Goal: Task Accomplishment & Management: Manage account settings

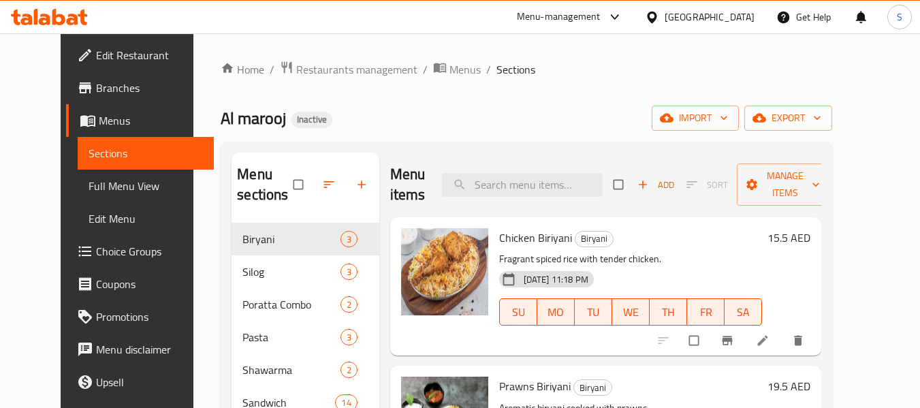
click at [694, 18] on div "United Arab Emirates" at bounding box center [709, 17] width 90 height 15
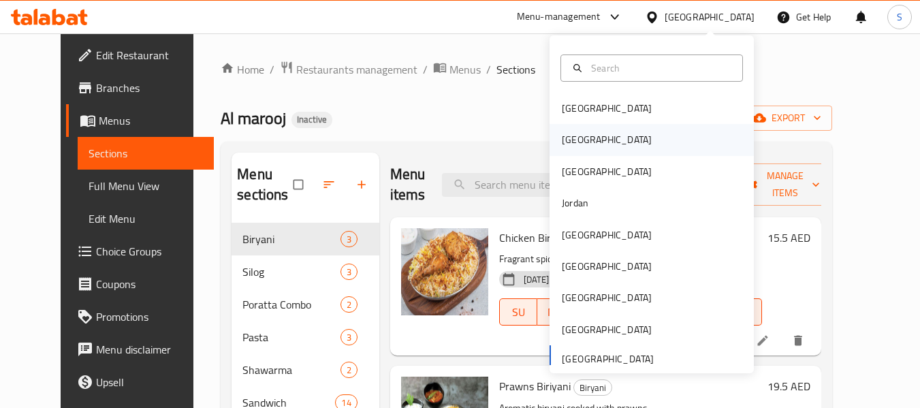
click at [591, 142] on div "[GEOGRAPHIC_DATA]" at bounding box center [651, 139] width 204 height 31
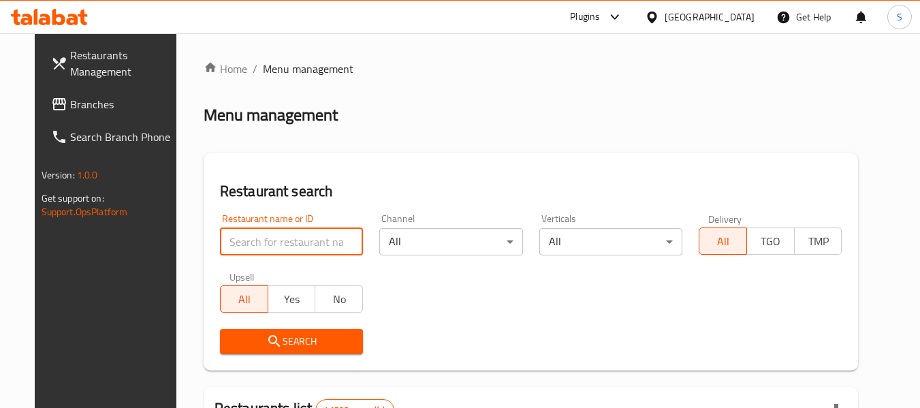
paste input "707421"
type input "707421"
click button "Search" at bounding box center [291, 341] width 143 height 25
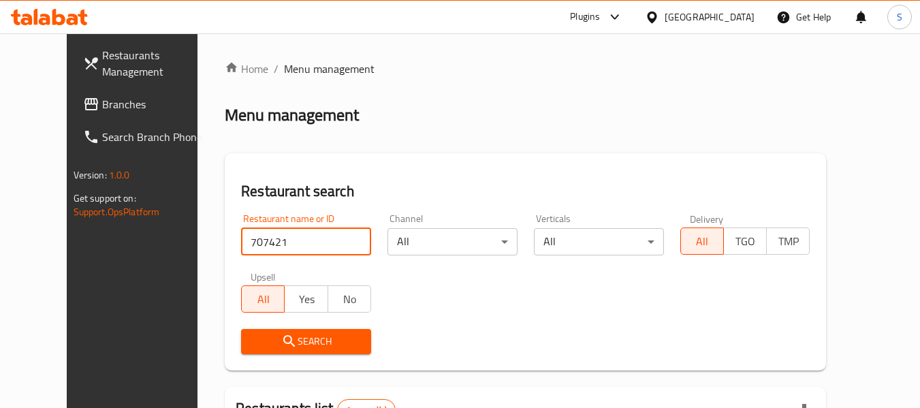
scroll to position [166, 0]
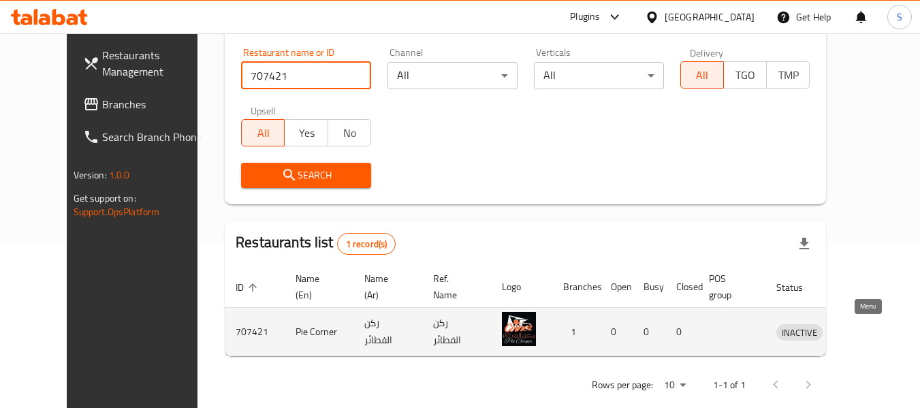
click at [864, 329] on icon "enhanced table" at bounding box center [857, 333] width 15 height 12
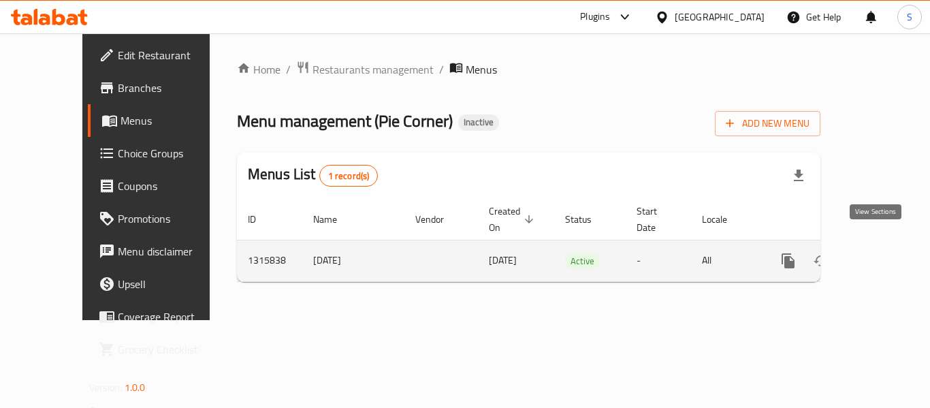
click at [878, 253] on icon "enhanced table" at bounding box center [886, 261] width 16 height 16
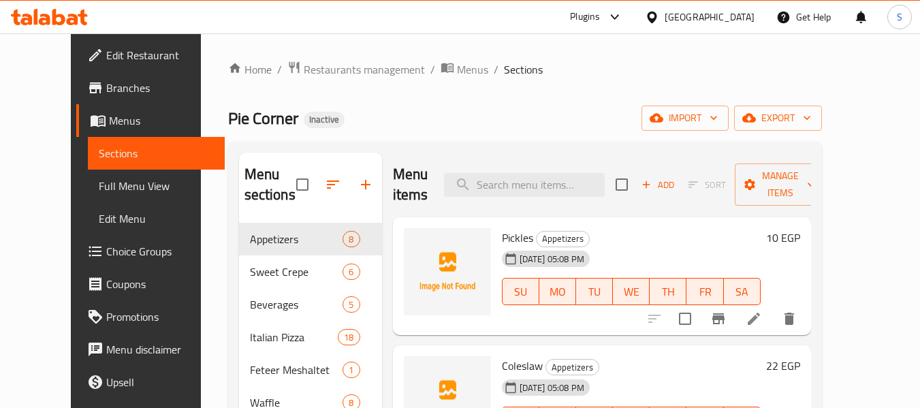
click at [822, 131] on div "Home / Restaurants management / Menus / Sections Pie Corner Inactive import exp…" at bounding box center [525, 330] width 594 height 538
click at [811, 121] on span "export" at bounding box center [778, 118] width 66 height 17
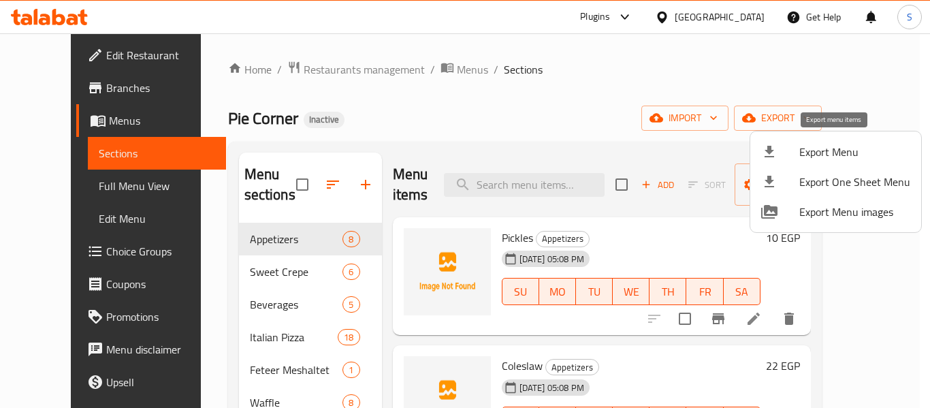
click at [823, 150] on span "Export Menu" at bounding box center [854, 152] width 111 height 16
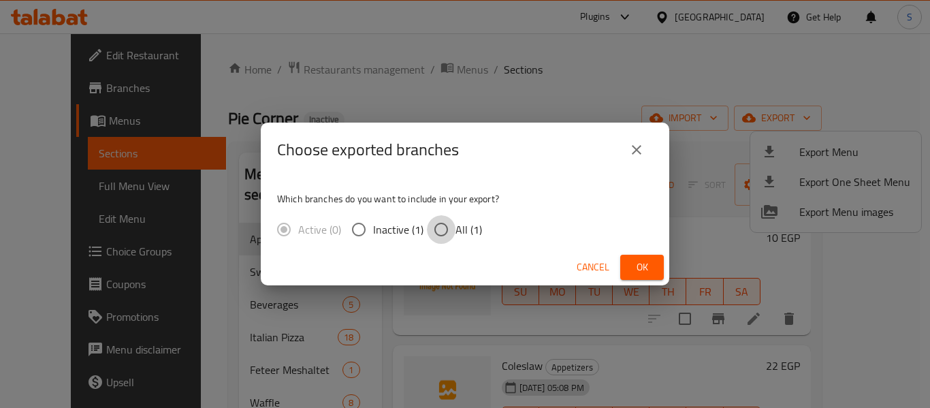
click at [453, 235] on input "All (1)" at bounding box center [441, 229] width 29 height 29
radio input "true"
click at [646, 268] on span "Ok" at bounding box center [642, 267] width 22 height 17
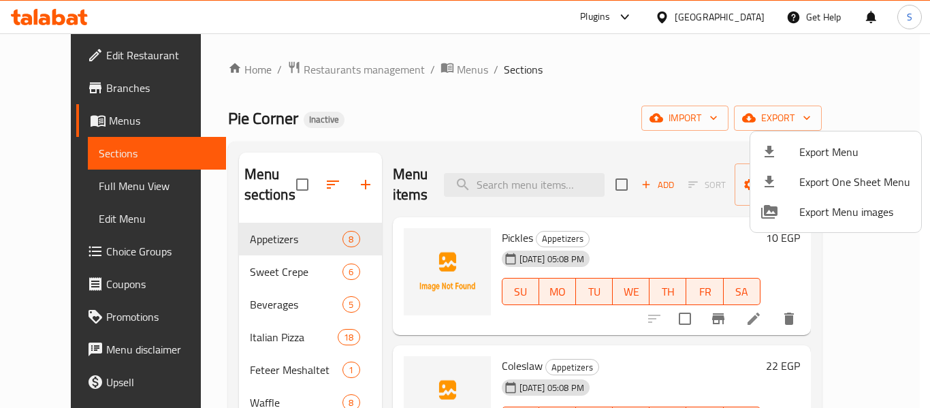
click at [549, 72] on div at bounding box center [465, 204] width 930 height 408
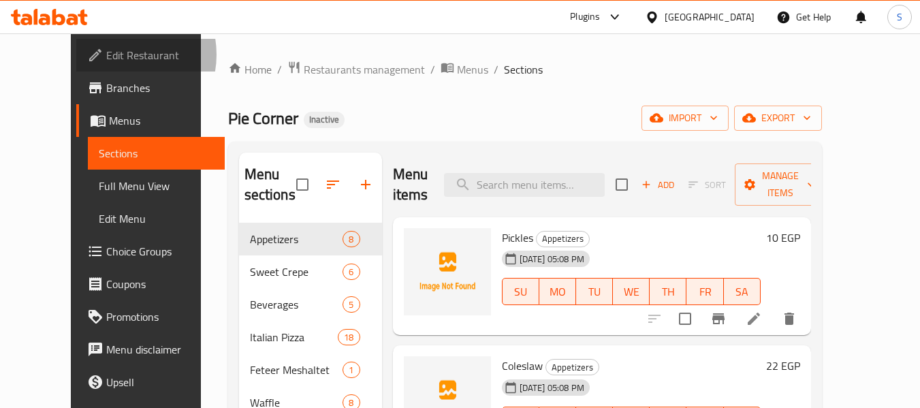
drag, startPoint x: 46, startPoint y: 54, endPoint x: 206, endPoint y: 54, distance: 159.3
click at [106, 54] on span "Edit Restaurant" at bounding box center [160, 55] width 108 height 16
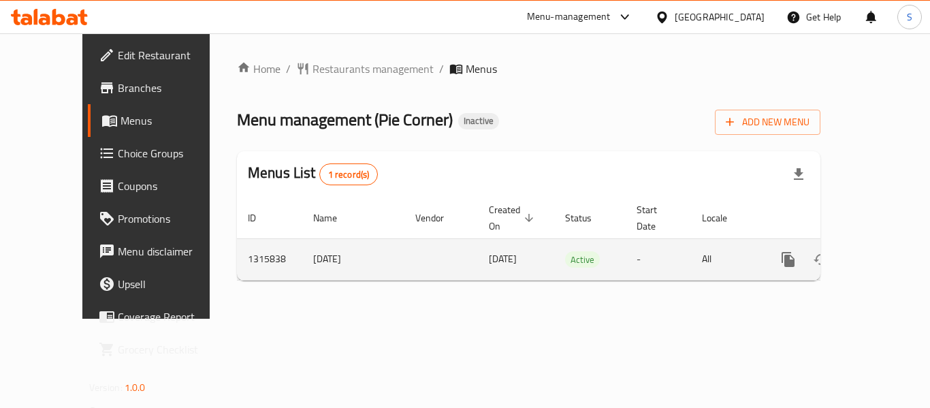
click at [883, 251] on icon "enhanced table" at bounding box center [886, 259] width 16 height 16
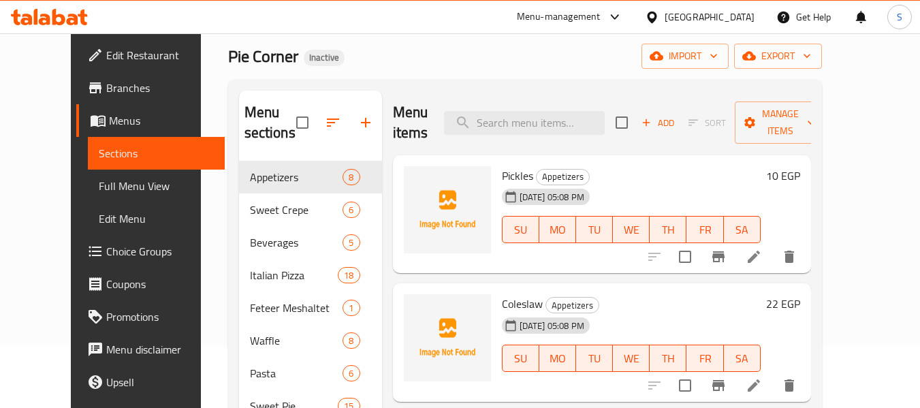
scroll to position [68, 0]
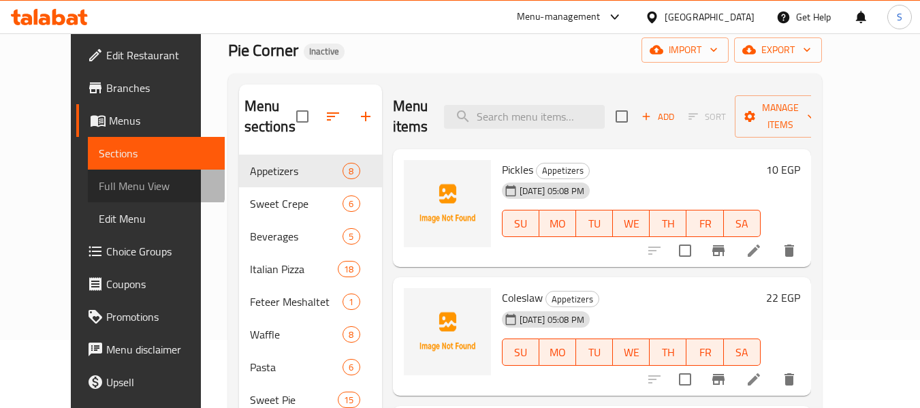
click at [99, 182] on span "Full Menu View" at bounding box center [156, 186] width 115 height 16
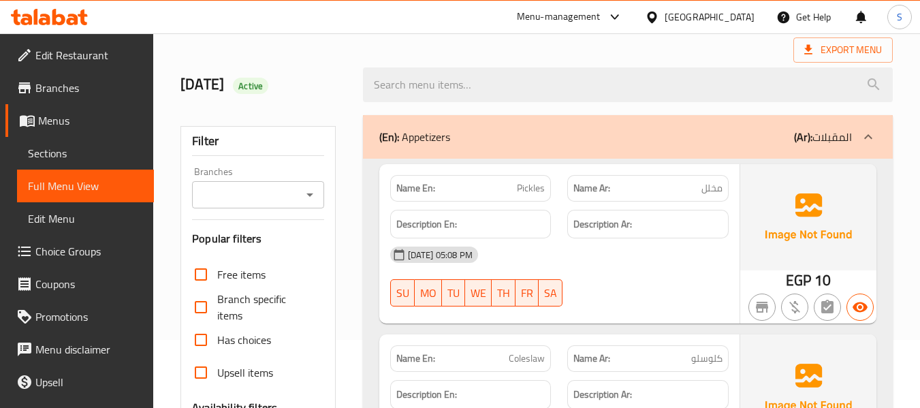
scroll to position [476, 0]
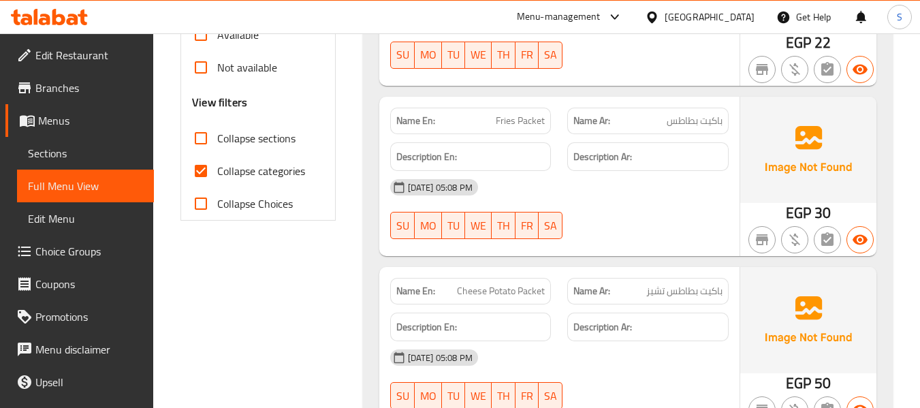
click at [242, 168] on span "Collapse categories" at bounding box center [261, 171] width 88 height 16
click at [217, 168] on input "Collapse categories" at bounding box center [200, 171] width 33 height 33
checkbox input "false"
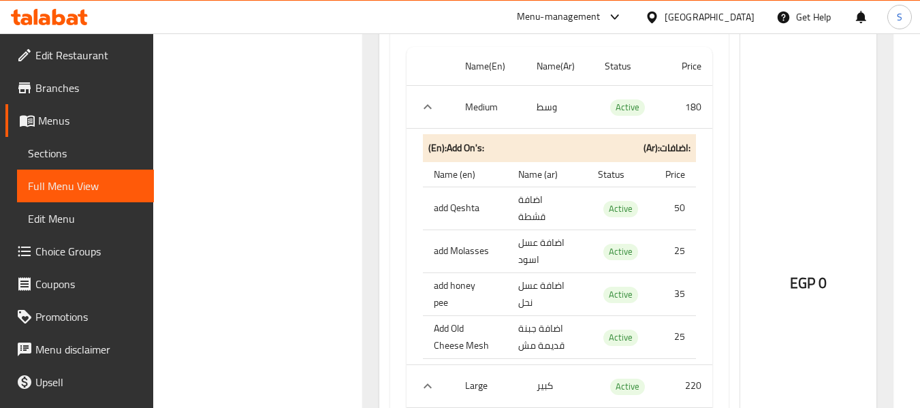
scroll to position [15857, 0]
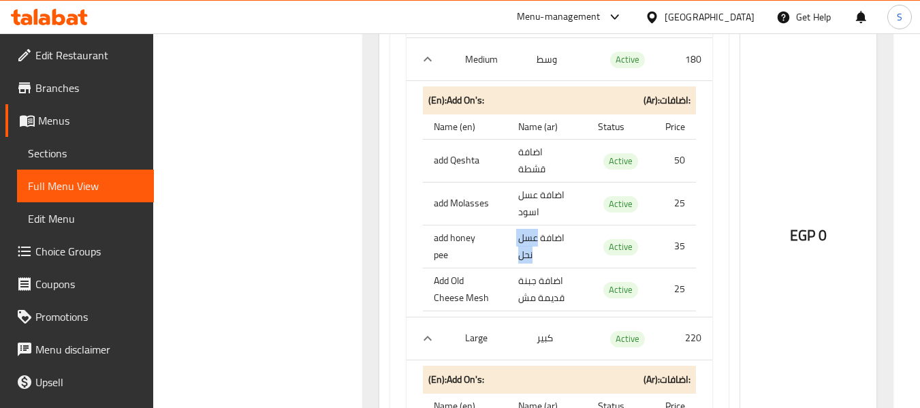
drag, startPoint x: 536, startPoint y: 206, endPoint x: 520, endPoint y: 223, distance: 23.6
click at [520, 225] on td "اضافة عسل نحل" at bounding box center [547, 246] width 80 height 43
copy td "عسل نحل"
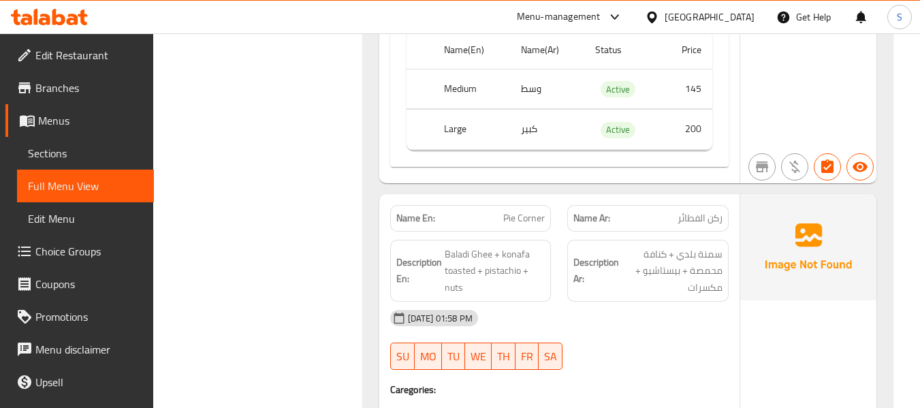
scroll to position [22291, 0]
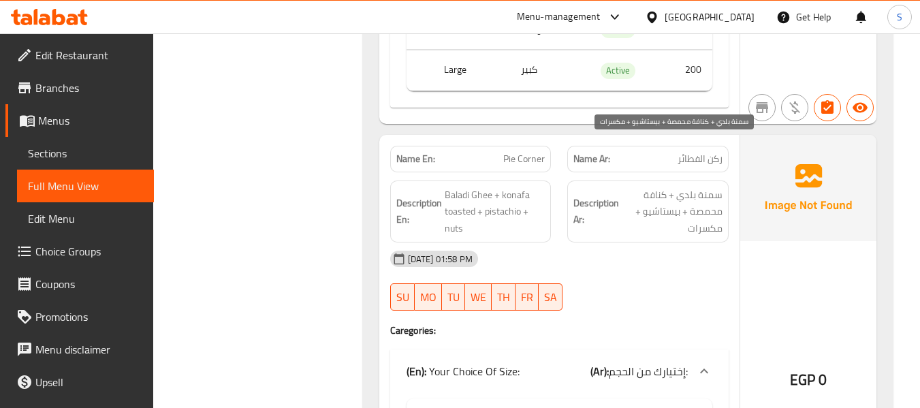
click at [664, 186] on span "سمنة بلدي + كنافة محمصة + بيستاشيو + مكسرات" at bounding box center [671, 211] width 101 height 50
click at [709, 186] on span "سمنة بلدي + كنافة محمصة + بيستاشيو + مكسرات" at bounding box center [671, 211] width 101 height 50
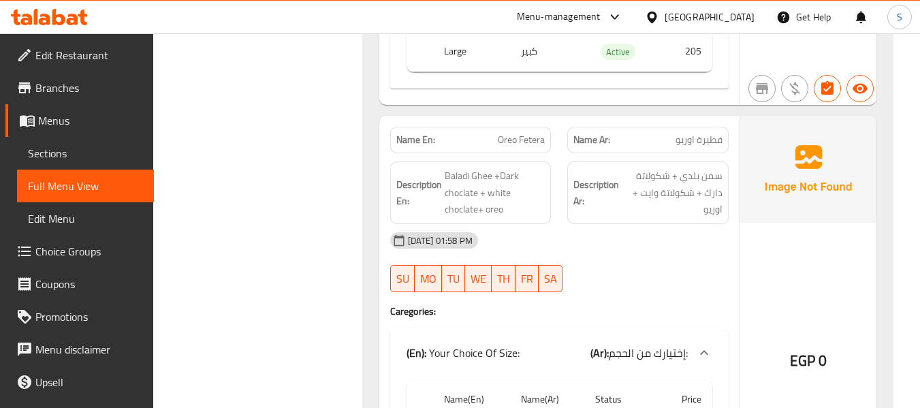
scroll to position [22767, 0]
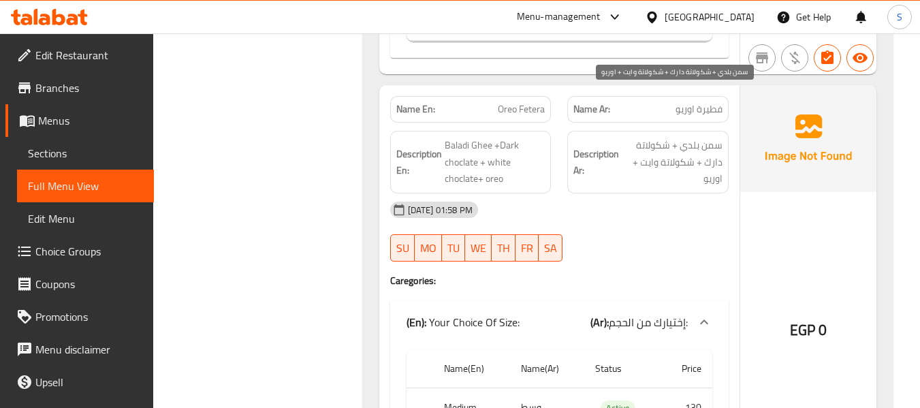
click at [716, 137] on span "سمن بلدي + شكولاتة دارك + شكولاتة وايت + اوريو" at bounding box center [671, 162] width 101 height 50
click at [715, 137] on span "سمن بلدي + شكولاتة دارك + شكولاتة وايت + اوريو" at bounding box center [671, 162] width 101 height 50
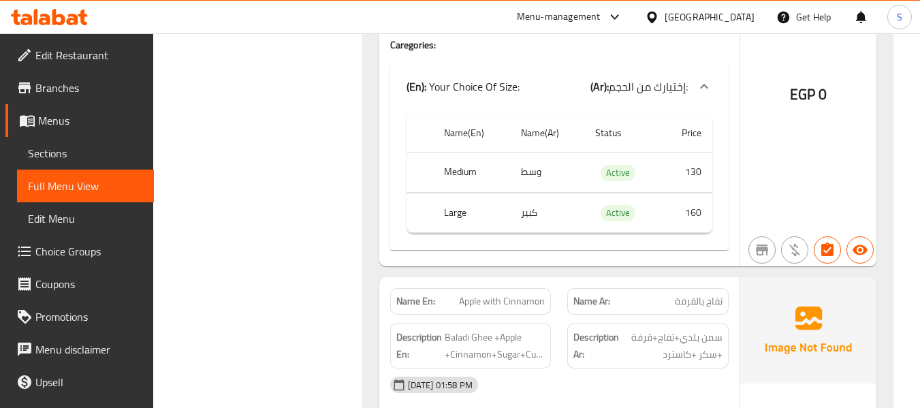
scroll to position [23175, 0]
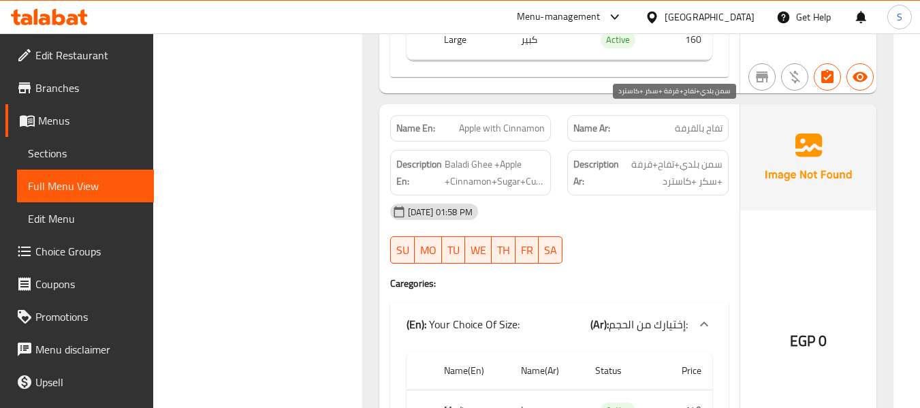
click at [639, 156] on span "سمن بلدي+تفاح+قرفة +سكر +كاسترد" at bounding box center [671, 172] width 101 height 33
click at [684, 156] on span "سمن بلدي+تفاح+قرفة +سكر +كاسترد" at bounding box center [671, 172] width 101 height 33
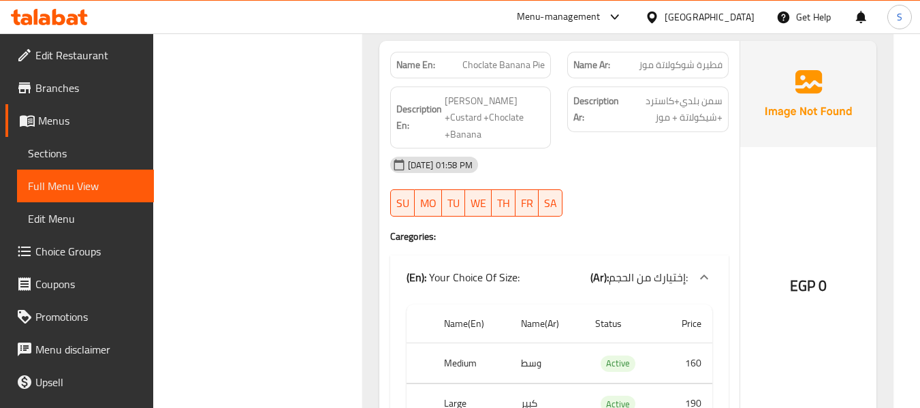
scroll to position [23992, 0]
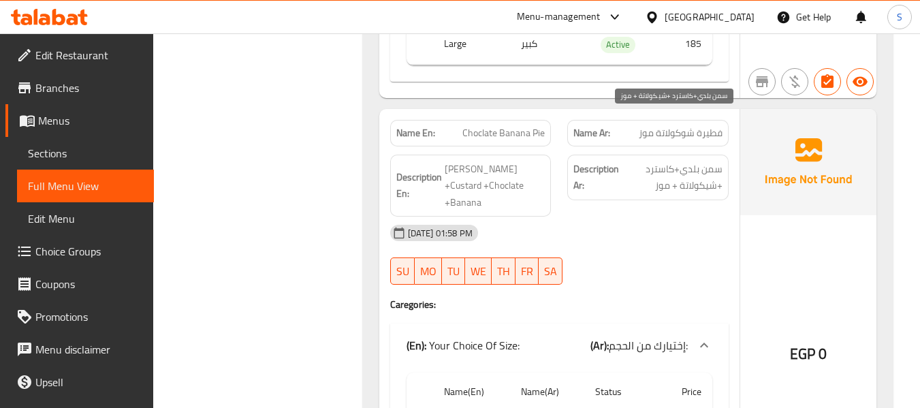
click at [666, 161] on span "سمن بلدي+كاسترد +شيكولاتة + موز" at bounding box center [671, 177] width 101 height 33
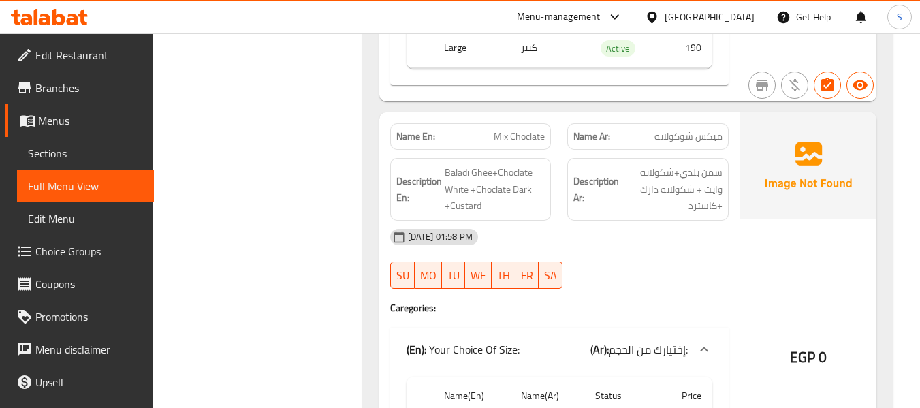
scroll to position [24401, 0]
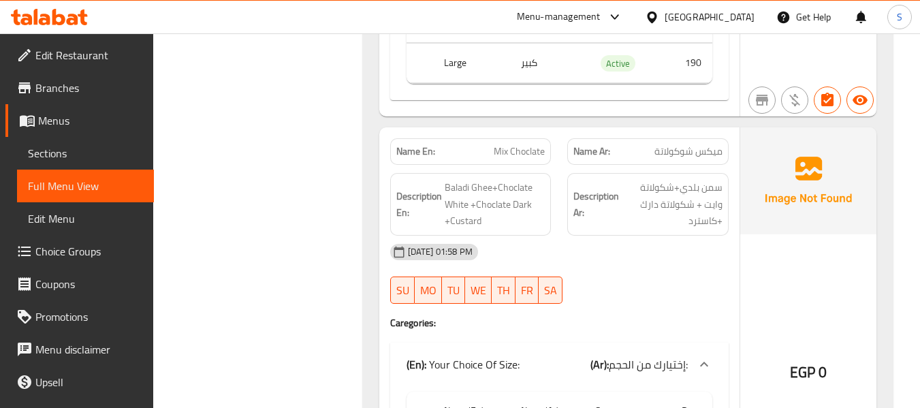
click at [526, 138] on div "Name En: Mix Choclate" at bounding box center [470, 151] width 161 height 27
click at [523, 144] on span "Mix Choclate" at bounding box center [518, 151] width 51 height 14
copy span "Mix Choclate"
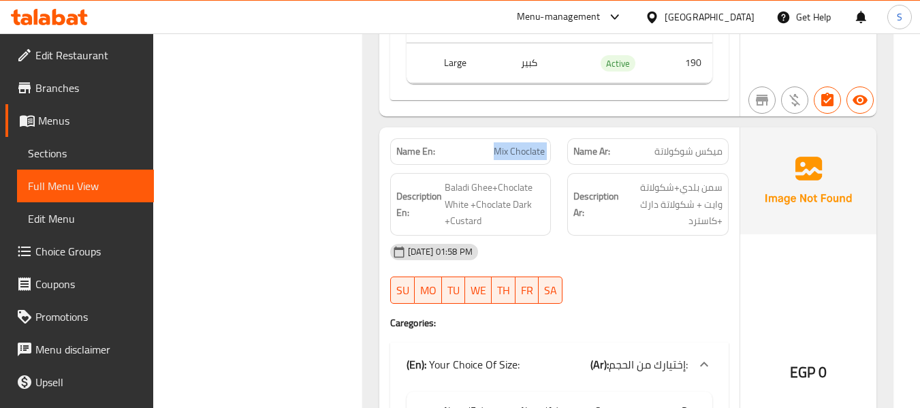
click at [528, 144] on span "Mix Choclate" at bounding box center [518, 151] width 51 height 14
copy span "Mix Choclate"
click at [715, 179] on span "سمن بلدي+شكولاتة وايت + شكولاتة دارك +كاسترد" at bounding box center [671, 204] width 101 height 50
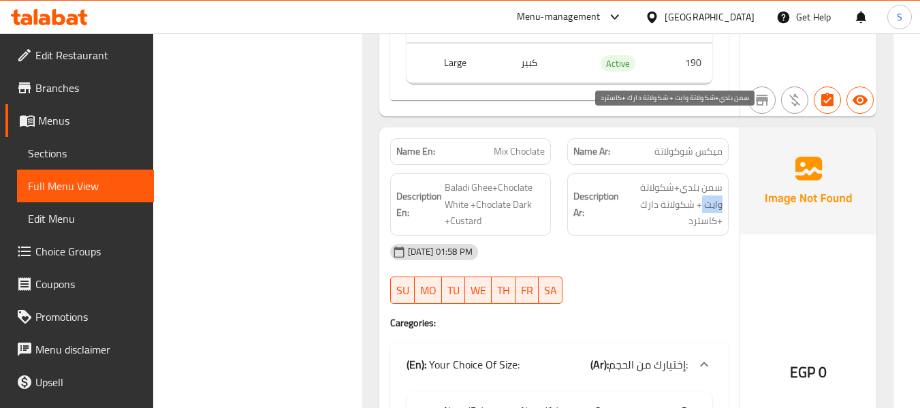
click at [715, 179] on span "سمن بلدي+شكولاتة وايت + شكولاتة دارك +كاسترد" at bounding box center [671, 204] width 101 height 50
click at [700, 179] on span "سمن بلدي+شكولاتة وايت + شكولاتة دارك +كاسترد" at bounding box center [671, 204] width 101 height 50
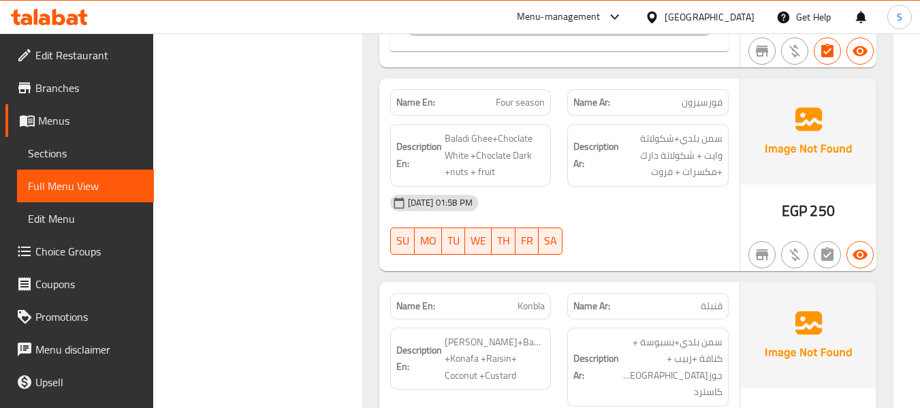
scroll to position [24809, 0]
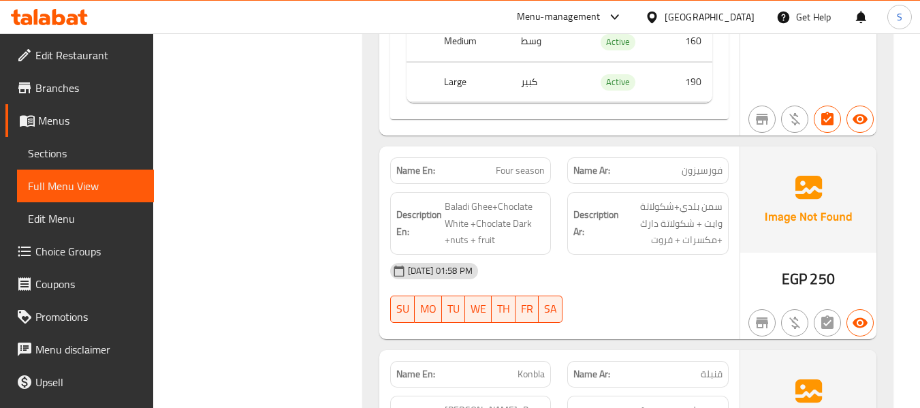
click at [517, 163] on span "Four season" at bounding box center [520, 170] width 49 height 14
copy span "Four season"
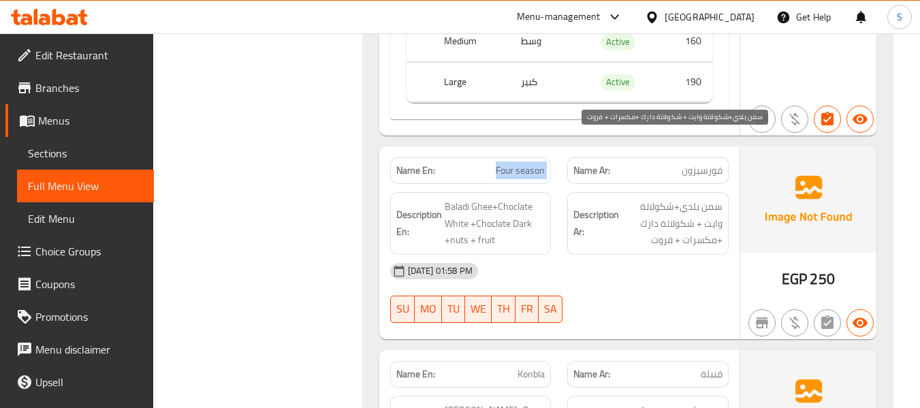
click at [662, 198] on span "سمن بلدي+شكولاتة وايت + شكولاتة دارك +مكسرات + فروت" at bounding box center [671, 223] width 101 height 50
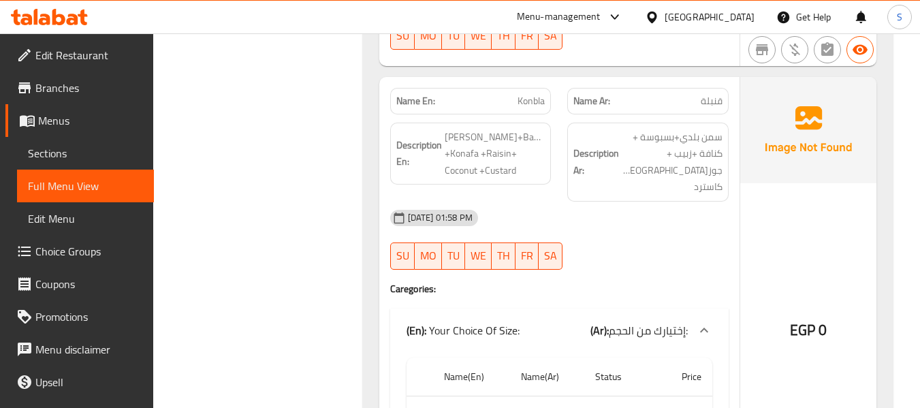
scroll to position [25081, 0]
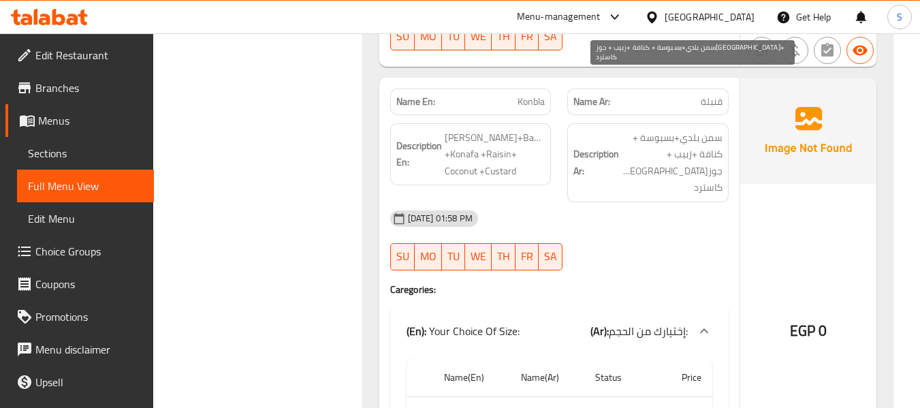
click at [662, 129] on span "سمن بلدي+بسبوسة + كنافة +زبيب + جوزهند+ كاسترد" at bounding box center [671, 162] width 101 height 67
click at [683, 129] on span "سمن بلدي+بسبوسة + كنافة +زبيب + جوزهند+ كاسترد" at bounding box center [671, 162] width 101 height 67
click at [702, 129] on span "سمن بلدي+بسبوسة + كنافة +زبيب + جوزهند+ كاسترد" at bounding box center [671, 162] width 101 height 67
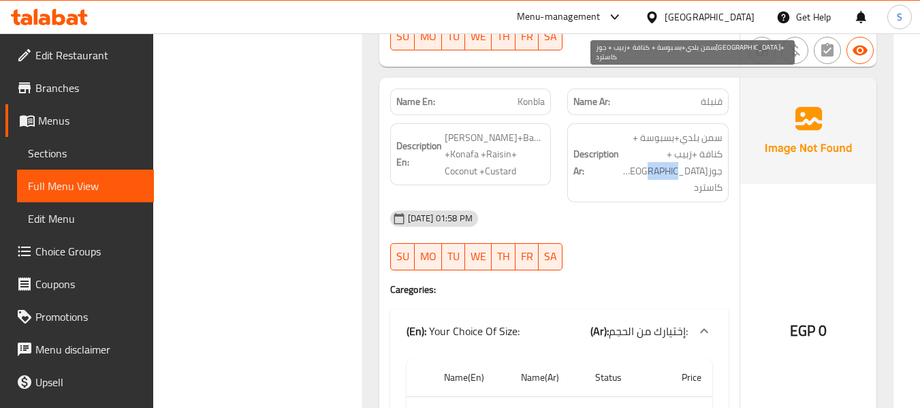
click at [702, 129] on span "سمن بلدي+بسبوسة + كنافة +زبيب + جوزهند+ كاسترد" at bounding box center [671, 162] width 101 height 67
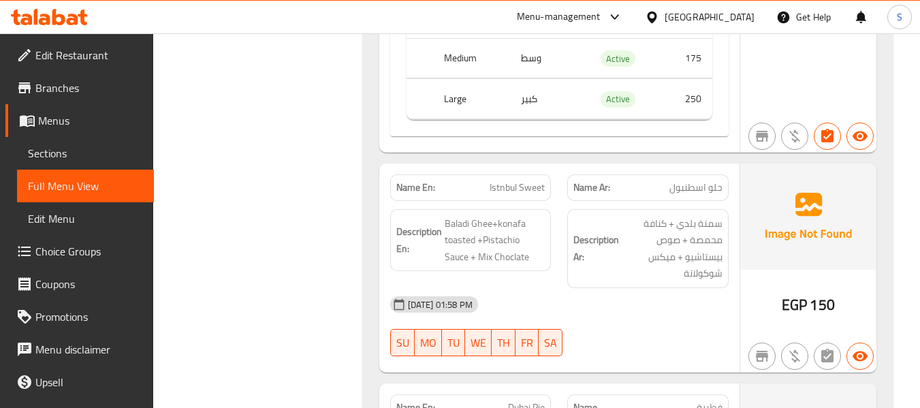
scroll to position [25898, 0]
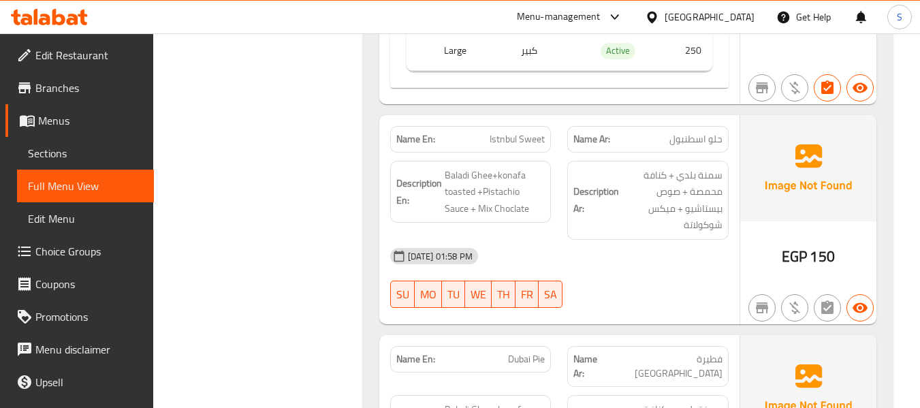
click at [515, 132] on span "Istnbul Sweet" at bounding box center [516, 139] width 55 height 14
copy span "Istnbul Sweet"
click at [393, 154] on div "Description En: Baladi Ghee+konafa toasted +Pistachio Sauce + Mix Choclate" at bounding box center [471, 199] width 178 height 95
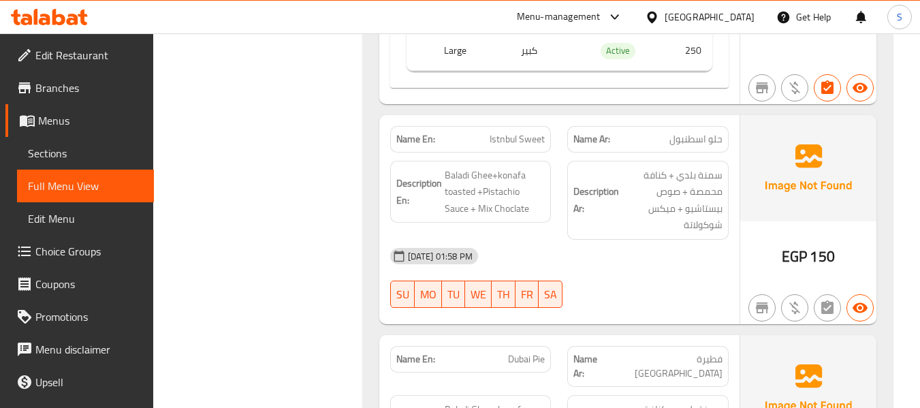
click at [528, 352] on span "Dubai Pie" at bounding box center [526, 359] width 37 height 14
copy span "Dubai Pie"
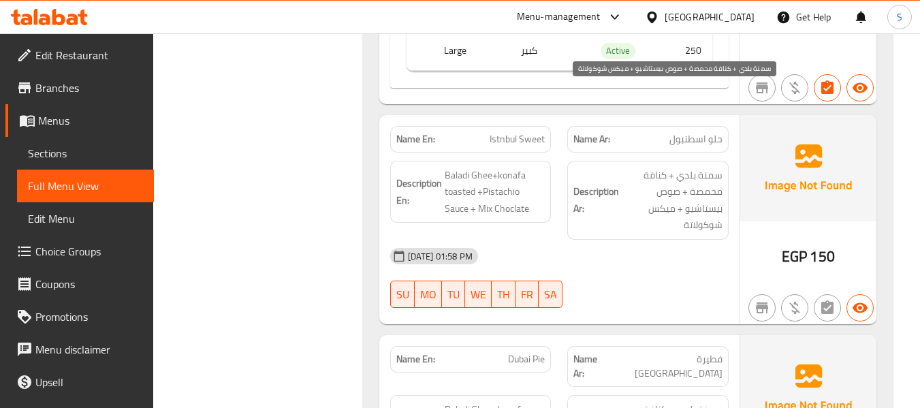
click at [702, 167] on span "سمنة بلدي + كنافة محمصة + صوص بيستاشيو + ميكس شوكولاتة" at bounding box center [671, 200] width 101 height 67
click at [692, 167] on span "سمنة بلدي + كنافة محمصة + صوص بيستاشيو + ميكس شوكولاتة" at bounding box center [671, 200] width 101 height 67
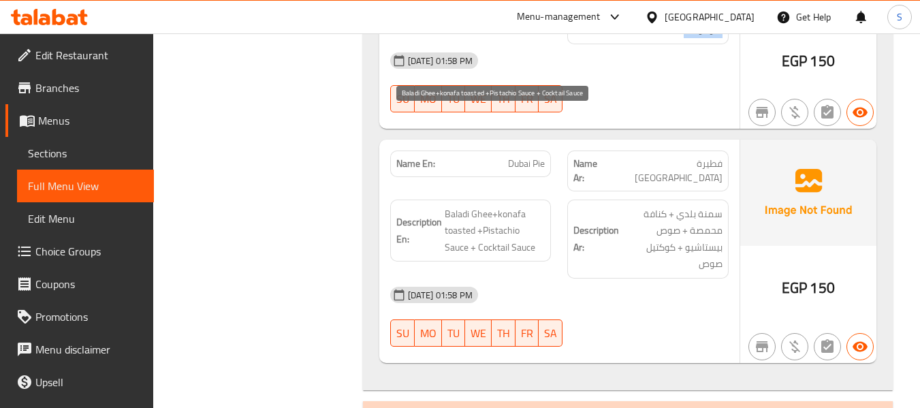
scroll to position [26102, 0]
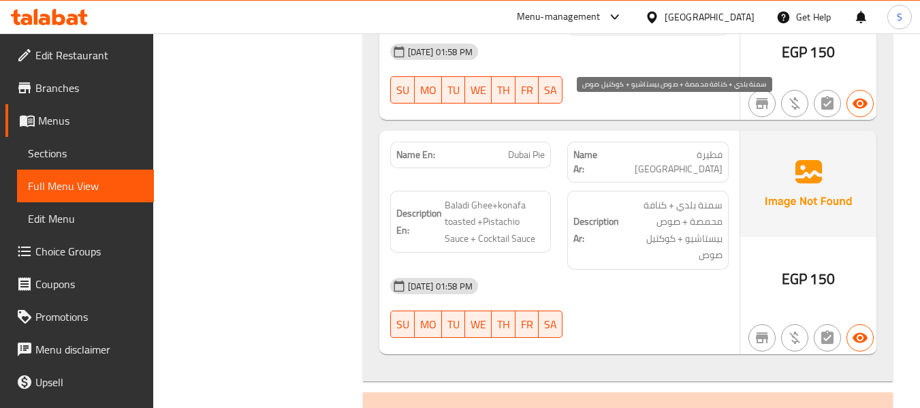
click at [702, 197] on span "سمنة بلدي + كنافة محمصة + صوص بيستاشيو + كوكتيل صوص" at bounding box center [671, 230] width 101 height 67
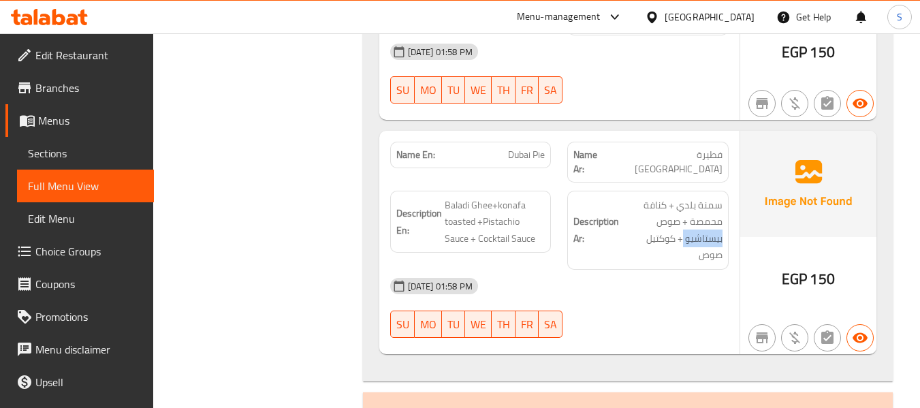
click at [711, 197] on span "سمنة بلدي + كنافة محمصة + صوص بيستاشيو + كوكتيل صوص" at bounding box center [671, 230] width 101 height 67
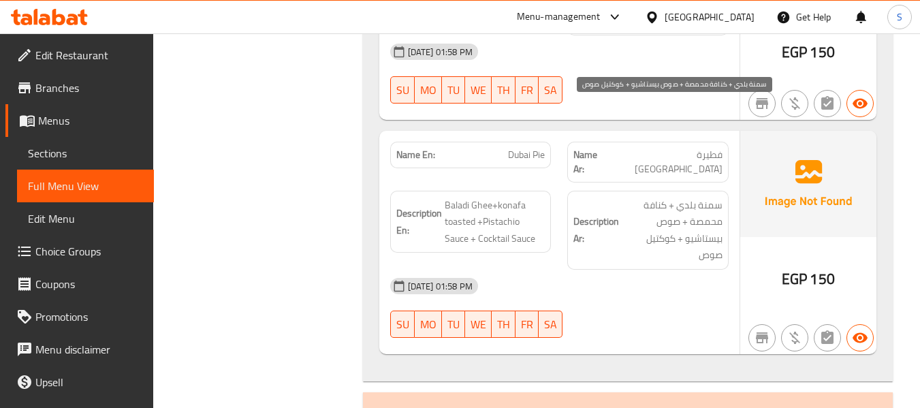
click at [711, 197] on span "سمنة بلدي + كنافة محمصة + صوص بيستاشيو + كوكتيل صوص" at bounding box center [671, 230] width 101 height 67
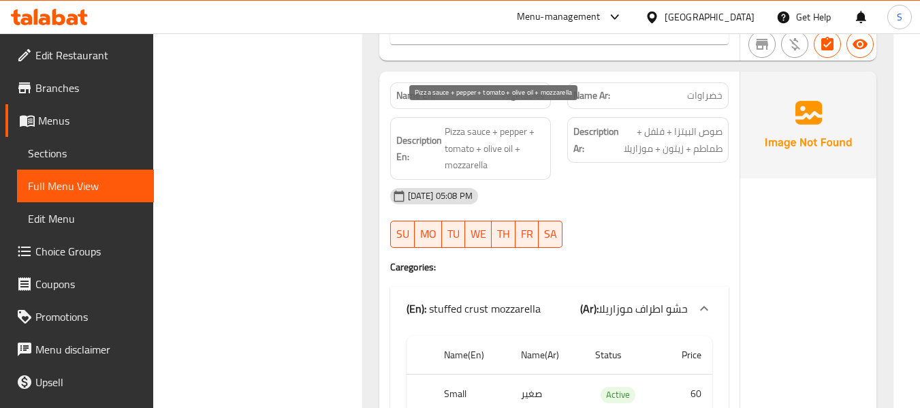
scroll to position [4284, 0]
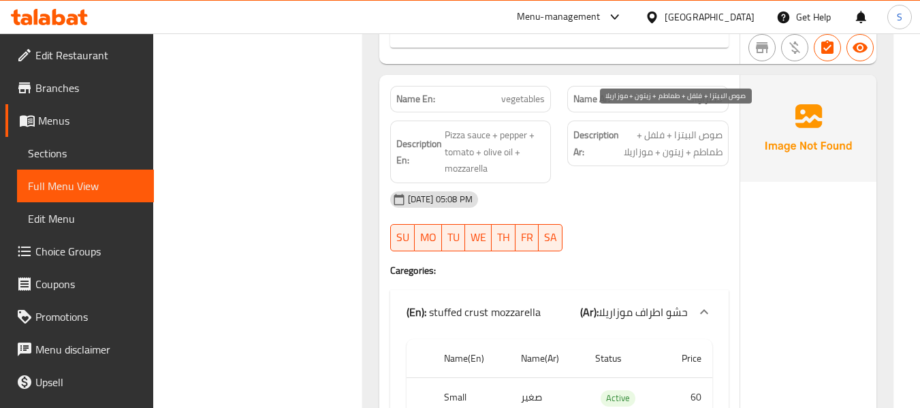
click at [668, 137] on span "صوص البيتزا + فلفل + طماطم + زيتون + موزاريلا" at bounding box center [671, 143] width 101 height 33
click at [638, 140] on span "صوص البيتزا + فلفل + طماطم + زيتون + موزاريلا" at bounding box center [671, 143] width 101 height 33
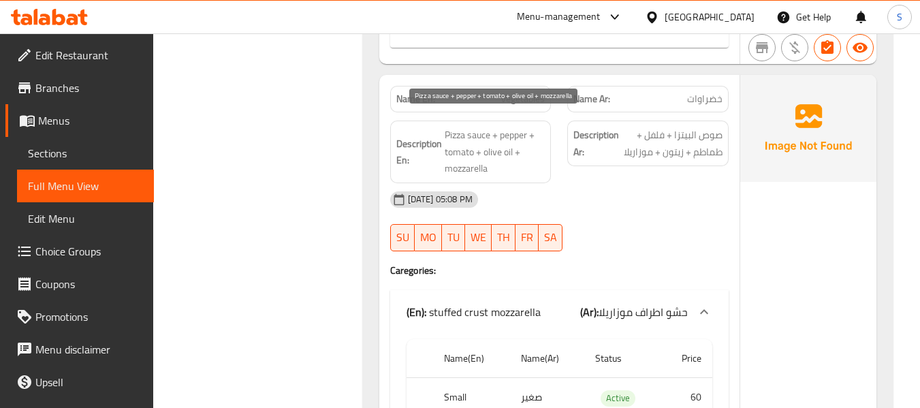
click at [465, 155] on span "Pizza sauce + pepper + tomato + olive oil + mozzarella" at bounding box center [494, 152] width 101 height 50
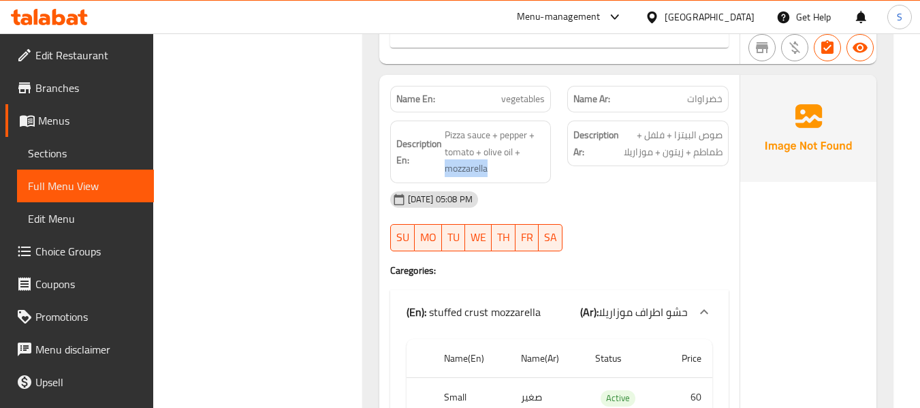
click at [526, 92] on span "vegetables" at bounding box center [523, 99] width 44 height 14
copy span "vegetables"
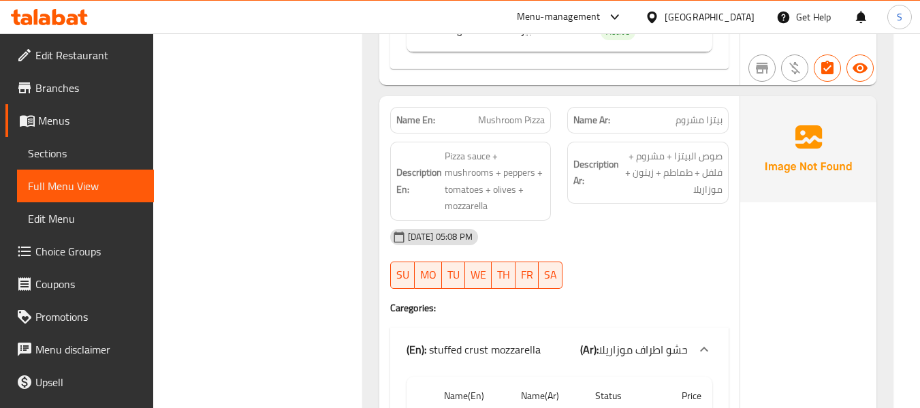
scroll to position [4965, 0]
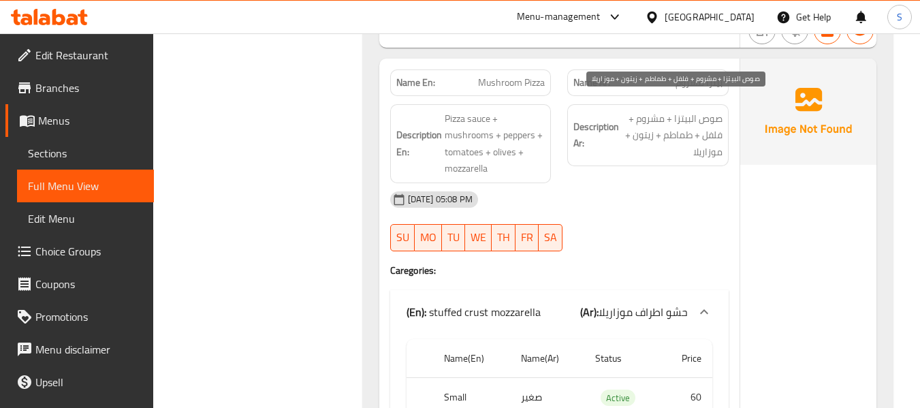
click at [711, 123] on span "صوص البيتزا + مشروم + فلفل + طماطم + زيتون + موزاريلا" at bounding box center [671, 135] width 101 height 50
click at [704, 144] on span "صوص البيتزا + مشروم + فلفل + طماطم + زيتون + موزاريلا" at bounding box center [671, 135] width 101 height 50
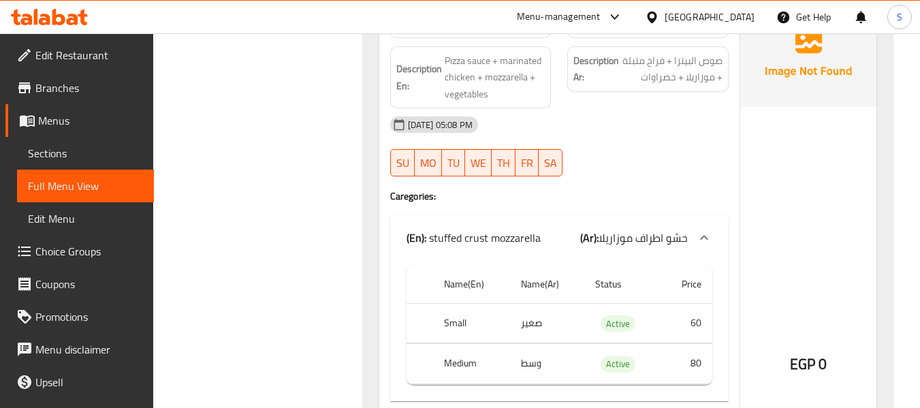
scroll to position [6326, 0]
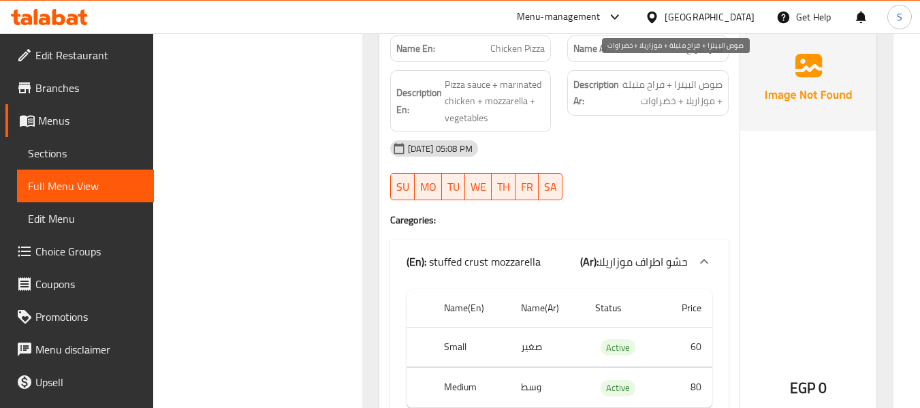
click at [637, 76] on span "صوص البيتزا + فراخ متبلة + موزاريلا + خضراوات" at bounding box center [671, 92] width 101 height 33
click at [657, 90] on span "صوص البيتزا + فراخ متبلة + موزاريلا + خضراوات" at bounding box center [671, 92] width 101 height 33
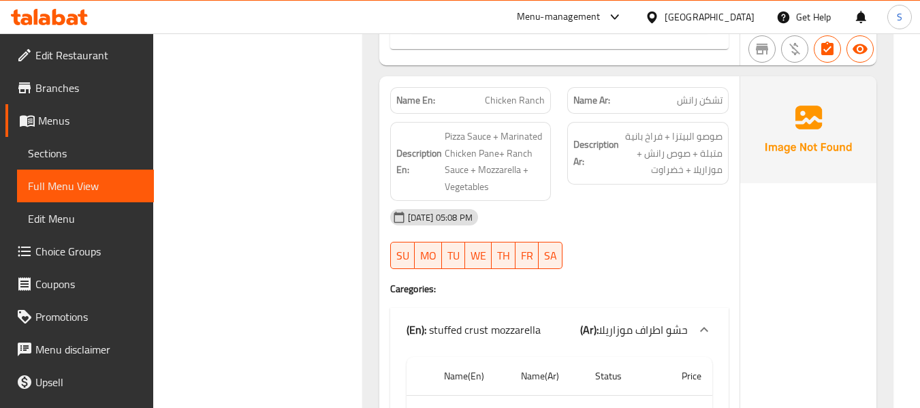
scroll to position [6939, 0]
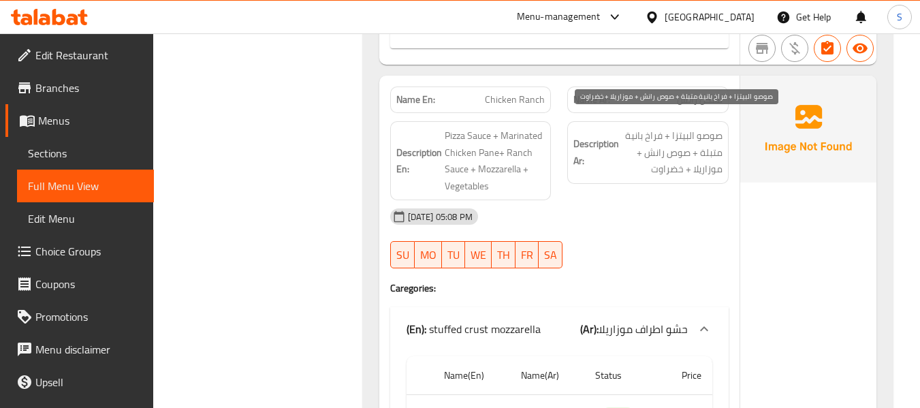
click at [715, 142] on span "صوصو البيتزا + فراخ بانية متبلة + صوص رانش + موزاريلا + خضراوت" at bounding box center [671, 152] width 101 height 50
click at [675, 161] on span "صوصو البيتزا + فراخ بانية متبلة + صوص رانش + موزاريلا + خضراوت" at bounding box center [671, 152] width 101 height 50
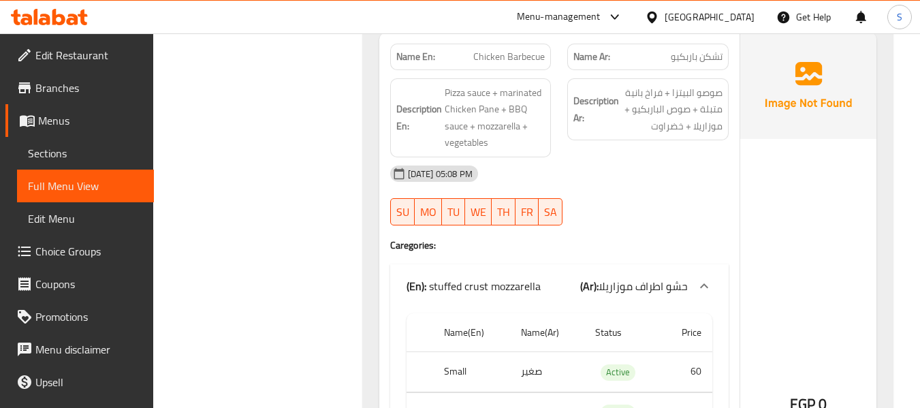
scroll to position [7619, 0]
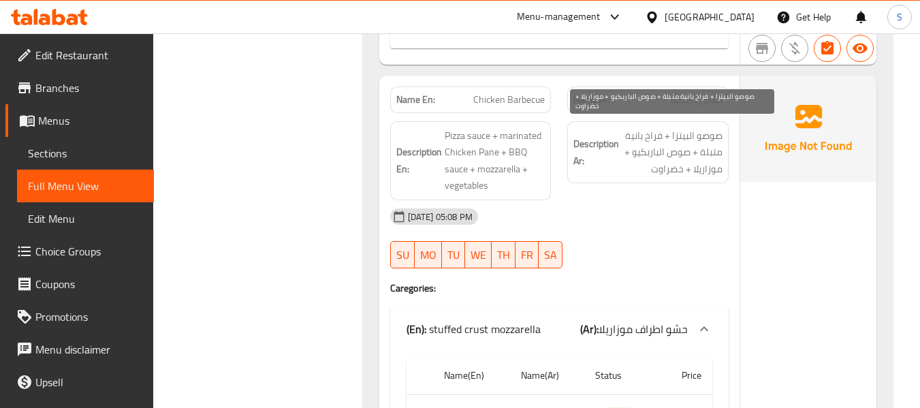
click at [653, 140] on span "صوصو البيتزا + فراخ بانية متبلة + صوص الباربكيو + موزاريلا + خضراوت" at bounding box center [671, 152] width 101 height 50
click at [672, 157] on span "صوصو البيتزا + فراخ بانية متبلة + صوص الباربكيو + موزاريلا + خضراوت" at bounding box center [671, 152] width 101 height 50
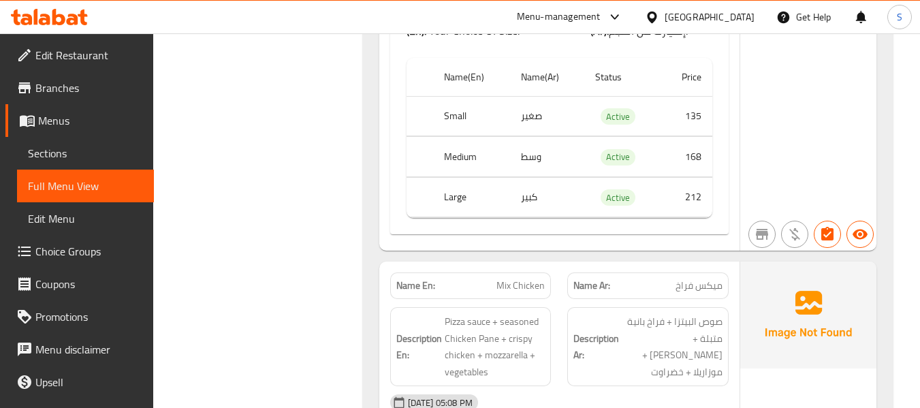
scroll to position [8980, 0]
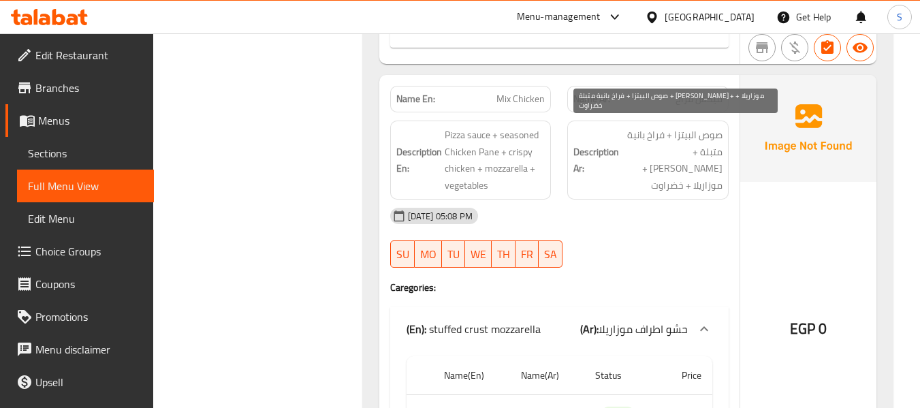
click at [662, 141] on span "صوص البيتزا + فراخ بانية متبلة + فراخ كريسبي + موزاريلا + خضراوت" at bounding box center [671, 160] width 101 height 67
click at [665, 159] on span "صوص البيتزا + فراخ بانية متبلة + فراخ كريسبي + موزاريلا + خضراوت" at bounding box center [671, 160] width 101 height 67
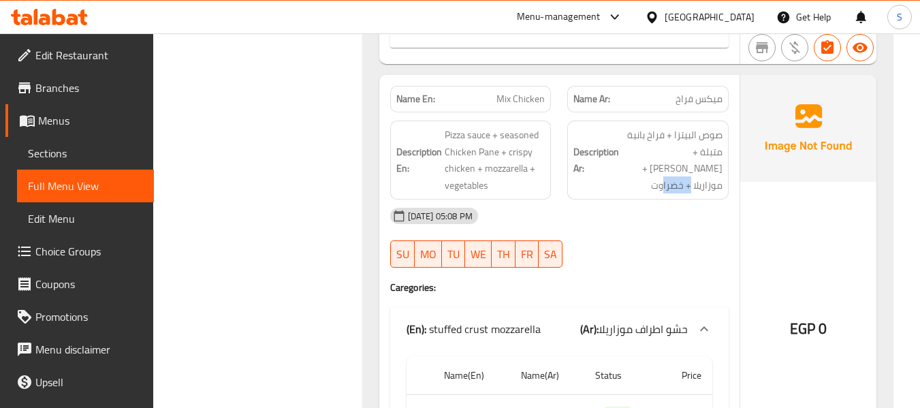
click at [525, 86] on div "Name En: Mix Chicken" at bounding box center [470, 99] width 161 height 27
click at [524, 92] on span "Mix Chicken" at bounding box center [520, 99] width 48 height 14
click at [523, 92] on span "Mix Chicken" at bounding box center [520, 99] width 48 height 14
copy span "Mix Chicken"
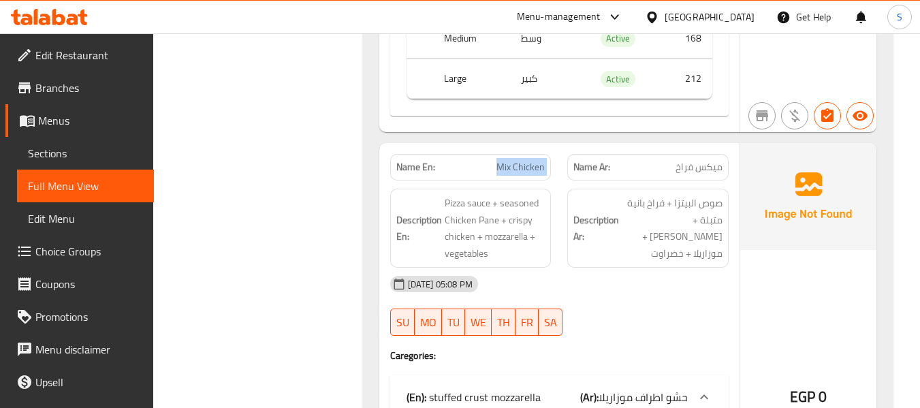
scroll to position [8776, 0]
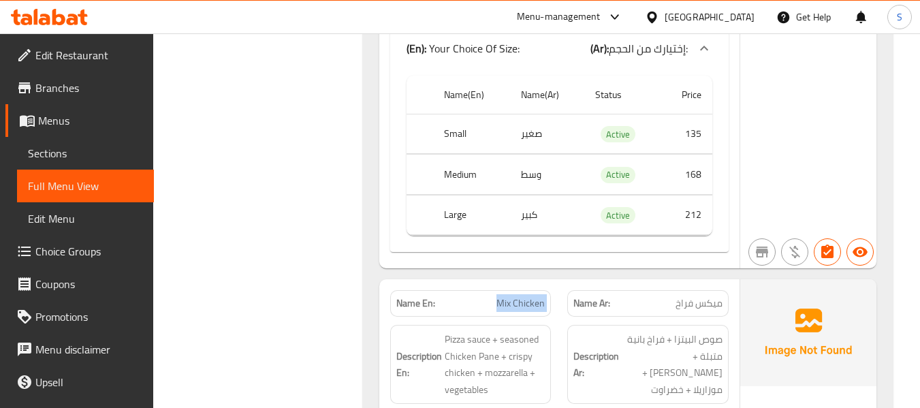
click at [462, 120] on th "Small" at bounding box center [471, 134] width 77 height 40
copy th "Small"
click at [532, 120] on td "صغير" at bounding box center [547, 134] width 74 height 40
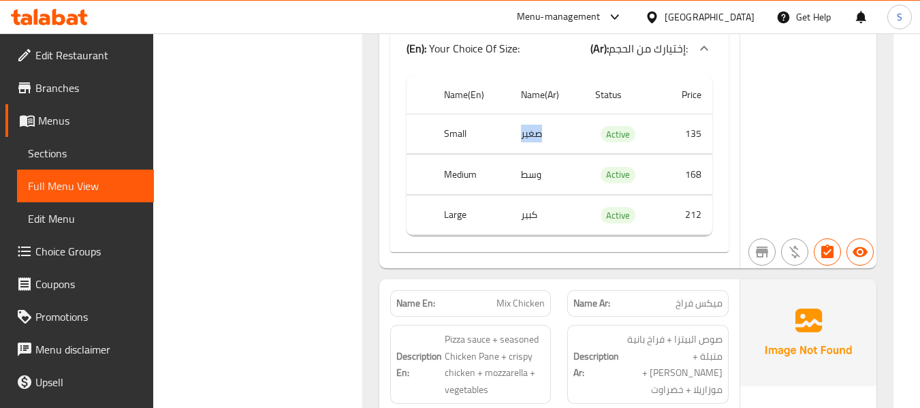
copy td "صغير"
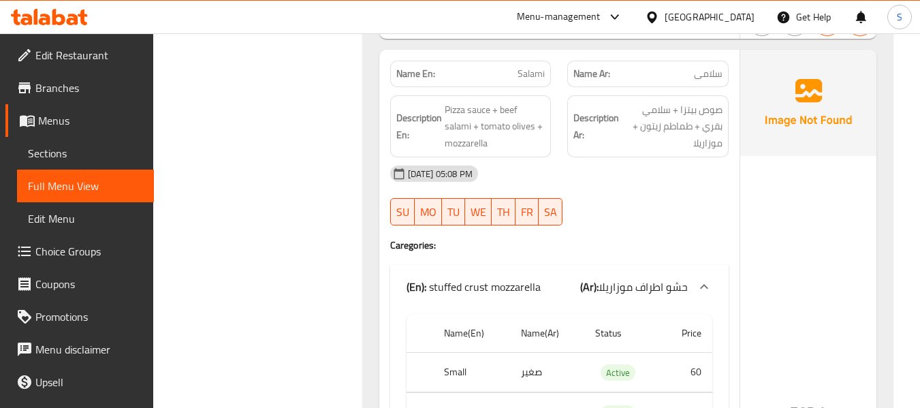
scroll to position [10138, 0]
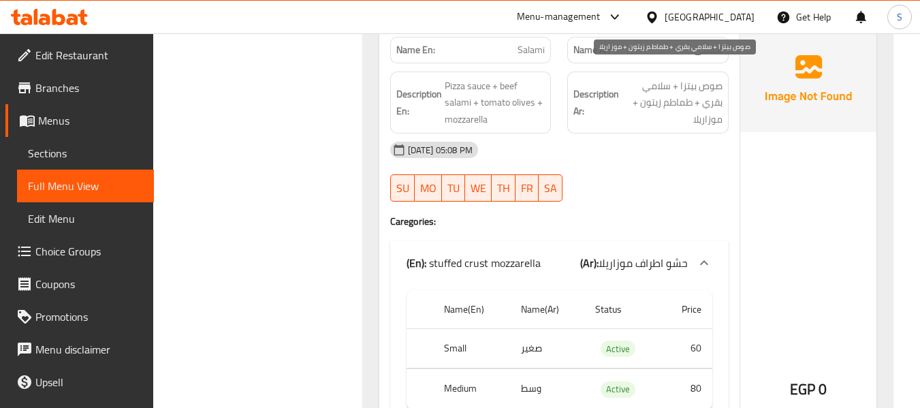
click at [717, 89] on span "صوص بيتزا + سلامي بقري + طماطم زيتون + موزاريلا" at bounding box center [671, 103] width 101 height 50
click at [713, 109] on span "صوص بيتزا + سلامي بقري + طماطم زيتون + موزاريلا" at bounding box center [671, 103] width 101 height 50
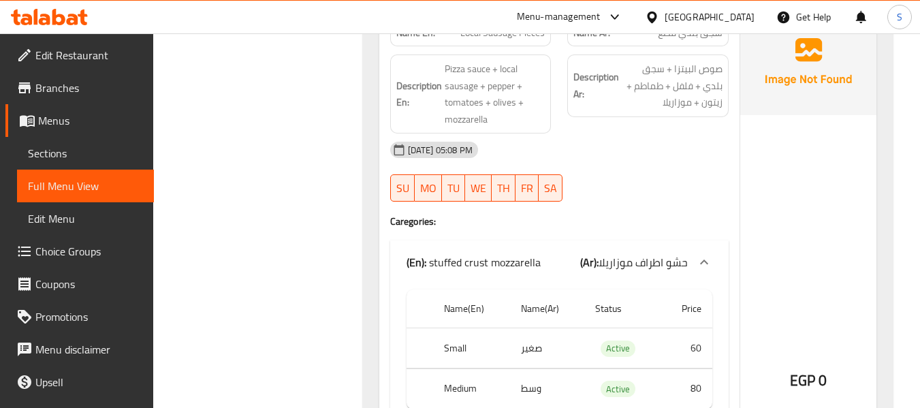
scroll to position [10750, 0]
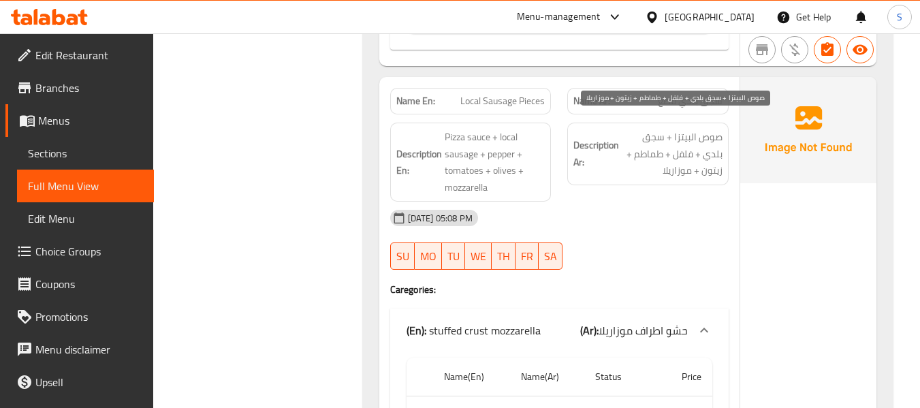
click at [683, 141] on span "صوص البيتزا + سجق بلدي + فلفل + طماطم + زيتون + موزاريلا" at bounding box center [671, 154] width 101 height 50
click at [674, 159] on span "صوص البيتزا + سجق بلدي + فلفل + طماطم + زيتون + موزاريلا" at bounding box center [671, 154] width 101 height 50
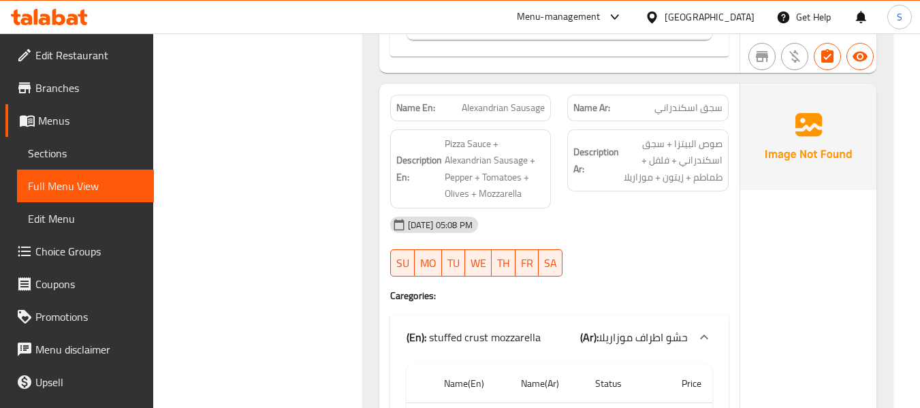
scroll to position [11431, 0]
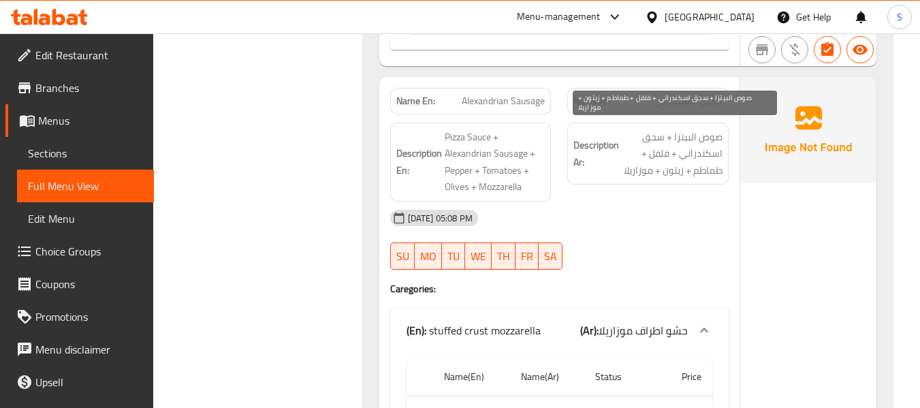
click at [689, 129] on span "صوص البيتزا + سجق اسكندراني + فلفل + طماطم + زيتون + موزاريلا" at bounding box center [671, 154] width 101 height 50
click at [641, 156] on span "صوص البيتزا + سجق اسكندراني + فلفل + طماطم + زيتون + موزاريلا" at bounding box center [671, 154] width 101 height 50
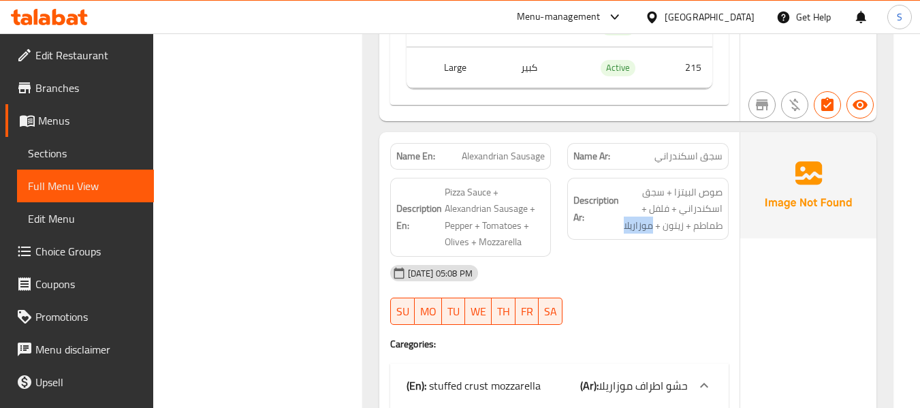
scroll to position [11363, 0]
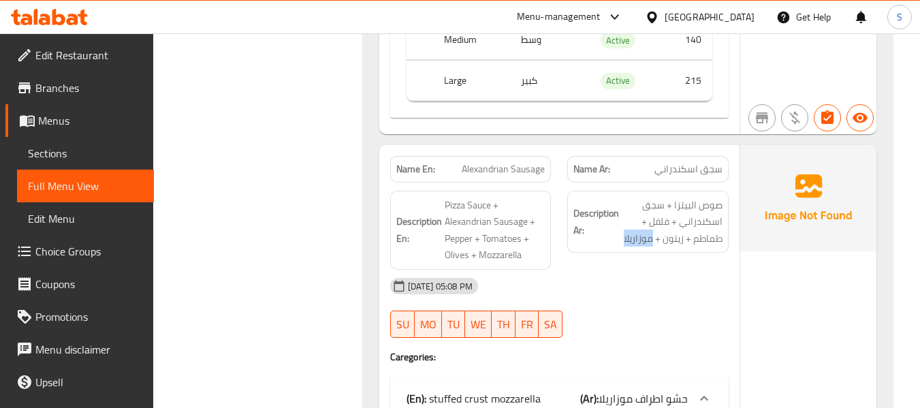
click at [515, 162] on span "Alexandrian Sausage" at bounding box center [502, 169] width 83 height 14
click at [494, 162] on span "Alexandrian Sausage" at bounding box center [502, 169] width 83 height 14
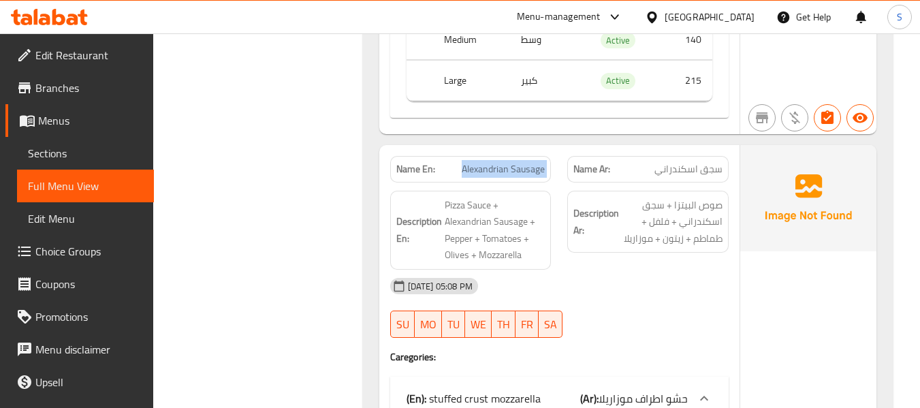
click at [494, 162] on span "Alexandrian Sausage" at bounding box center [502, 169] width 83 height 14
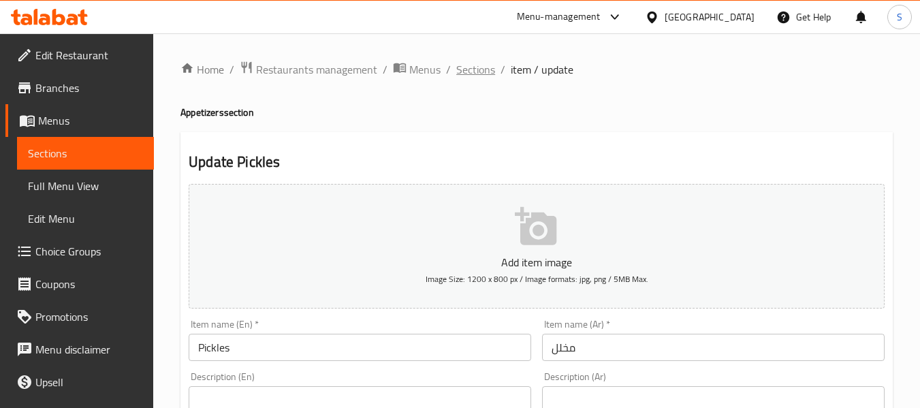
click at [470, 67] on span "Sections" at bounding box center [475, 69] width 39 height 16
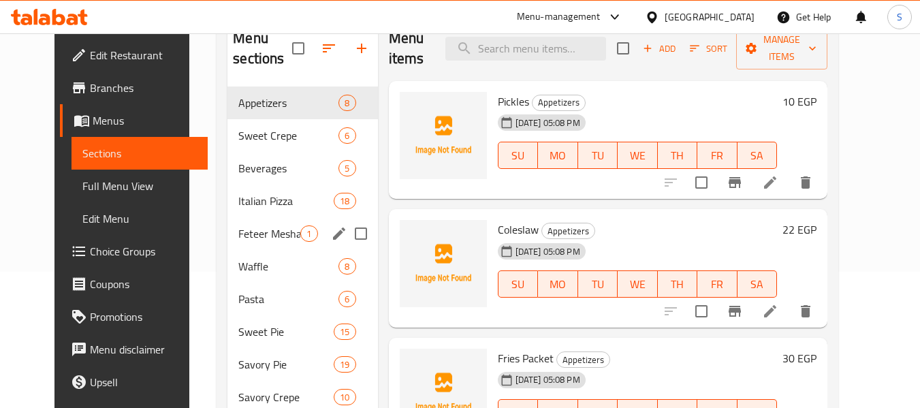
scroll to position [218, 0]
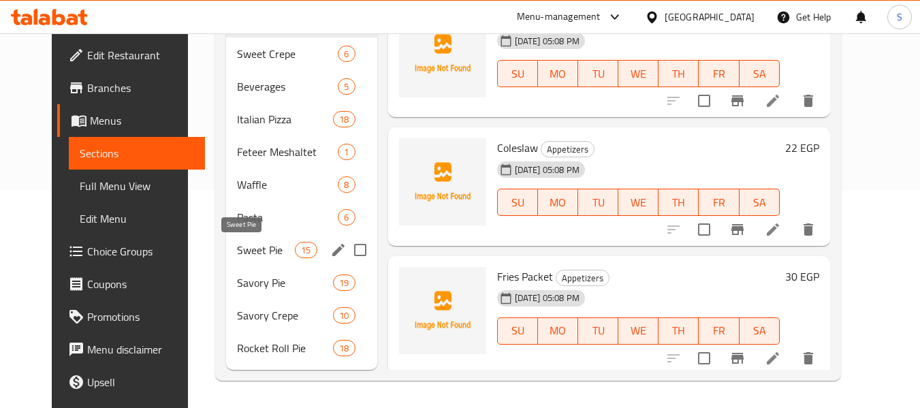
click at [262, 242] on span "Sweet Pie" at bounding box center [266, 250] width 58 height 16
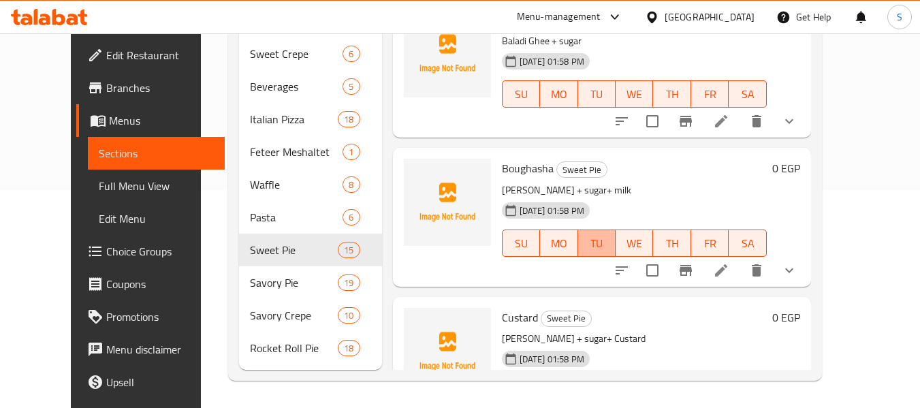
type button "2"
click at [594, 233] on span "TU" at bounding box center [596, 243] width 27 height 20
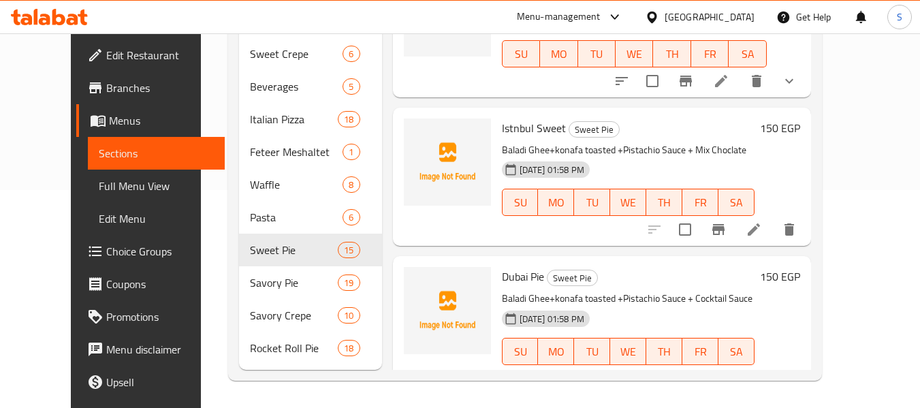
scroll to position [1850, 0]
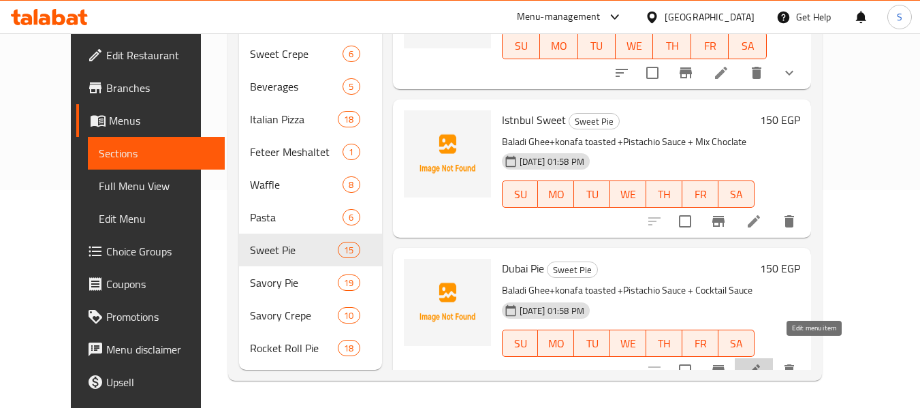
drag, startPoint x: 811, startPoint y: 349, endPoint x: 727, endPoint y: 231, distance: 145.0
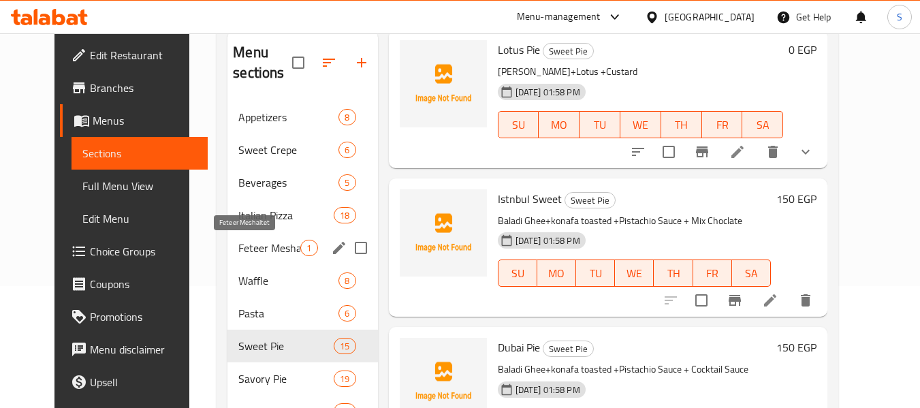
scroll to position [82, 0]
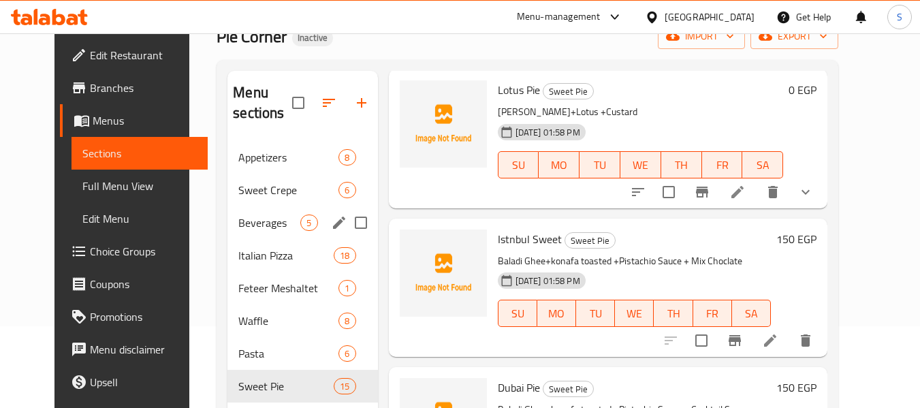
click at [247, 237] on div "Beverages 5" at bounding box center [302, 222] width 150 height 33
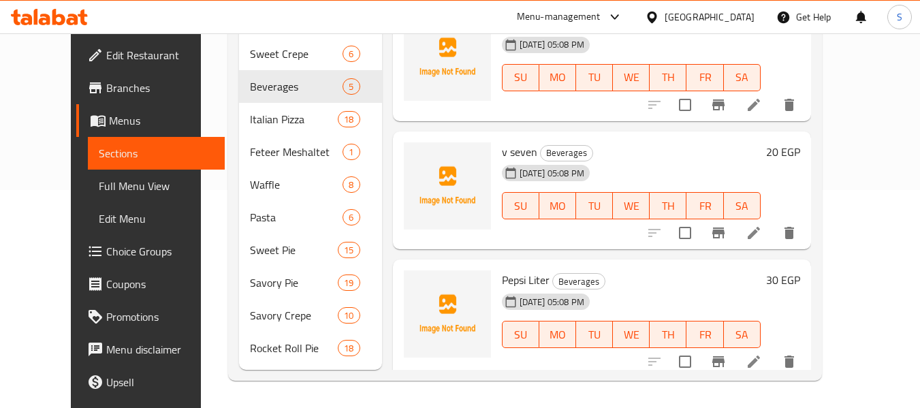
scroll to position [261, 0]
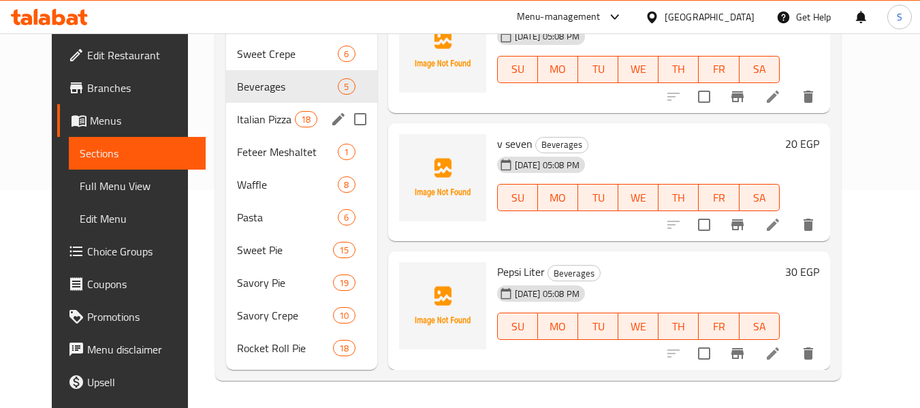
click at [250, 127] on div "Italian Pizza 18" at bounding box center [301, 119] width 151 height 33
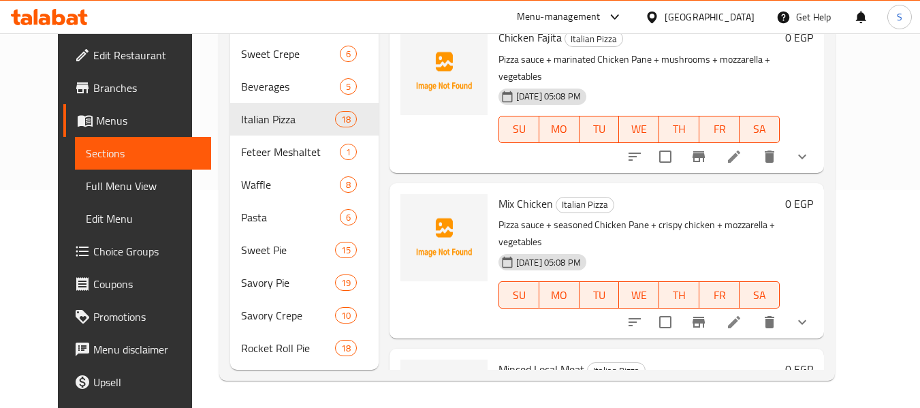
scroll to position [1125, 0]
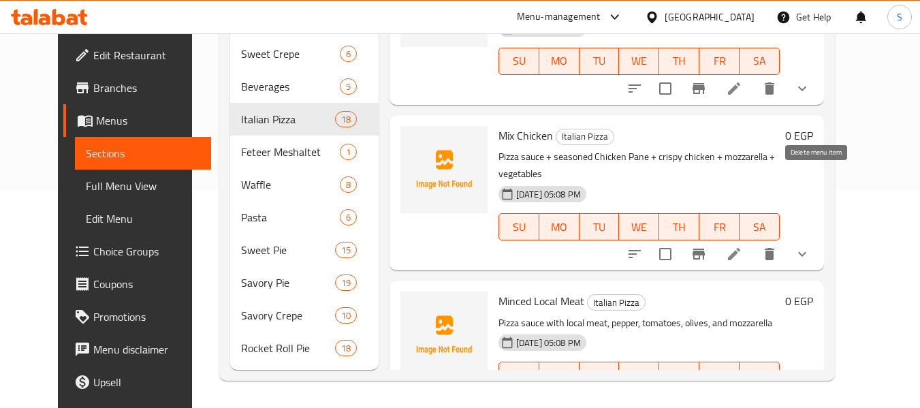
click at [774, 248] on icon "delete" at bounding box center [769, 254] width 10 height 12
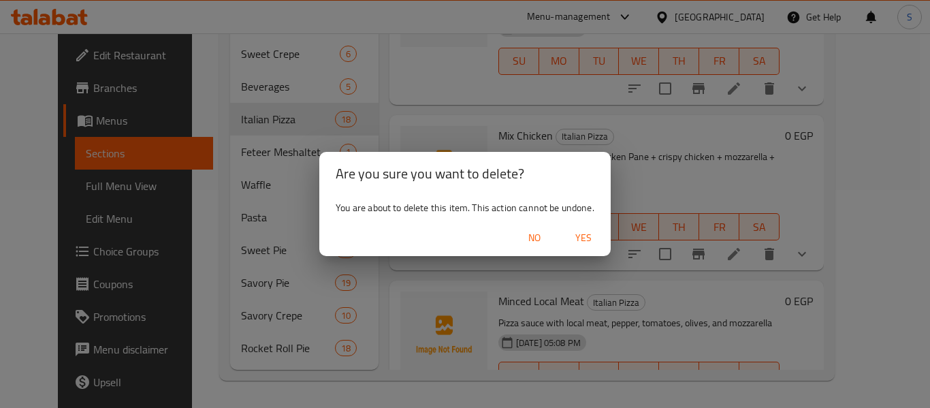
click at [587, 236] on span "Yes" at bounding box center [583, 237] width 33 height 17
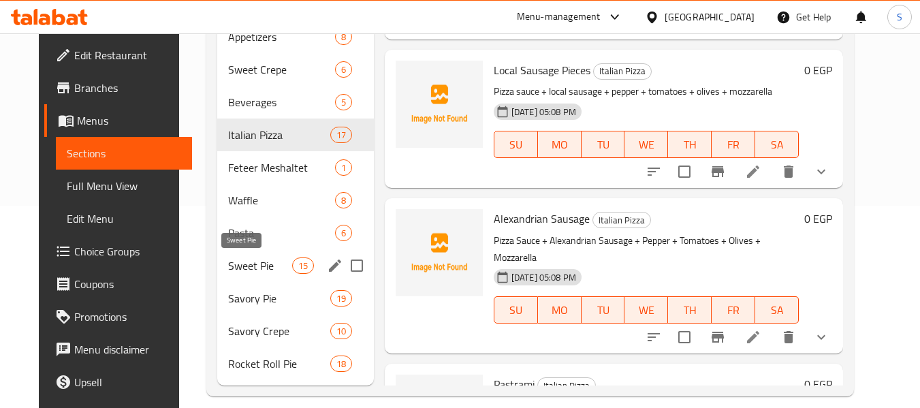
scroll to position [218, 0]
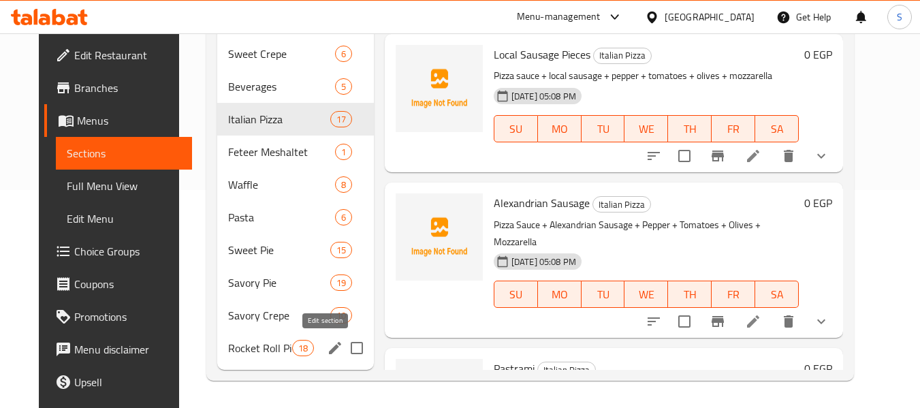
click at [327, 347] on icon "edit" at bounding box center [335, 348] width 16 height 16
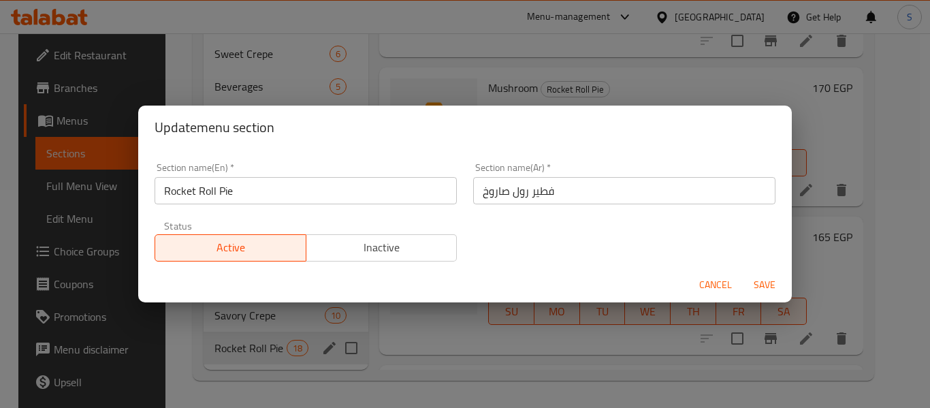
click at [178, 196] on input "Rocket Roll Pie" at bounding box center [306, 190] width 302 height 27
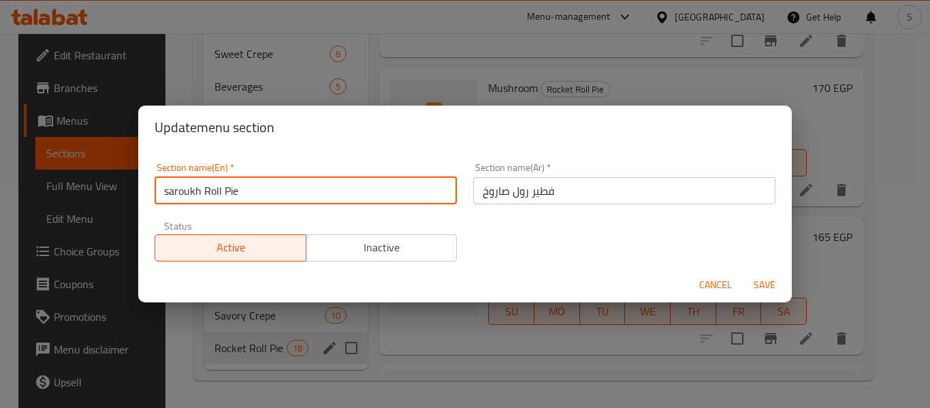
type input "saroukh Roll Pie"
click at [743, 272] on button "Save" at bounding box center [765, 284] width 44 height 25
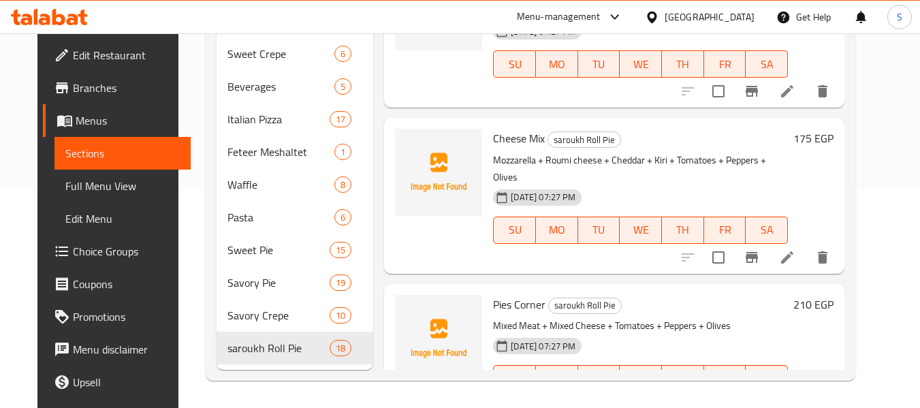
scroll to position [2364, 0]
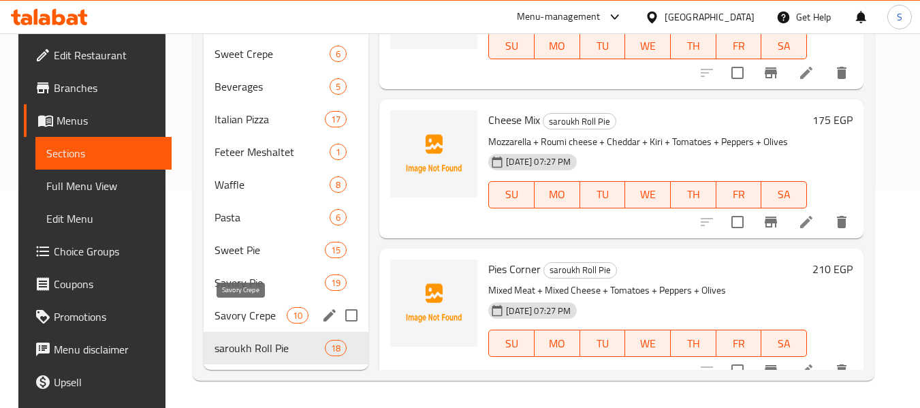
click at [235, 314] on span "Savory Crepe" at bounding box center [250, 315] width 72 height 16
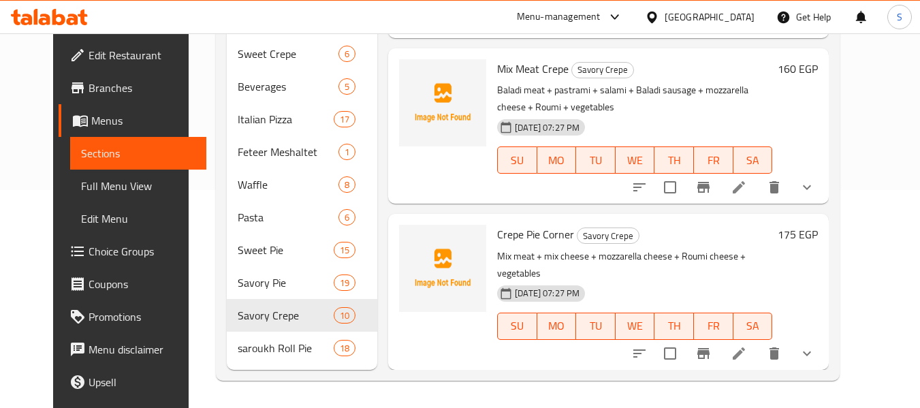
scroll to position [1124, 0]
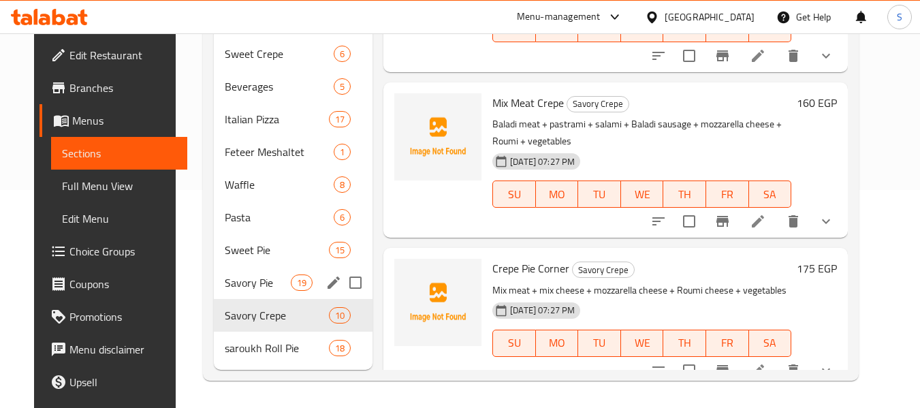
click at [244, 284] on span "Savory Pie" at bounding box center [257, 282] width 65 height 16
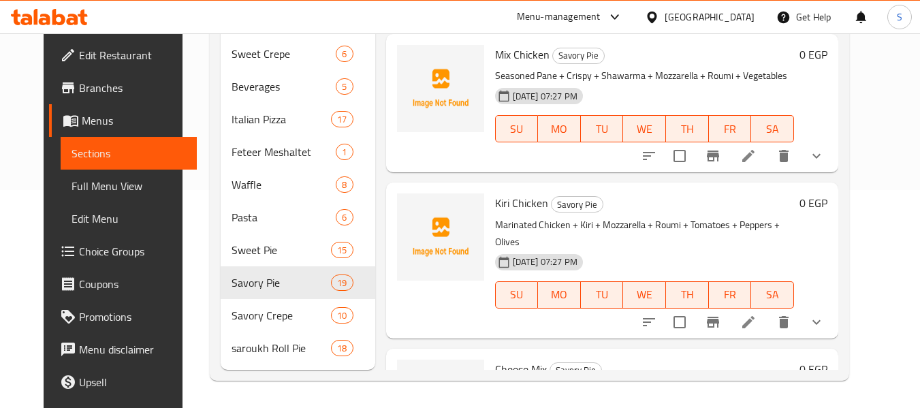
scroll to position [2513, 0]
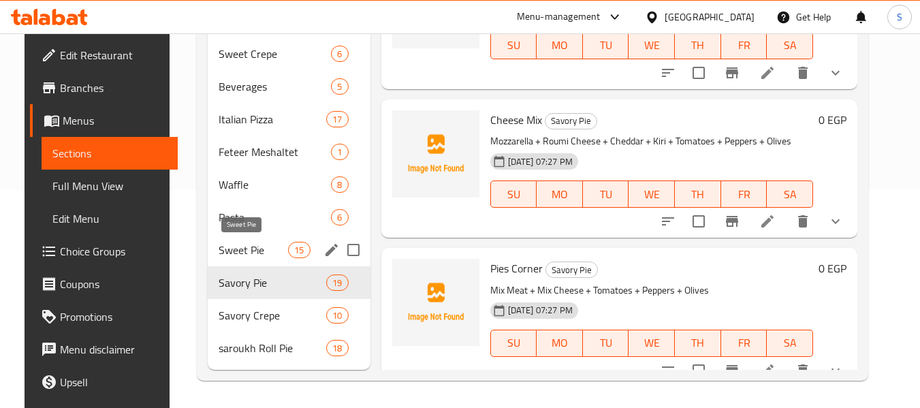
click at [236, 248] on span "Sweet Pie" at bounding box center [252, 250] width 69 height 16
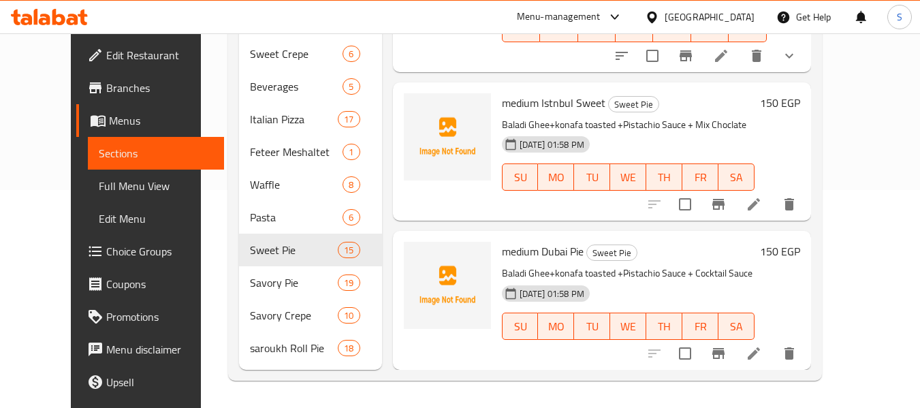
scroll to position [1850, 0]
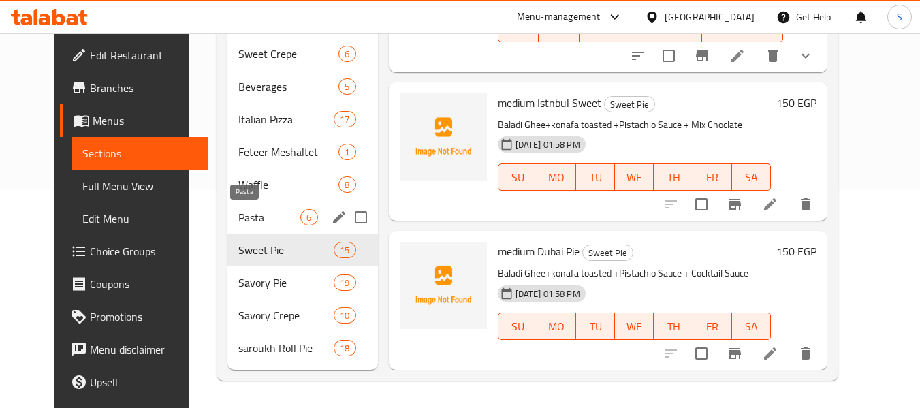
click at [255, 221] on span "Pasta" at bounding box center [269, 217] width 62 height 16
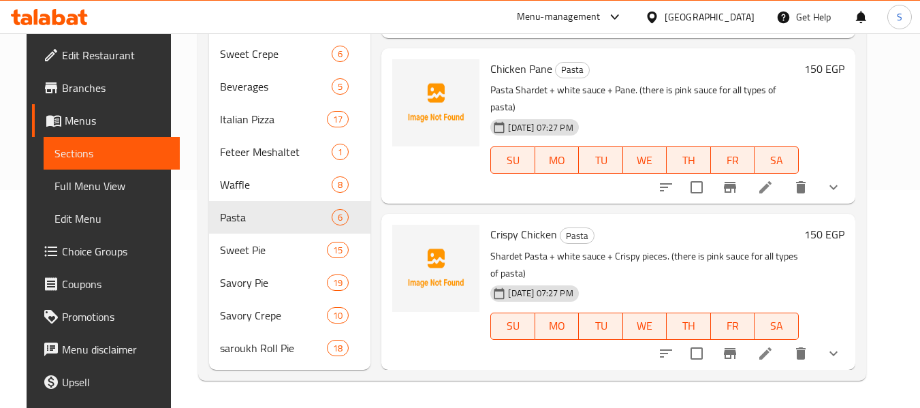
scroll to position [563, 0]
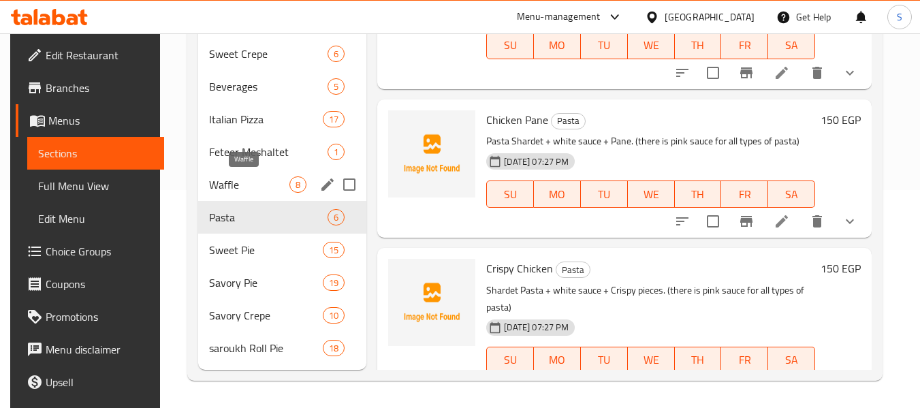
click at [238, 186] on span "Waffle" at bounding box center [249, 184] width 80 height 16
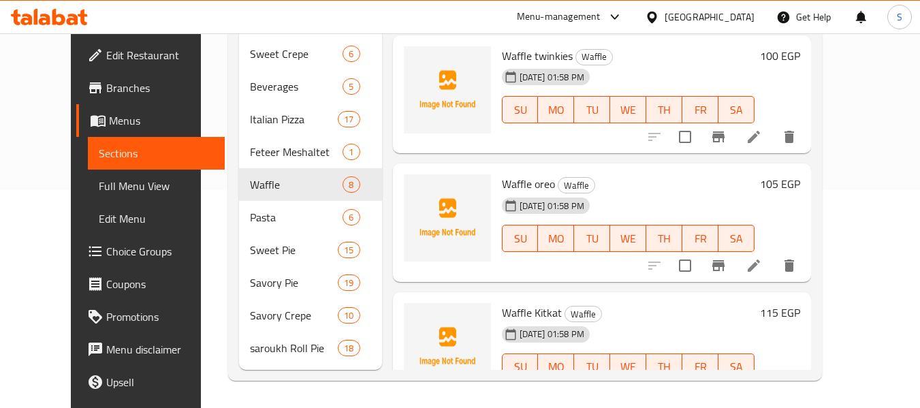
scroll to position [647, 0]
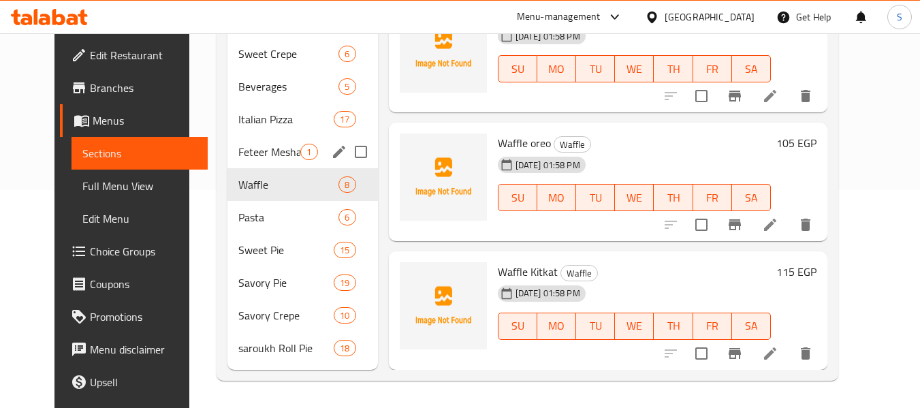
click at [260, 152] on span "Feteer Meshaltet" at bounding box center [269, 152] width 62 height 16
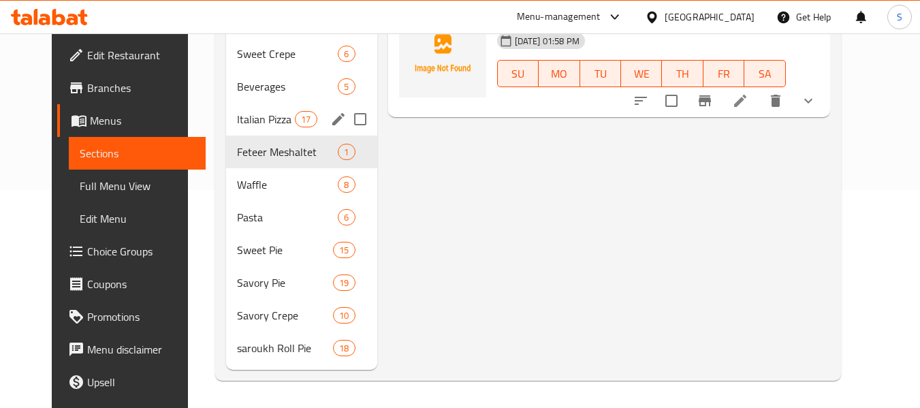
click at [237, 114] on span "Italian Pizza" at bounding box center [266, 119] width 58 height 16
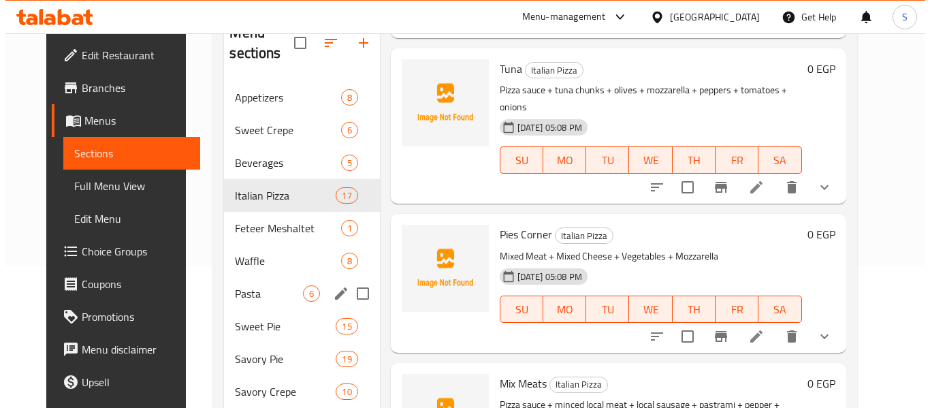
scroll to position [82, 0]
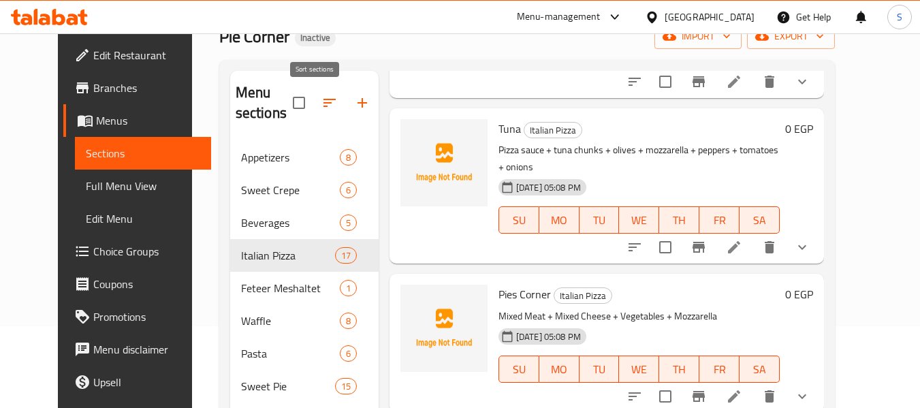
click at [321, 95] on icon "button" at bounding box center [329, 103] width 16 height 16
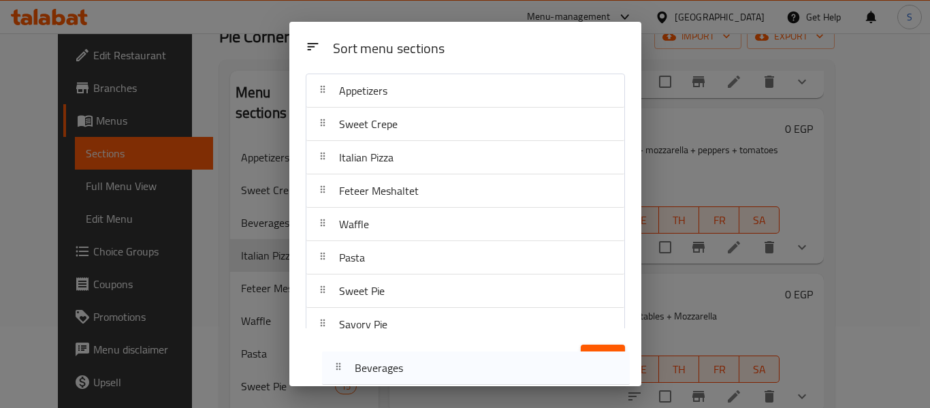
scroll to position [155, 0]
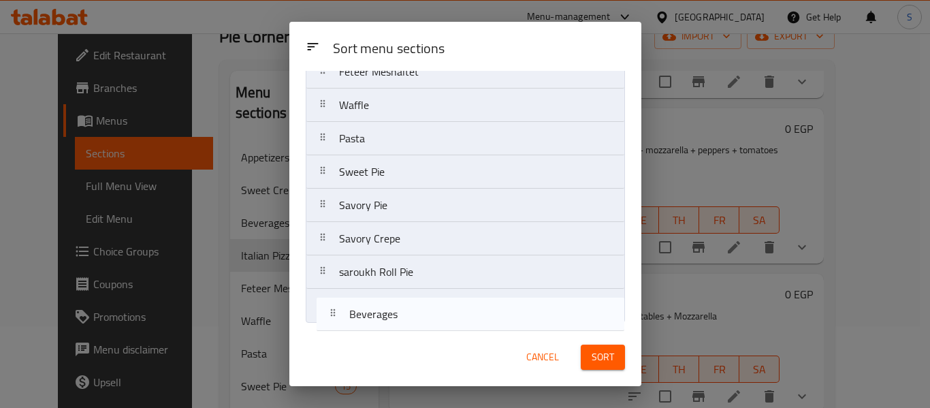
drag, startPoint x: 423, startPoint y: 202, endPoint x: 438, endPoint y: 334, distance: 132.2
click at [438, 334] on div "Sort menu sections Sort menu sections Appetizers Sweet Crepe Beverages Italian …" at bounding box center [465, 204] width 352 height 364
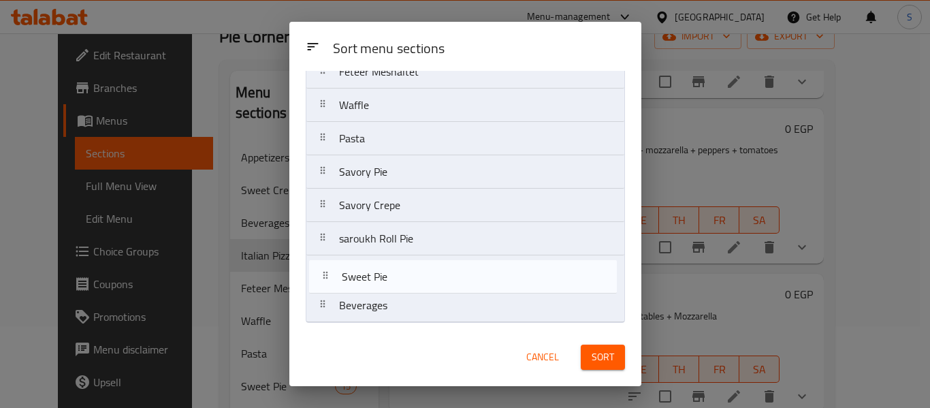
drag, startPoint x: 432, startPoint y: 177, endPoint x: 435, endPoint y: 285, distance: 108.3
click at [435, 285] on nav "Appetizers Sweet Crepe Italian Pizza Feteer Meshaltet Waffle Pasta Sweet Pie Sa…" at bounding box center [465, 138] width 319 height 368
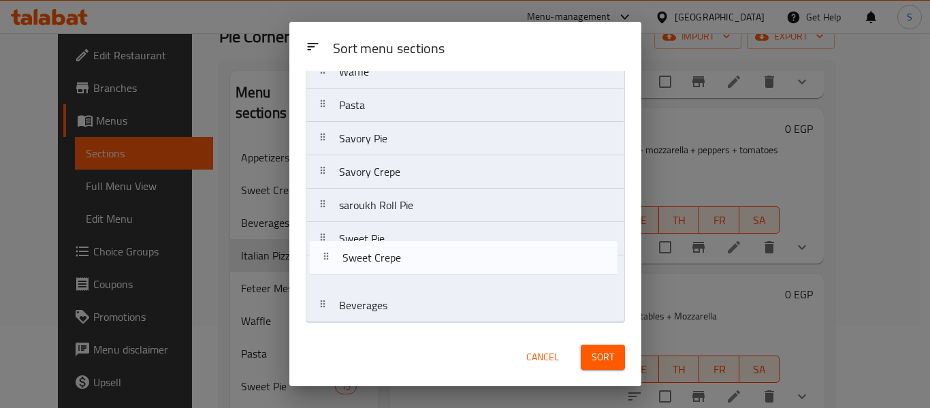
drag, startPoint x: 425, startPoint y: 169, endPoint x: 430, endPoint y: 276, distance: 107.0
click at [430, 276] on nav "Appetizers Sweet Crepe Italian Pizza Feteer Meshaltet Waffle Pasta Savory Pie S…" at bounding box center [465, 138] width 319 height 368
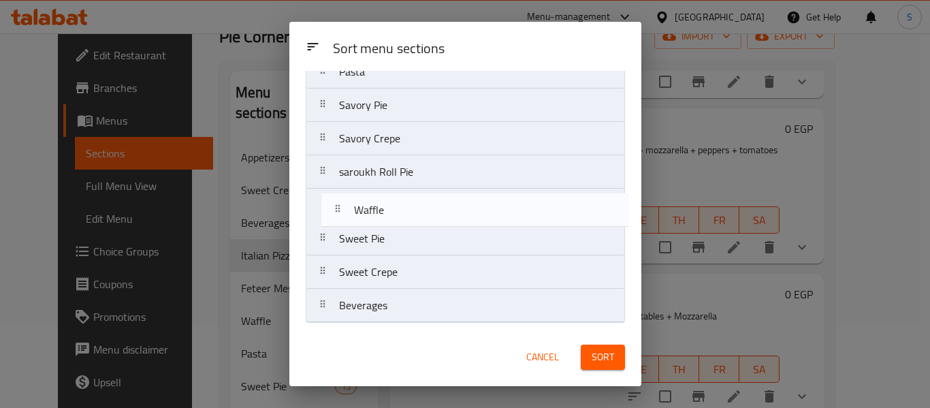
drag, startPoint x: 411, startPoint y: 232, endPoint x: 427, endPoint y: 218, distance: 20.7
click at [427, 218] on nav "Appetizers Italian Pizza Feteer Meshaltet Waffle Pasta Savory Pie Savory Crepe …" at bounding box center [465, 138] width 319 height 368
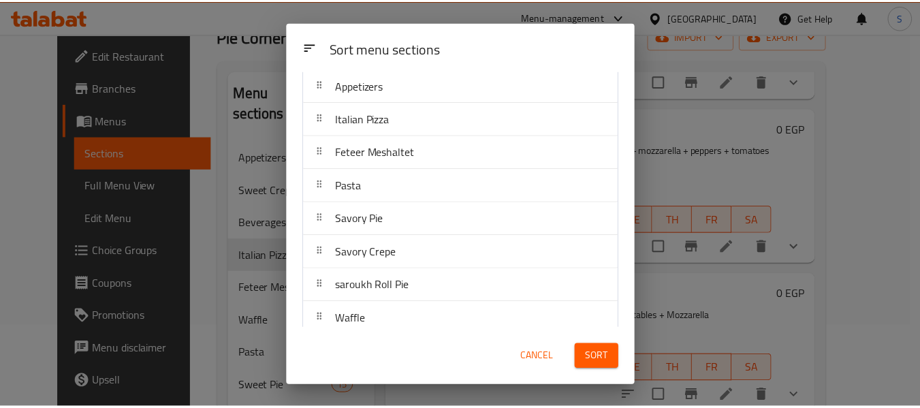
scroll to position [19, 0]
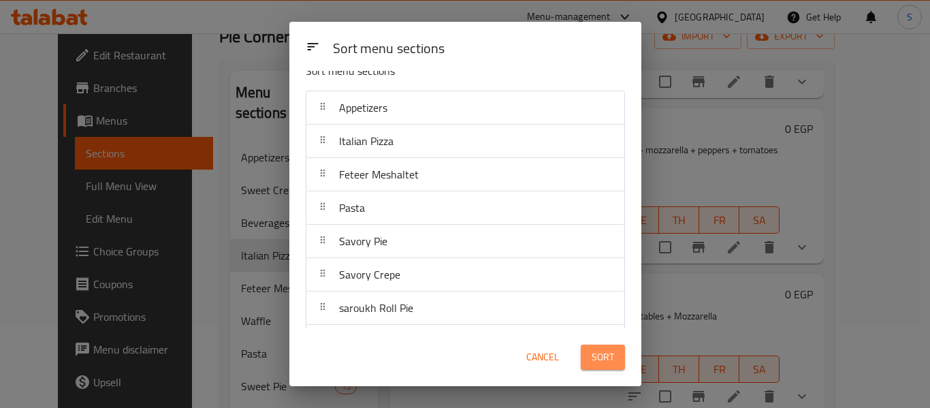
click at [609, 355] on span "Sort" at bounding box center [602, 356] width 22 height 17
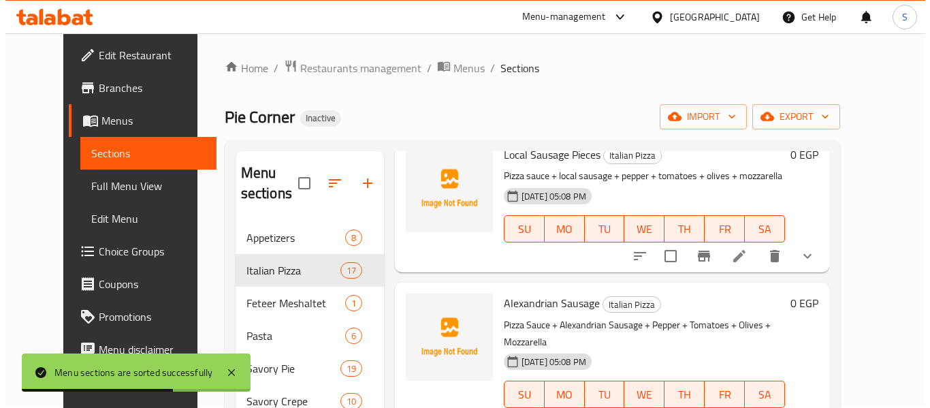
scroll to position [0, 0]
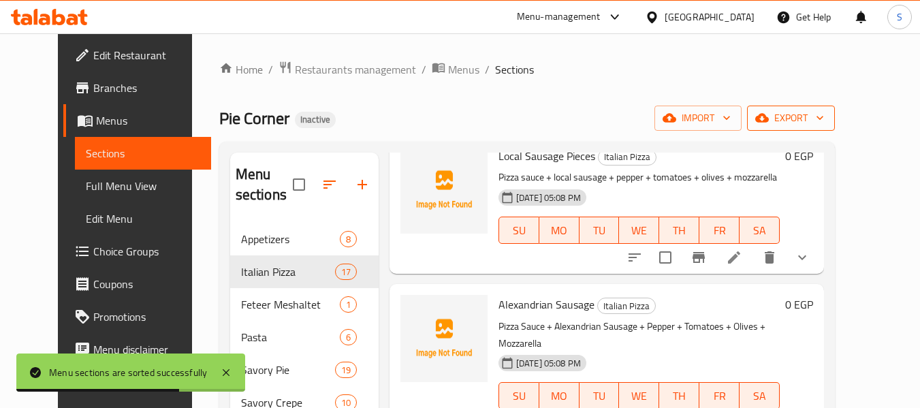
click at [768, 120] on icon "button" at bounding box center [762, 118] width 14 height 9
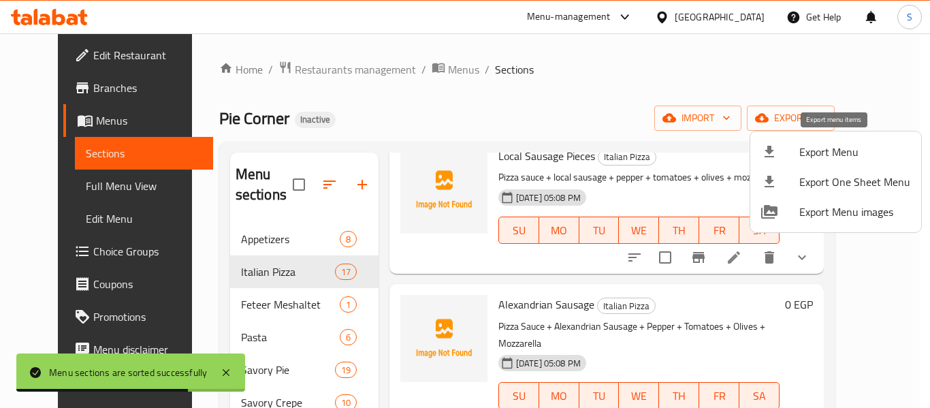
click at [815, 152] on span "Export Menu" at bounding box center [854, 152] width 111 height 16
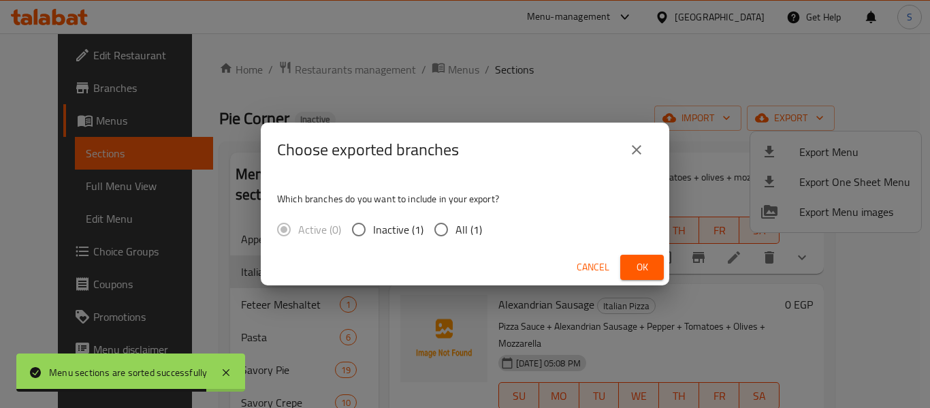
click at [453, 233] on input "All (1)" at bounding box center [441, 229] width 29 height 29
radio input "true"
click at [651, 263] on span "Ok" at bounding box center [642, 267] width 22 height 17
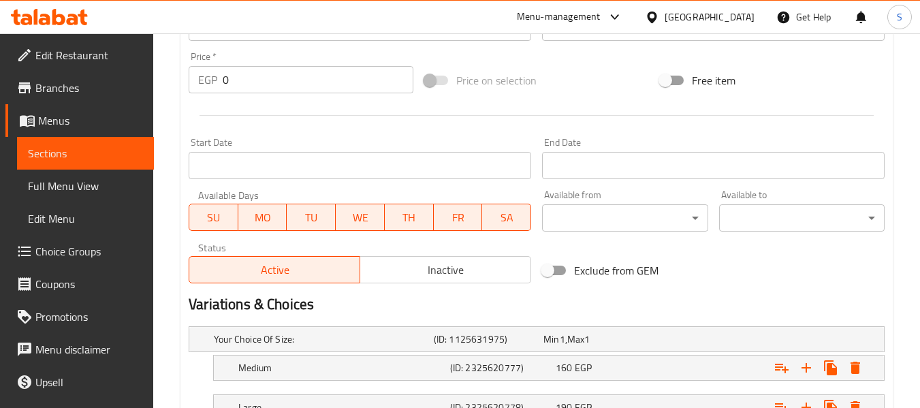
scroll to position [585, 0]
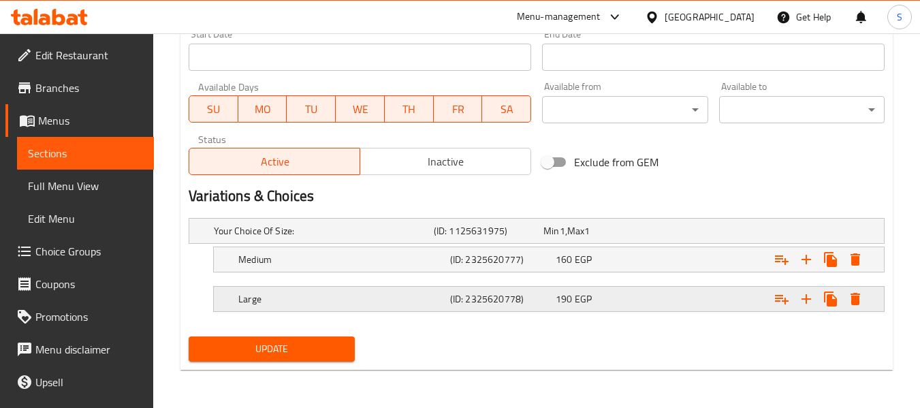
click at [622, 297] on div "190 EGP" at bounding box center [605, 299] width 100 height 14
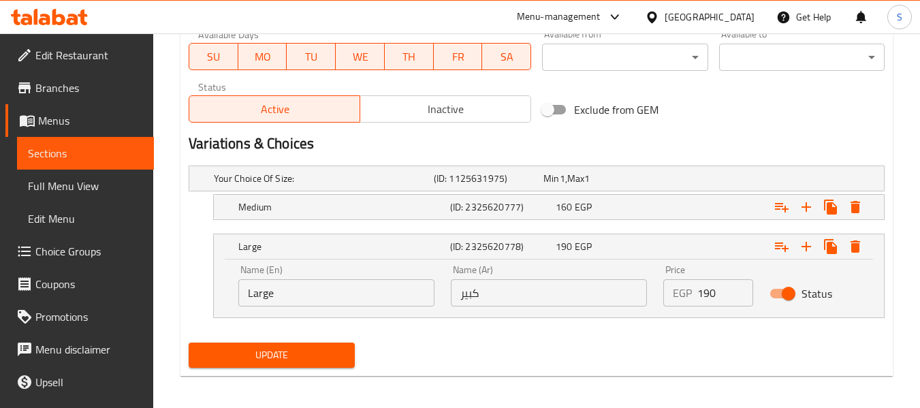
scroll to position [643, 0]
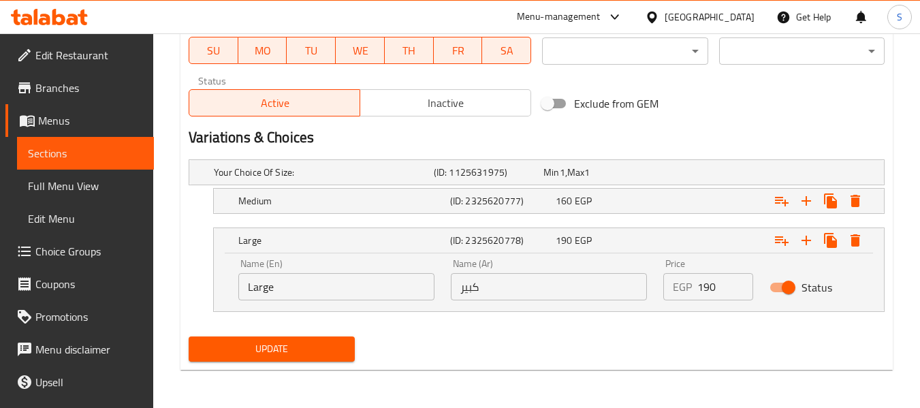
click at [728, 286] on input "190" at bounding box center [725, 286] width 56 height 27
type input "195"
click at [286, 347] on span "Update" at bounding box center [271, 348] width 144 height 17
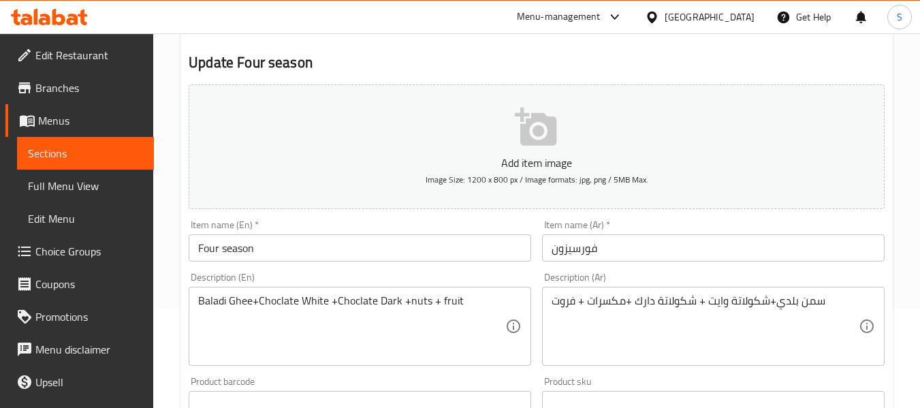
scroll to position [136, 0]
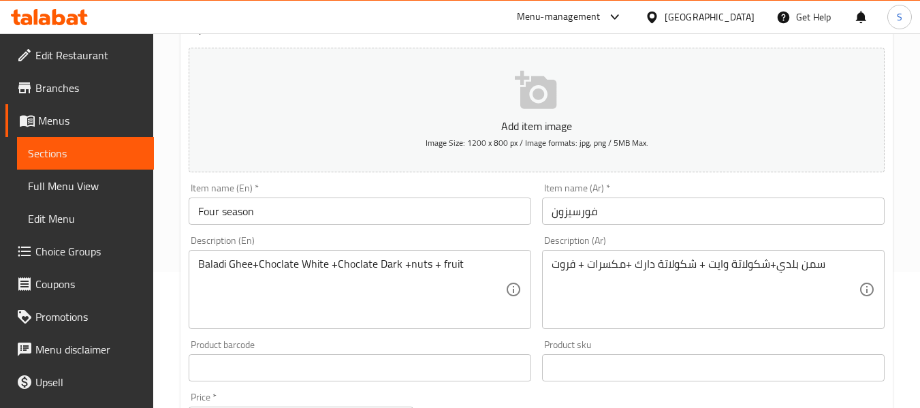
click at [197, 214] on input "Four season" at bounding box center [360, 210] width 342 height 27
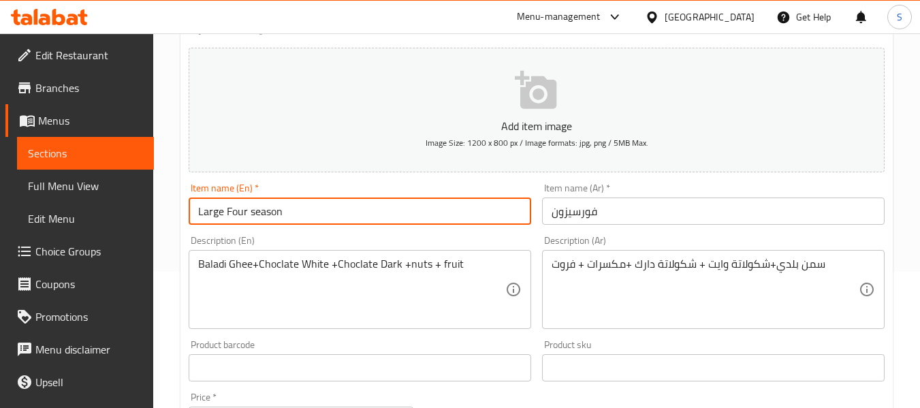
type input "Large Four season"
click at [625, 212] on input "فورسيزون" at bounding box center [713, 210] width 342 height 27
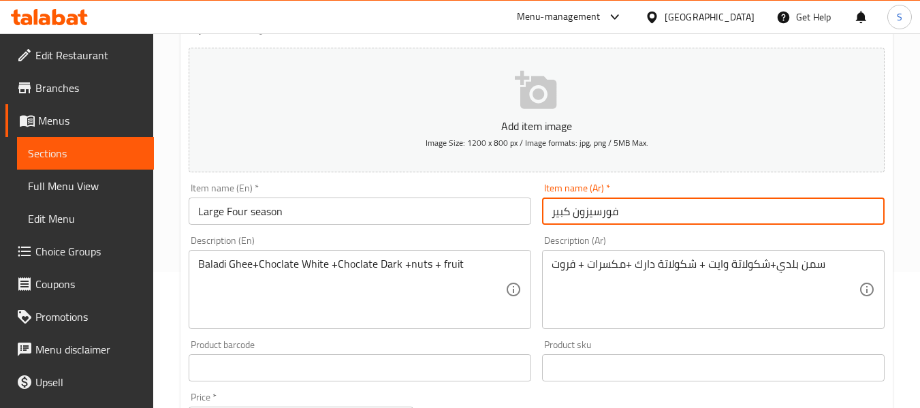
type input "فورسيزون كبير"
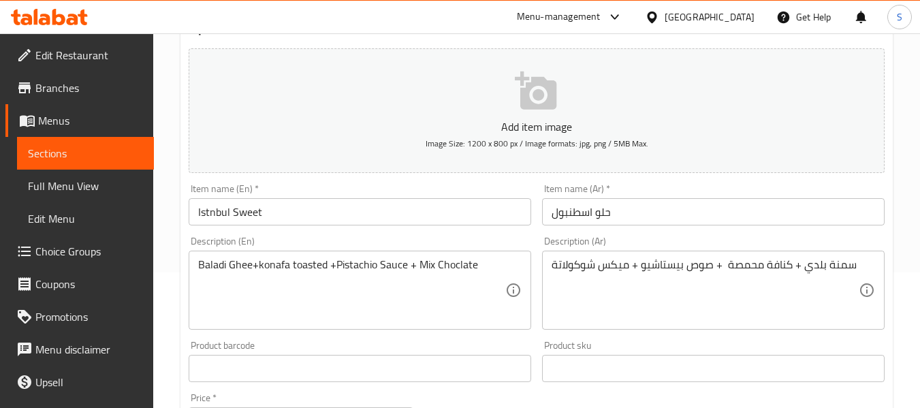
scroll to position [136, 0]
click at [548, 218] on input "حلو اسطنبول" at bounding box center [713, 210] width 342 height 27
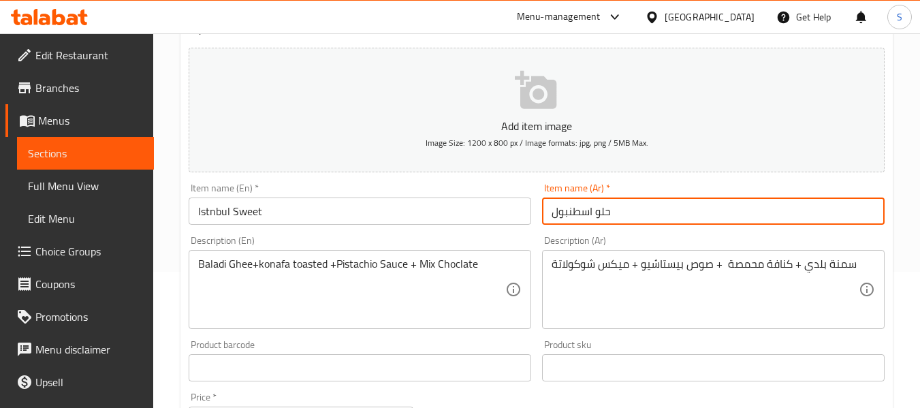
click at [625, 214] on input "حلو اسطنبول" at bounding box center [713, 210] width 342 height 27
type input "حلو اسطنبول"
click at [199, 216] on input "Istnbul Sweet" at bounding box center [360, 210] width 342 height 27
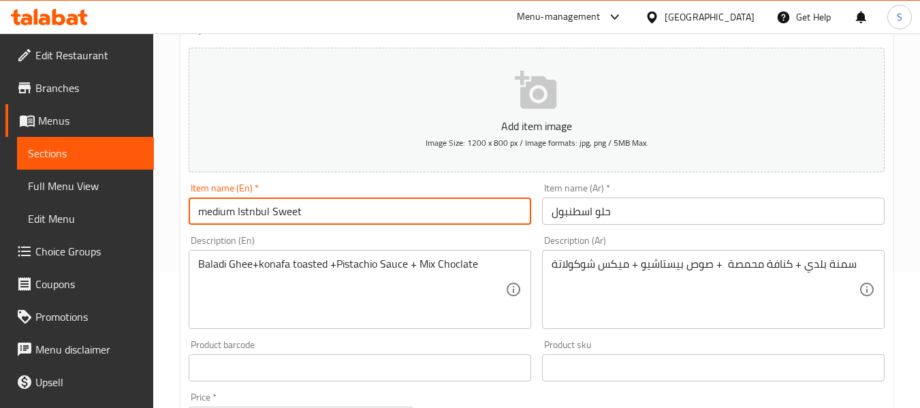
click at [205, 214] on input "medium Istnbul Sweet" at bounding box center [360, 210] width 342 height 27
type input "medium Istnbul Sweet"
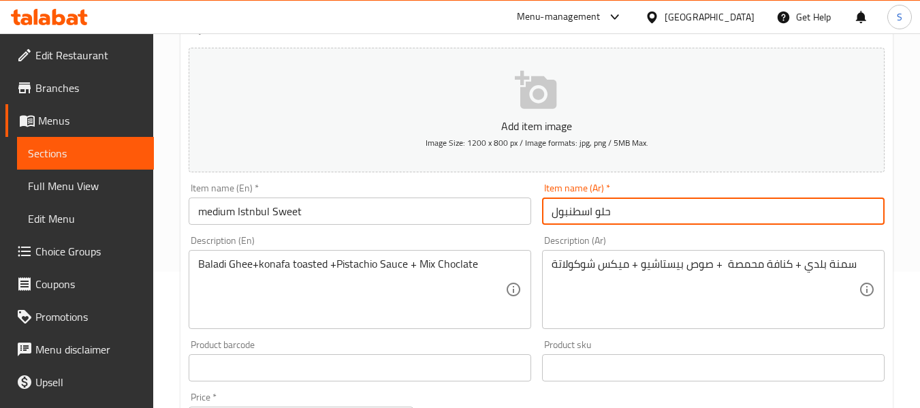
click at [637, 214] on input "حلو اسطنبول" at bounding box center [713, 210] width 342 height 27
paste input "وسط"
type input "حلو اسطنبول وسط"
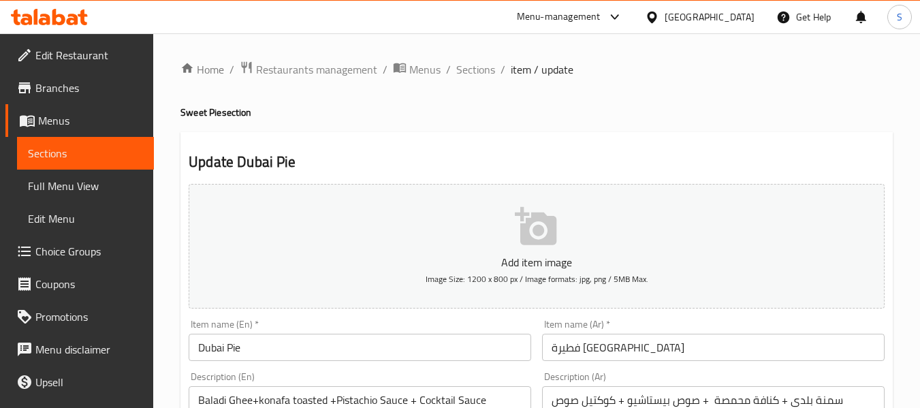
click at [203, 349] on input "Dubai Pie" at bounding box center [360, 347] width 342 height 27
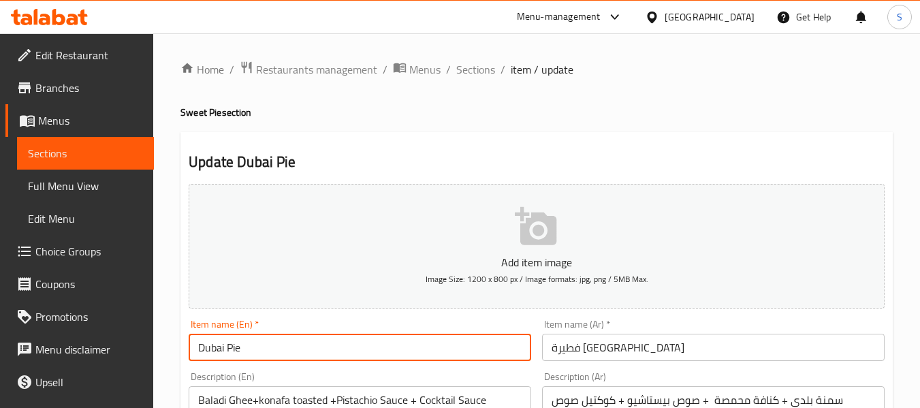
click at [201, 350] on input "Dubai Pie" at bounding box center [360, 347] width 342 height 27
paste input "medium"
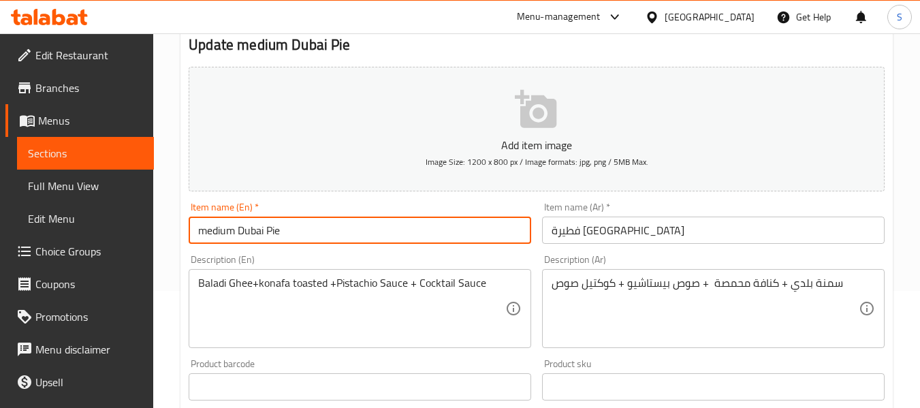
scroll to position [136, 0]
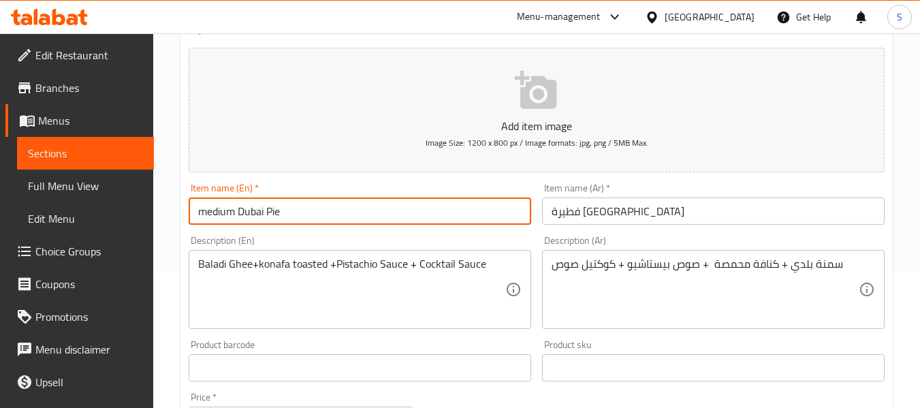
type input "medium Dubai Pie"
click at [551, 220] on input "فطيرة [GEOGRAPHIC_DATA]" at bounding box center [713, 210] width 342 height 27
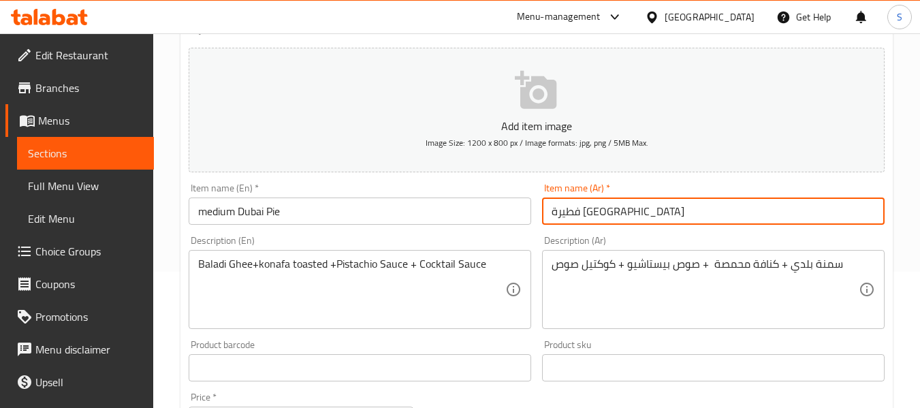
click at [622, 214] on input "فطيرة دبي" at bounding box center [713, 210] width 342 height 27
click at [565, 216] on input "فطيرة دبي وسط" at bounding box center [713, 210] width 342 height 27
type input "فطيرة دبي وسط"
click at [647, 211] on input "فطيرة دبي وسط" at bounding box center [713, 210] width 342 height 27
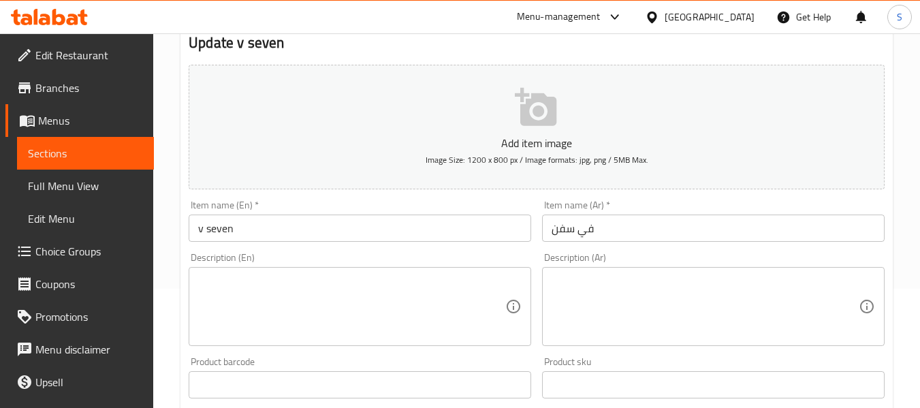
scroll to position [136, 0]
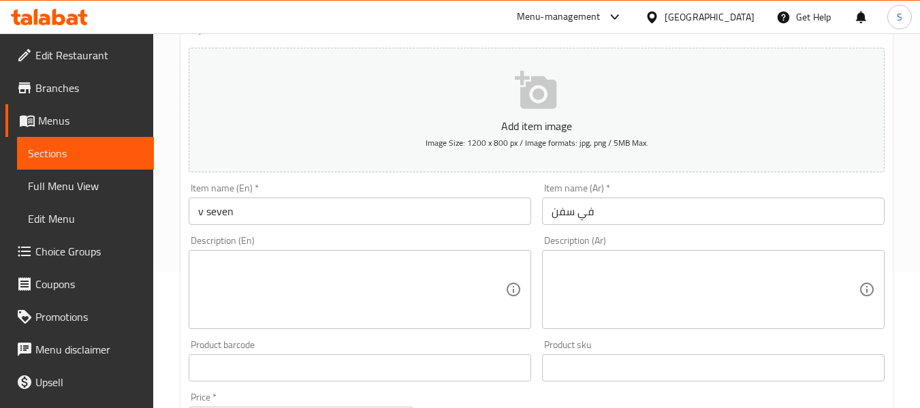
click at [223, 212] on input "v seven" at bounding box center [360, 210] width 342 height 27
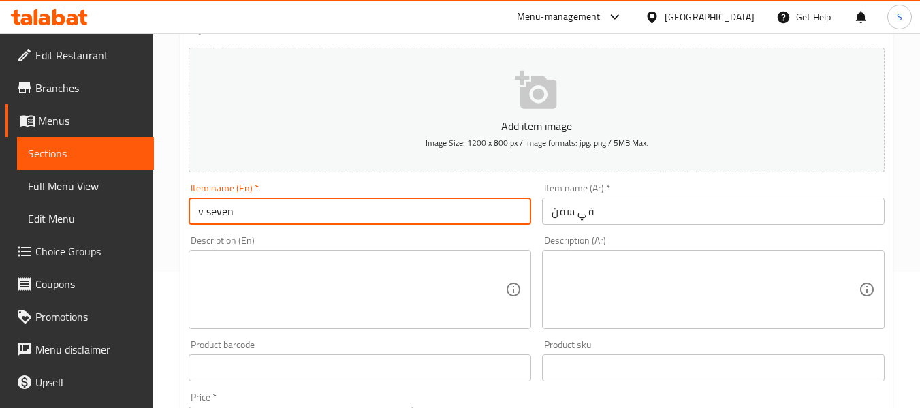
click at [223, 212] on input "v seven" at bounding box center [360, 210] width 342 height 27
type input "V7"
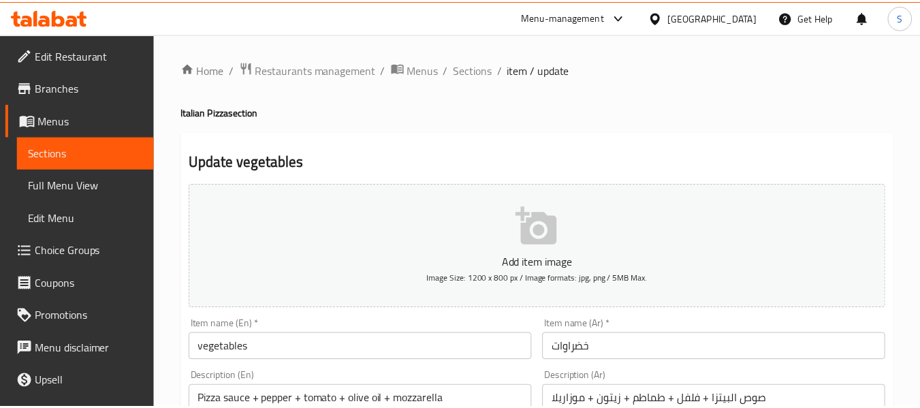
scroll to position [136, 0]
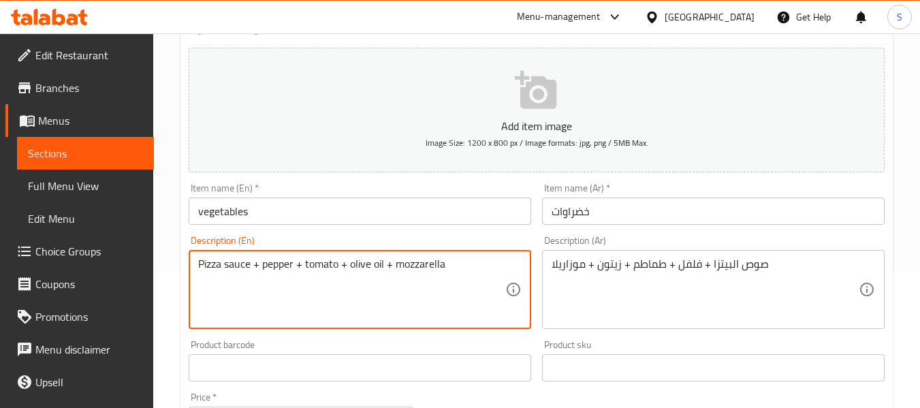
click at [376, 265] on textarea "Pizza sauce + pepper + tomato + olive oil + mozzarella" at bounding box center [351, 289] width 307 height 65
type textarea "Pizza sauce + pepper + tomato + olives+ mozzarella"
click at [420, 202] on input "vegetables" at bounding box center [360, 210] width 342 height 27
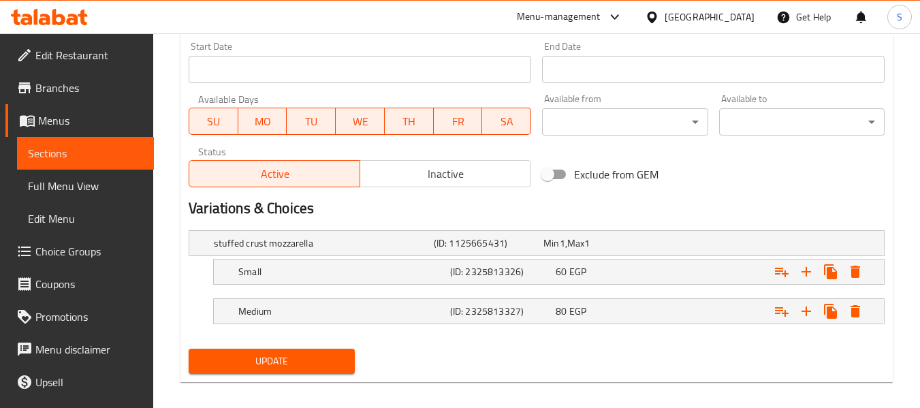
scroll to position [585, 0]
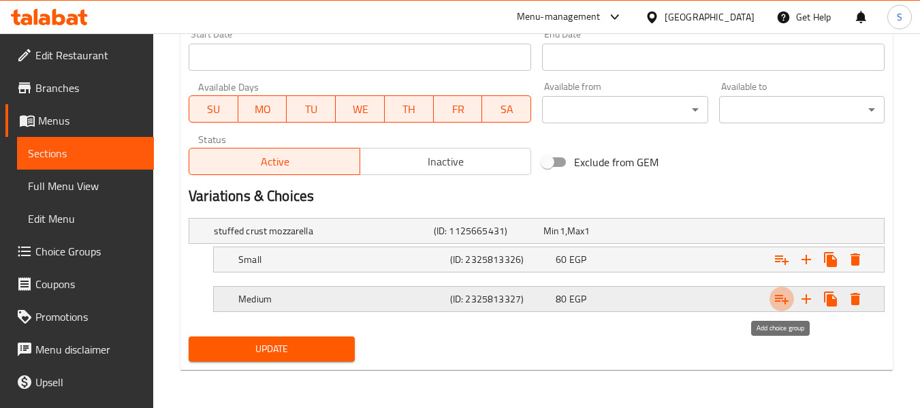
click at [784, 299] on icon "Expand" at bounding box center [782, 300] width 14 height 10
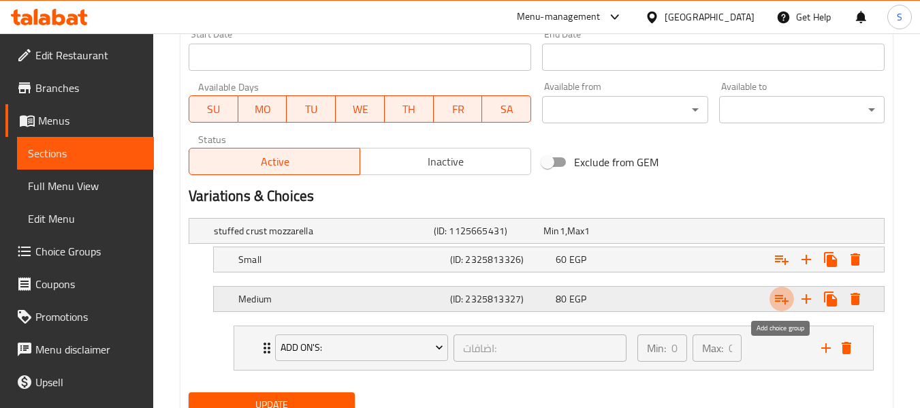
click at [782, 299] on icon "Expand" at bounding box center [781, 299] width 16 height 16
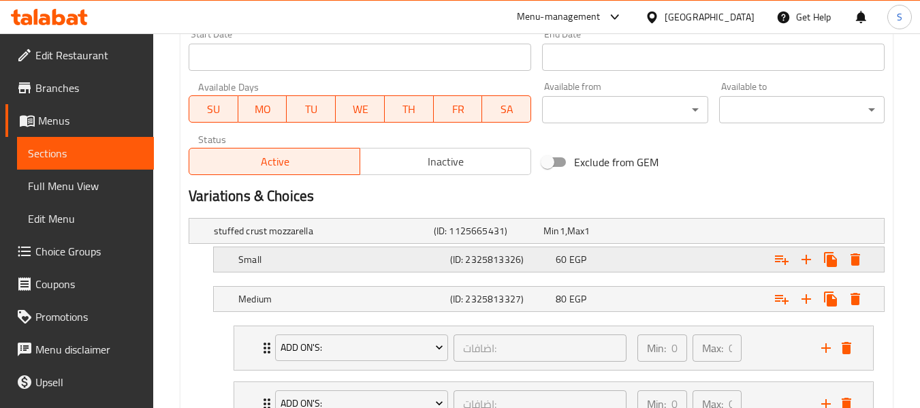
scroll to position [696, 0]
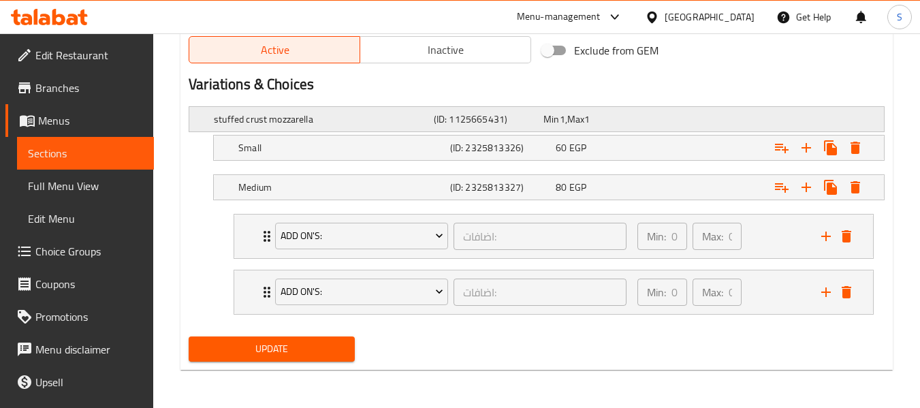
click at [574, 114] on span "Max" at bounding box center [575, 119] width 17 height 18
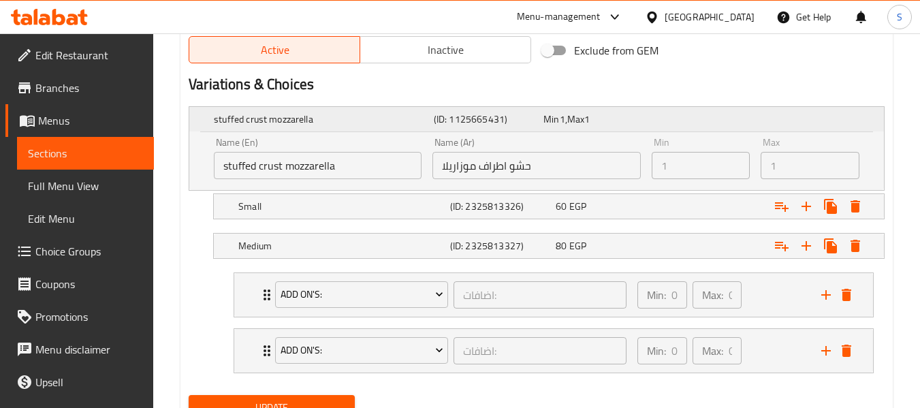
click at [574, 114] on span "Max" at bounding box center [575, 119] width 17 height 18
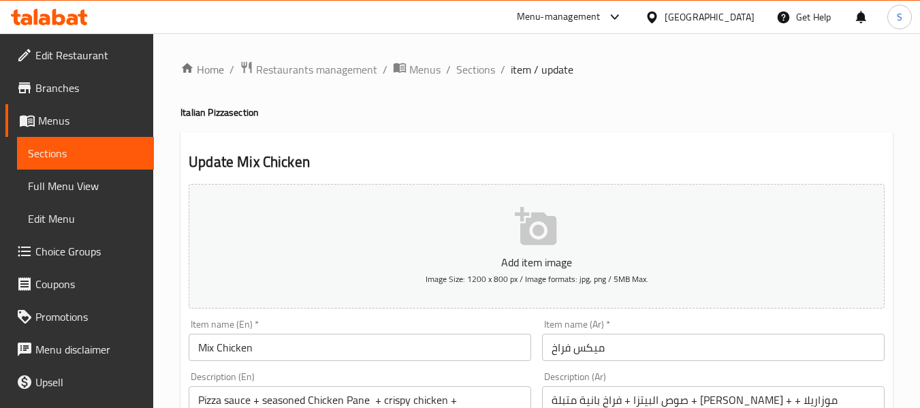
click at [67, 253] on span "Choice Groups" at bounding box center [89, 251] width 108 height 16
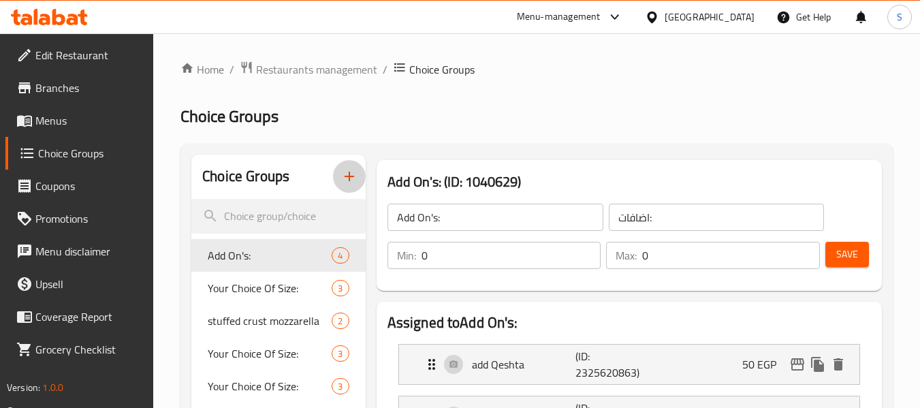
click at [353, 177] on icon "button" at bounding box center [349, 177] width 10 height 10
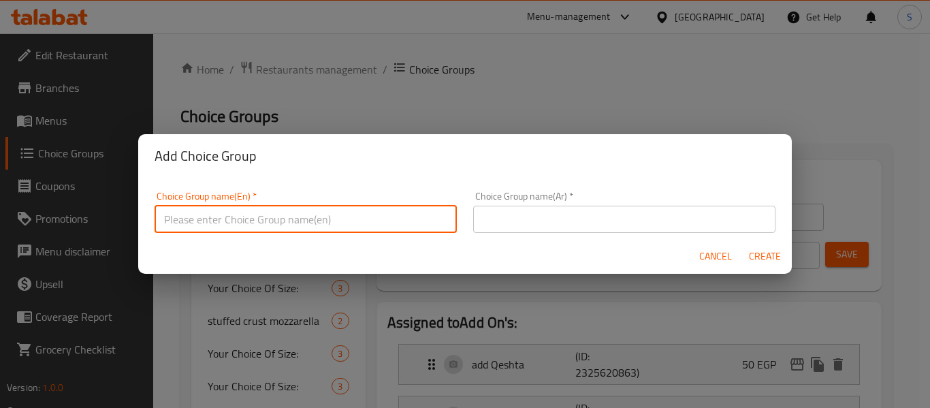
click at [284, 214] on input "text" at bounding box center [306, 219] width 302 height 27
type input "sizes"
click at [572, 223] on input "text" at bounding box center [624, 219] width 302 height 27
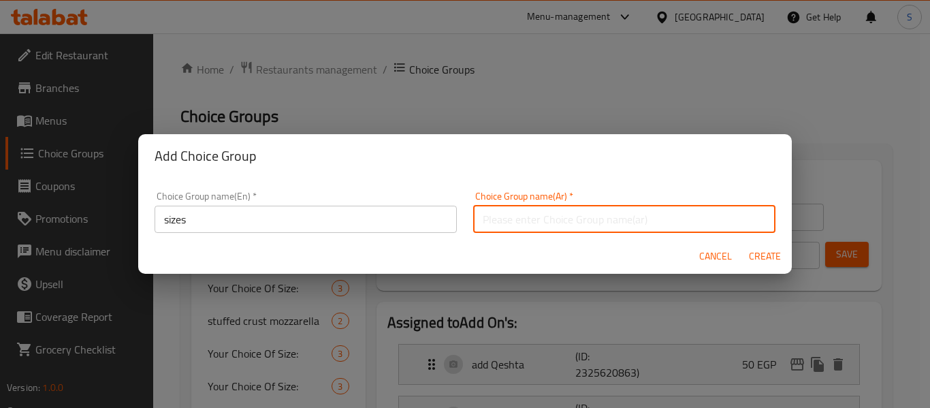
type input "الاحجام"
click at [756, 252] on span "Create" at bounding box center [764, 256] width 33 height 17
type input "sizes"
type input "الاحجام"
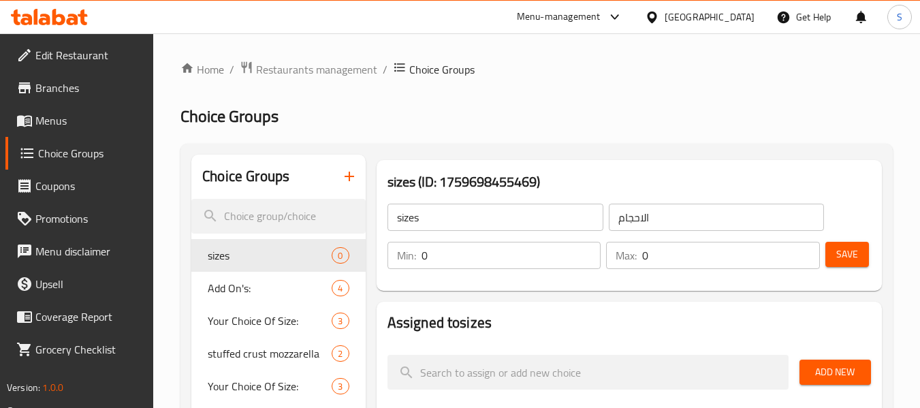
click at [480, 267] on input "0" at bounding box center [511, 255] width 180 height 27
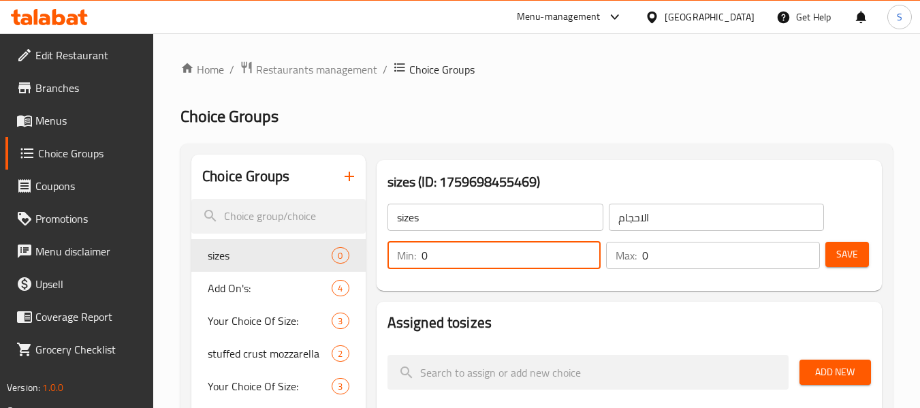
click at [480, 267] on input "0" at bounding box center [511, 255] width 180 height 27
type input "1"
click at [759, 267] on input "0" at bounding box center [731, 255] width 178 height 27
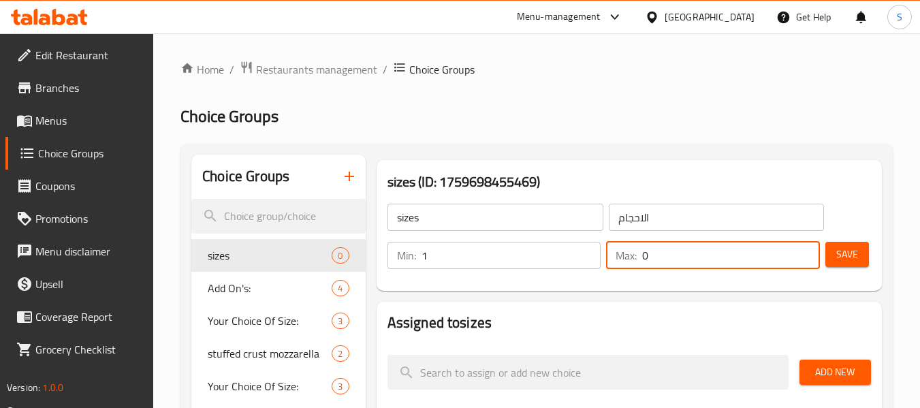
click at [759, 266] on input "0" at bounding box center [731, 255] width 178 height 27
type input "1"
click at [864, 256] on button "Save" at bounding box center [847, 254] width 44 height 25
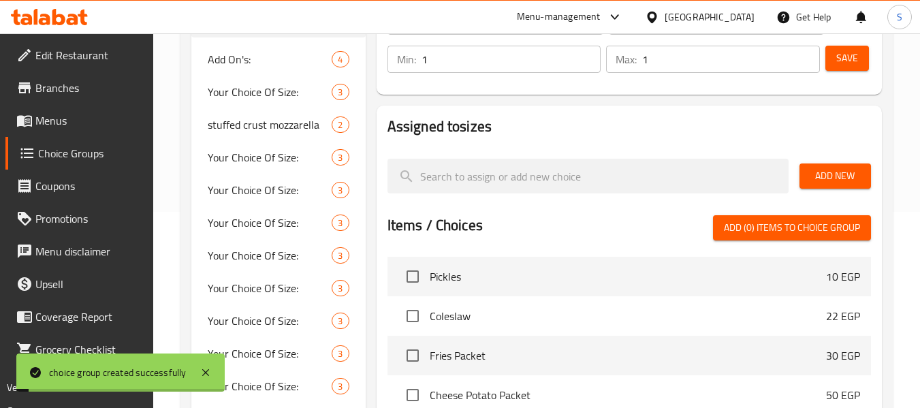
scroll to position [204, 0]
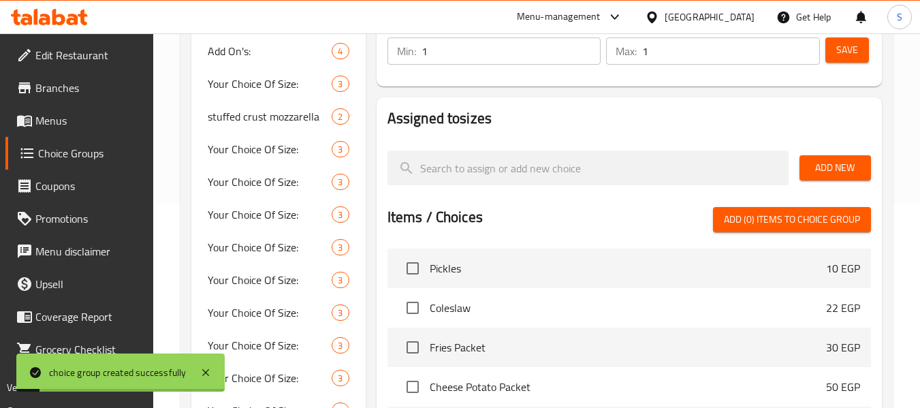
click at [822, 166] on span "Add New" at bounding box center [835, 167] width 50 height 17
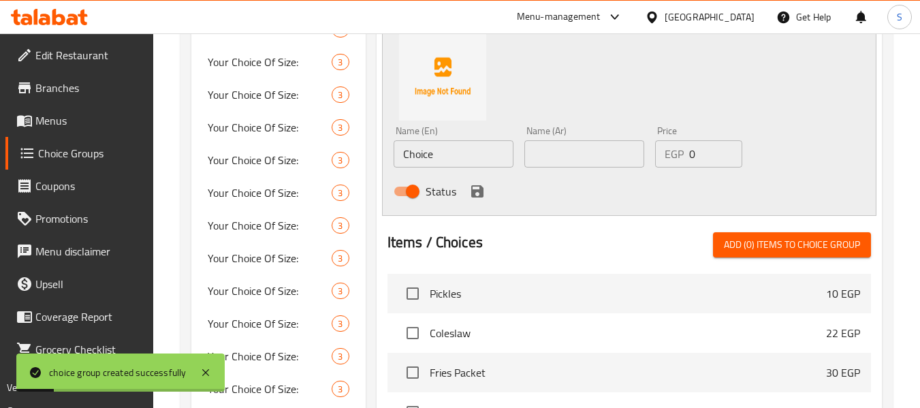
scroll to position [408, 0]
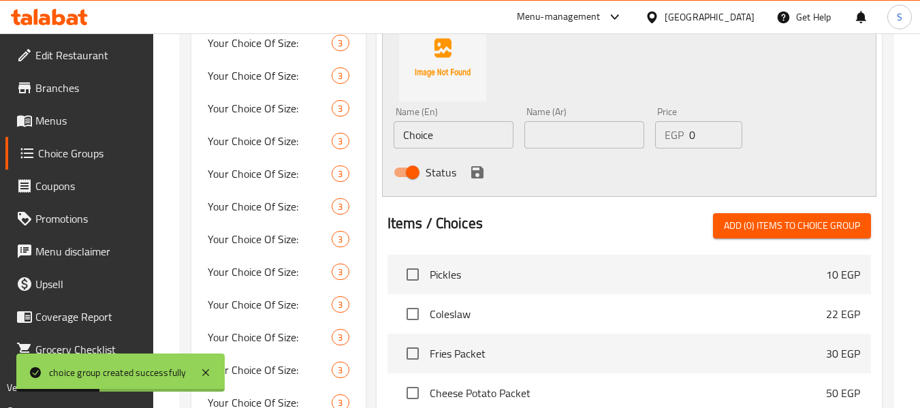
click at [456, 133] on input "Choice" at bounding box center [453, 134] width 120 height 27
paste input "Small"
type input "Small"
click at [545, 145] on input "text" at bounding box center [584, 134] width 120 height 27
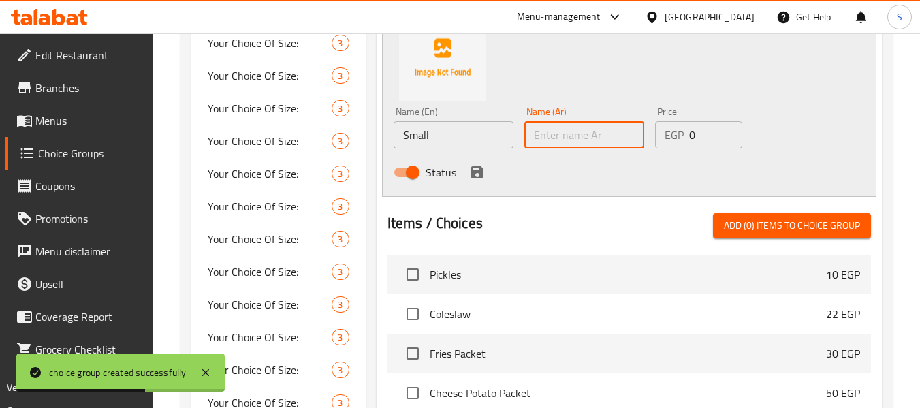
paste input "صغير"
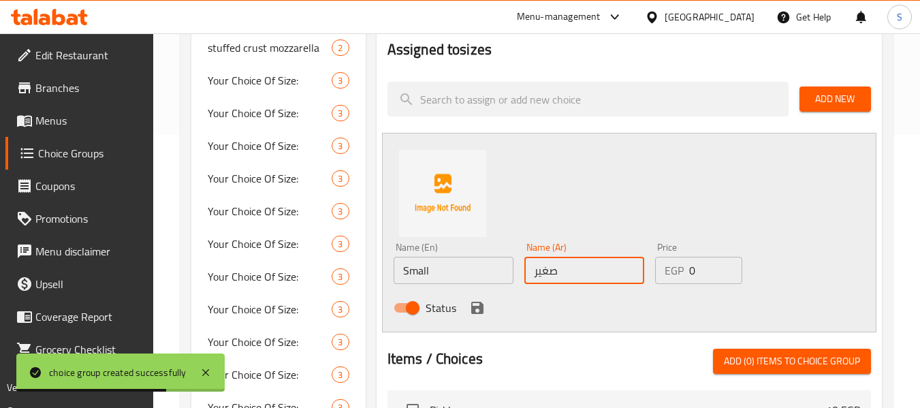
scroll to position [272, 0]
type input "صغير"
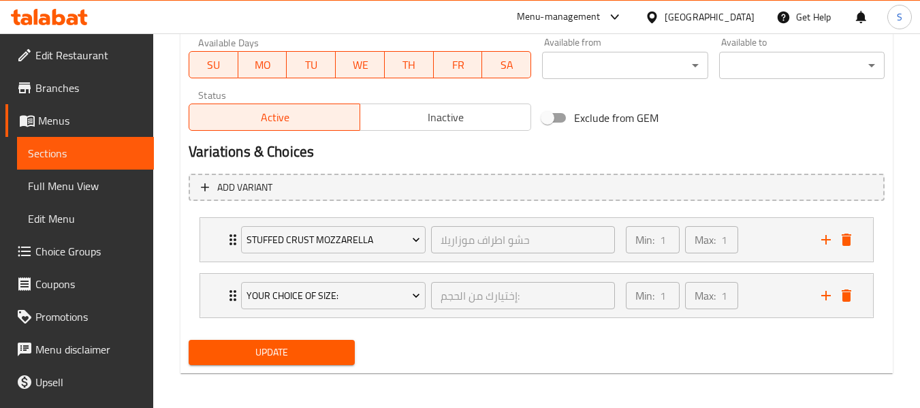
scroll to position [632, 0]
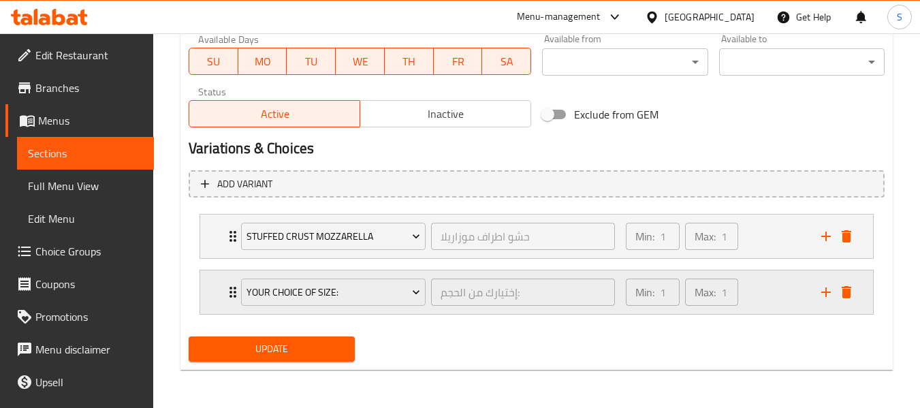
click at [772, 284] on div "Min: 1 ​ Max: 1 ​" at bounding box center [714, 292] width 195 height 44
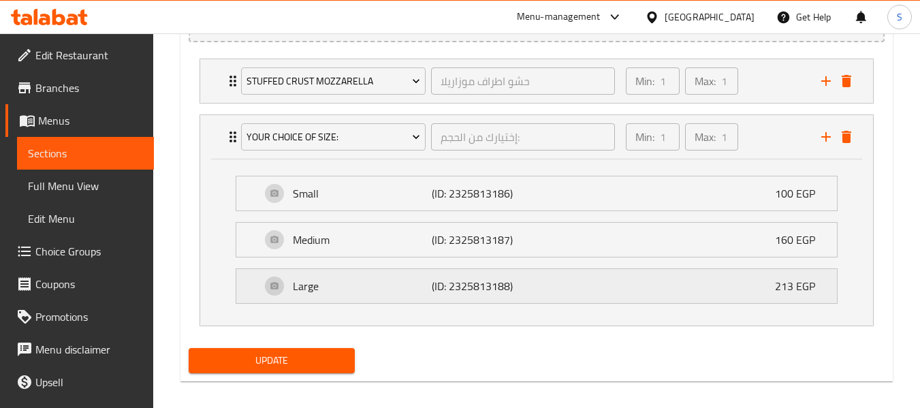
scroll to position [799, 0]
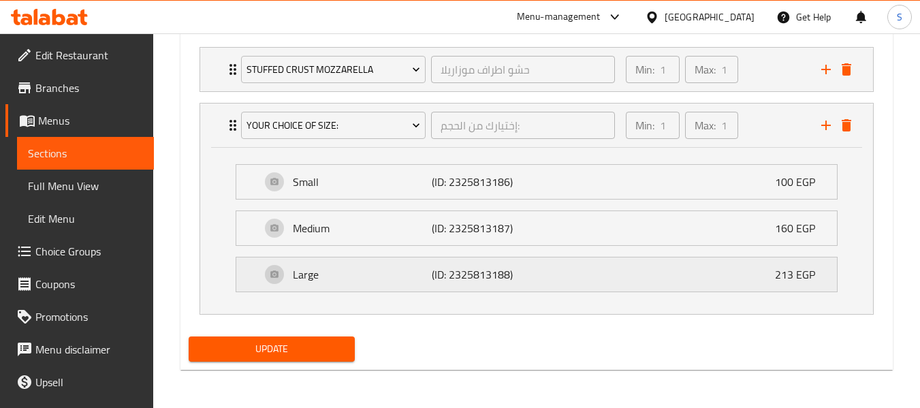
click at [692, 276] on div "Large (ID: 2325813188) 213 EGP" at bounding box center [540, 274] width 559 height 34
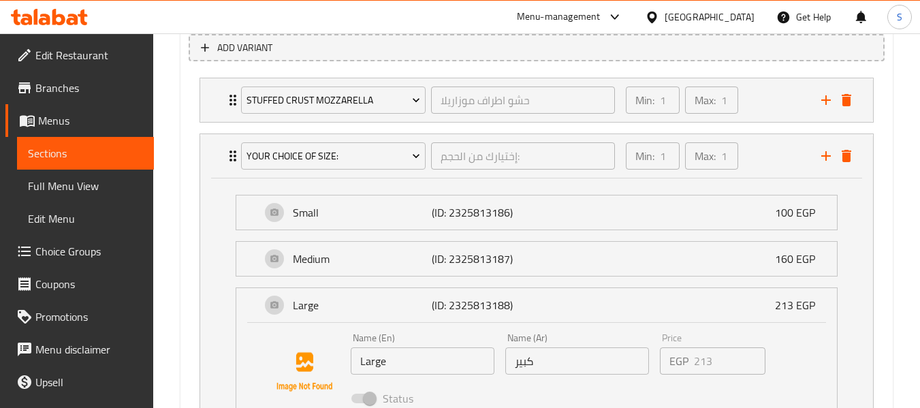
scroll to position [767, 0]
click at [67, 252] on span "Choice Groups" at bounding box center [89, 251] width 108 height 16
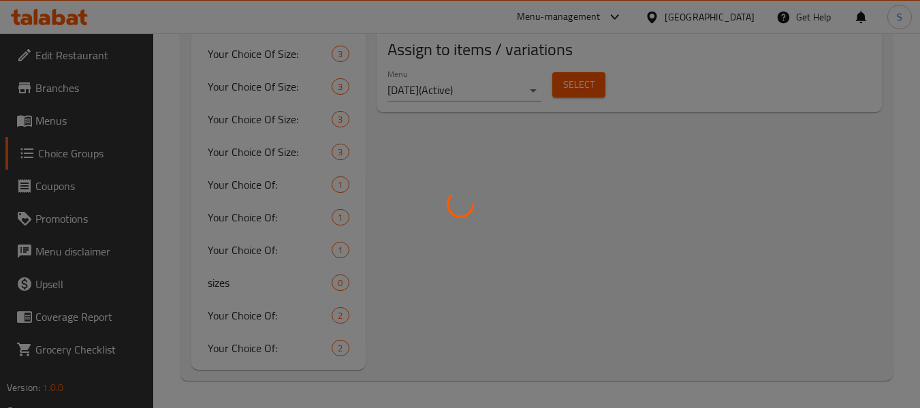
scroll to position [193, 0]
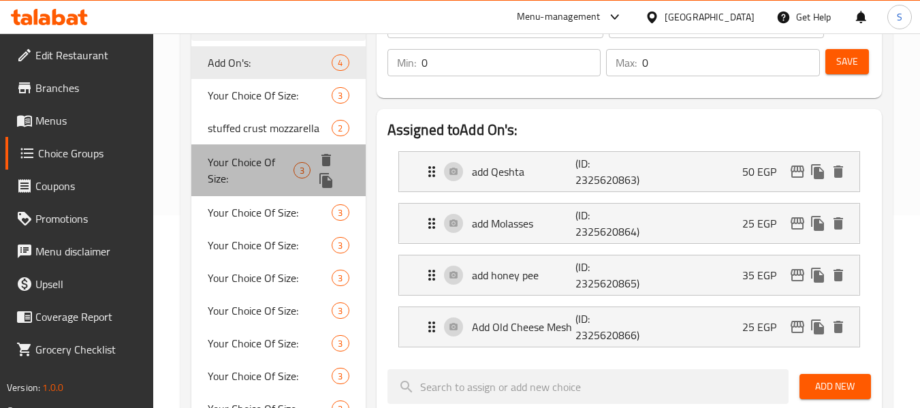
click at [253, 166] on span "Your Choice Of Size:" at bounding box center [251, 170] width 86 height 33
type input "Your Choice Of Size:"
type input "إختيارك من الحجم:"
type input "1"
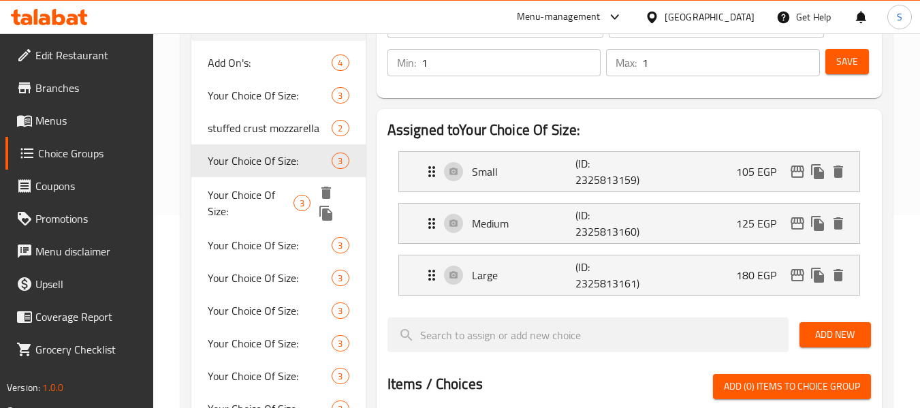
click at [248, 201] on span "Your Choice Of Size:" at bounding box center [251, 202] width 86 height 33
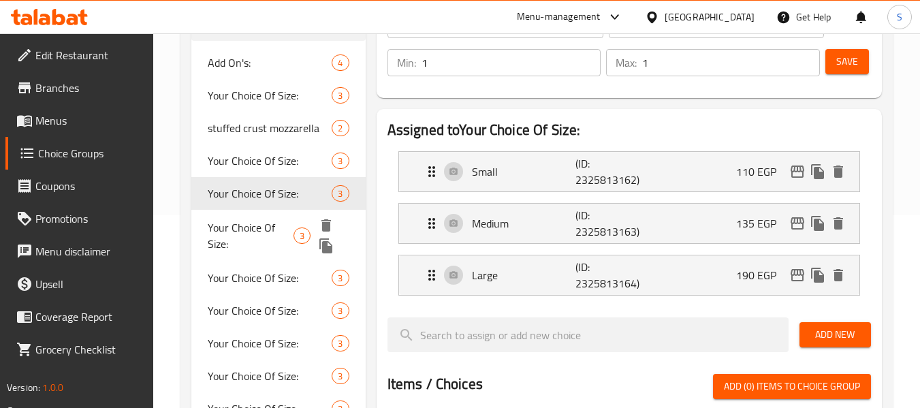
click at [262, 240] on span "Your Choice Of Size:" at bounding box center [251, 235] width 86 height 33
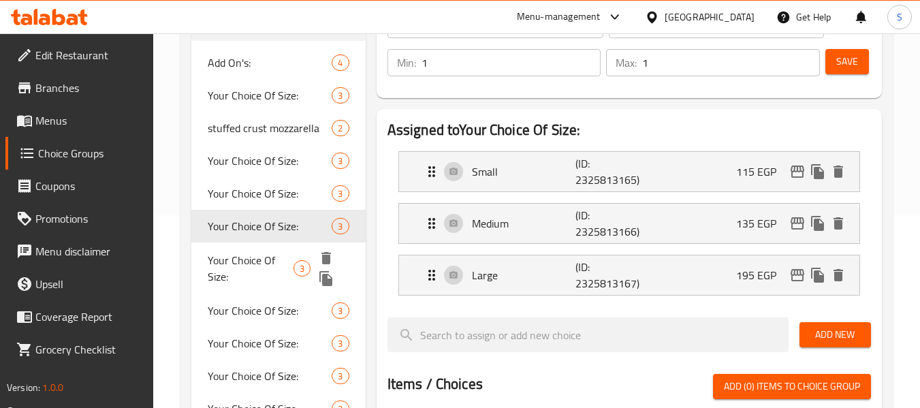
click at [257, 279] on span "Your Choice Of Size:" at bounding box center [251, 268] width 86 height 33
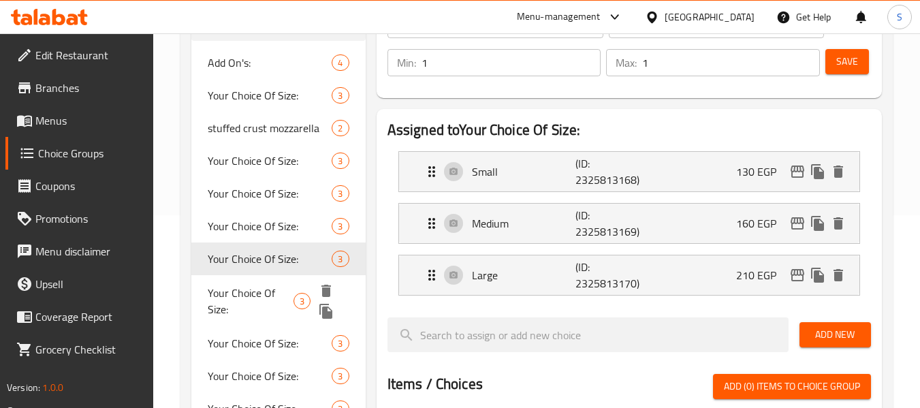
click at [259, 321] on div "Your Choice Of Size: 3" at bounding box center [278, 301] width 174 height 52
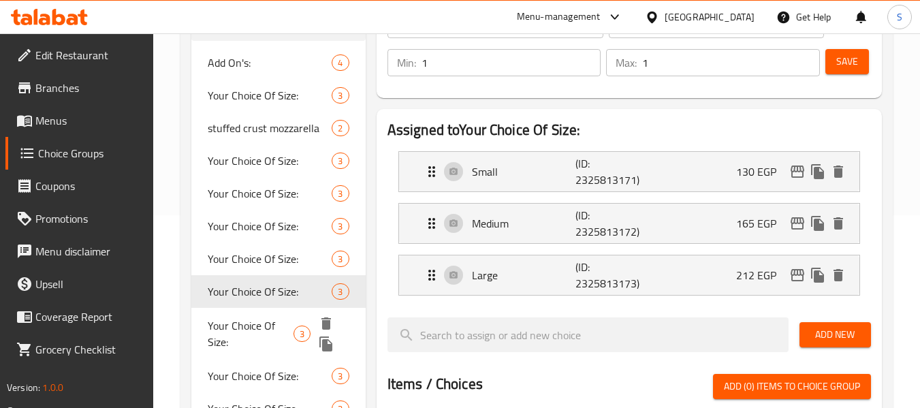
click at [260, 358] on div "Your Choice Of Size: 3" at bounding box center [278, 334] width 174 height 52
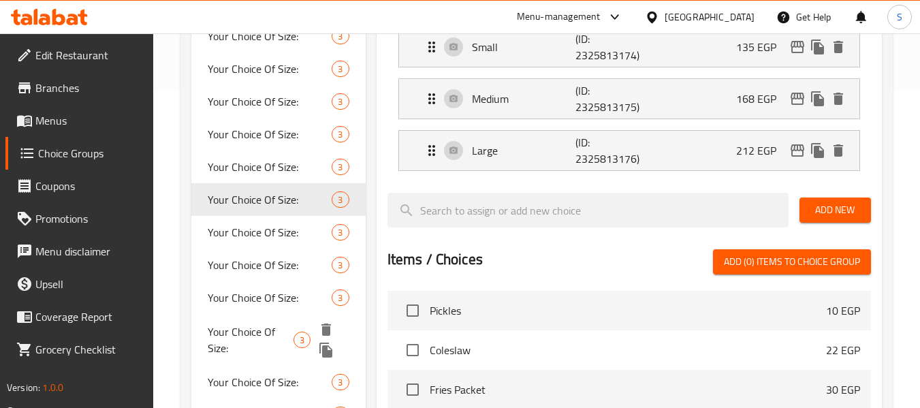
scroll to position [329, 0]
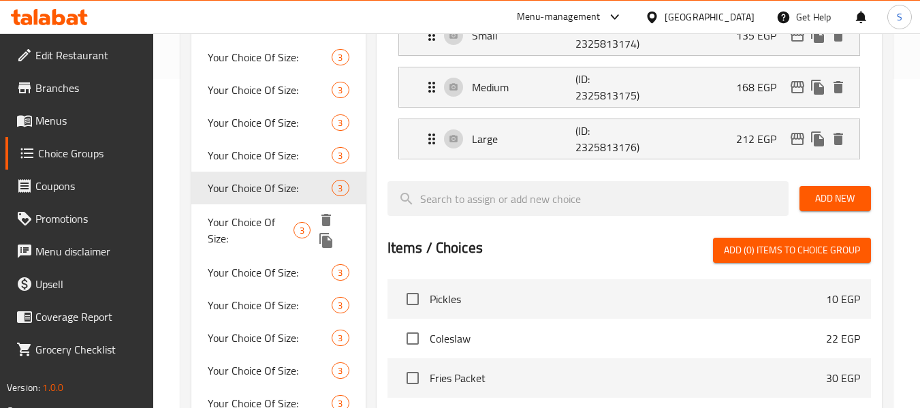
click at [259, 231] on span "Your Choice Of Size:" at bounding box center [251, 230] width 86 height 33
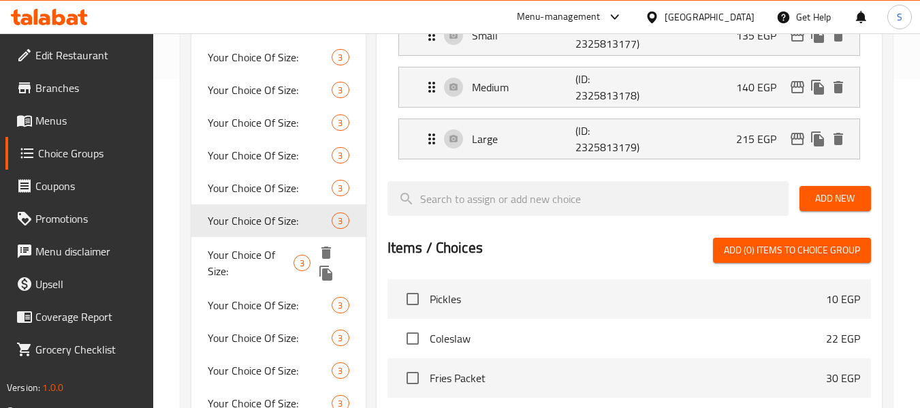
click at [254, 265] on span "Your Choice Of Size:" at bounding box center [251, 262] width 86 height 33
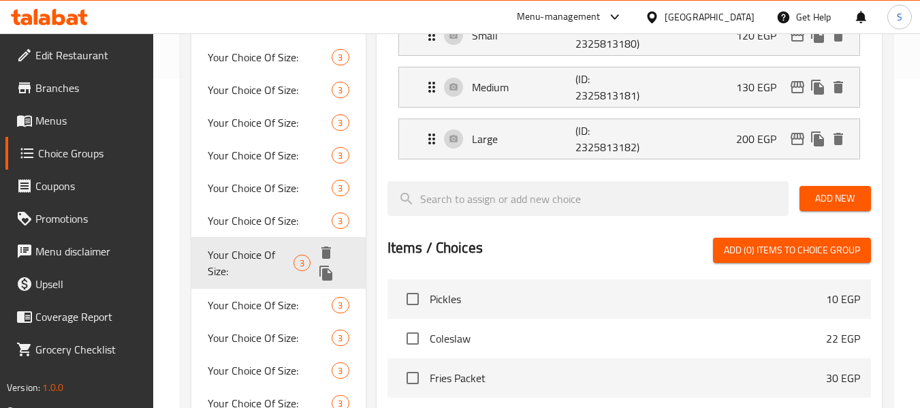
click at [250, 285] on div "Your Choice Of Size: 3" at bounding box center [278, 263] width 174 height 52
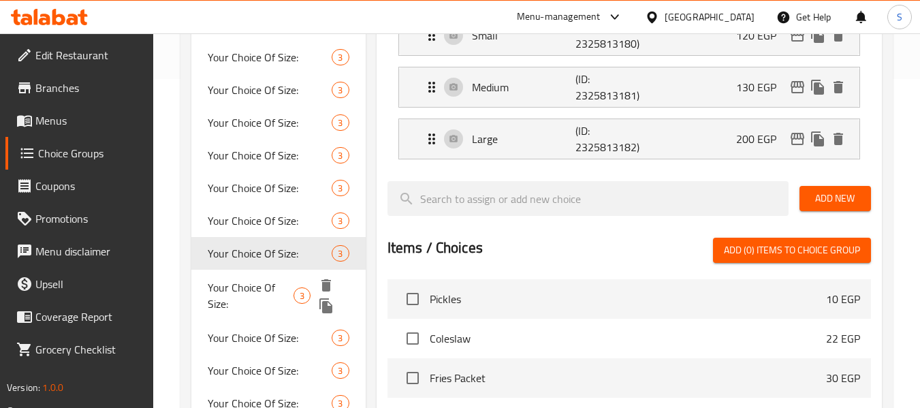
click at [248, 306] on span "Your Choice Of Size:" at bounding box center [251, 295] width 86 height 33
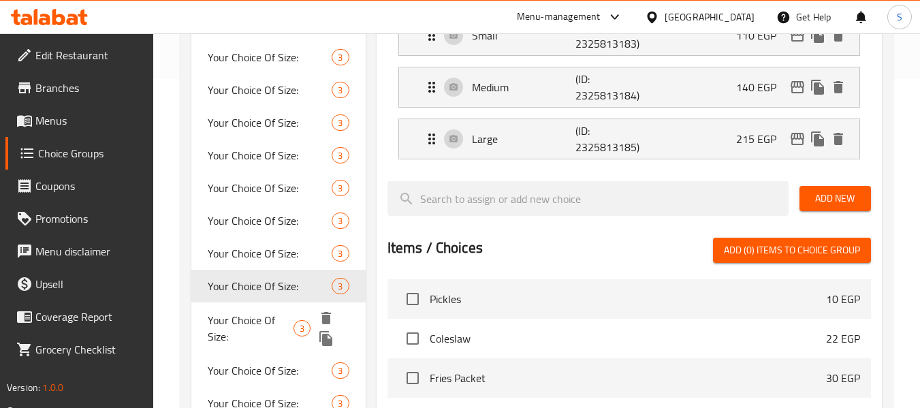
click at [247, 332] on span "Your Choice Of Size:" at bounding box center [251, 328] width 86 height 33
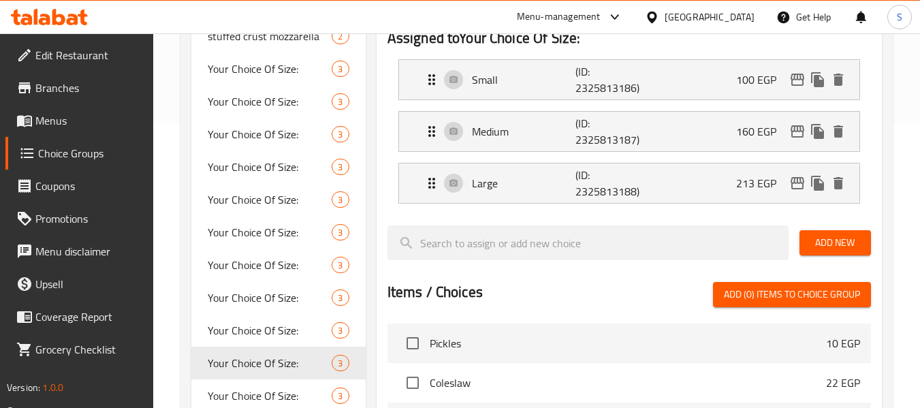
scroll to position [261, 0]
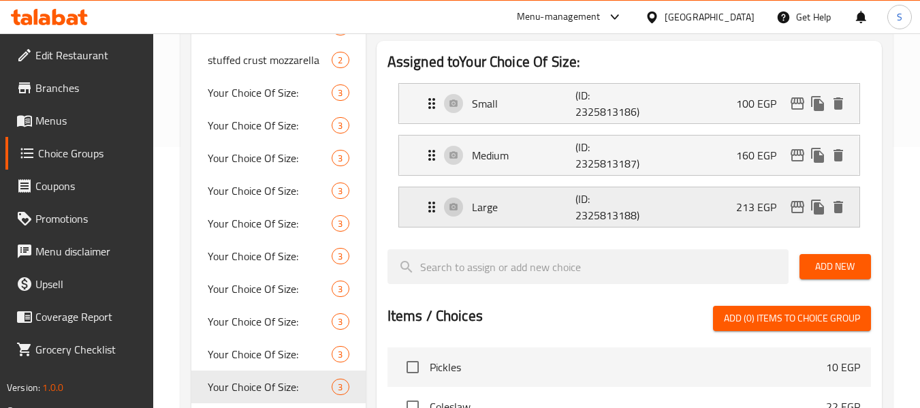
click at [560, 218] on div "Large (ID: 2325813188) 213 EGP" at bounding box center [632, 206] width 419 height 39
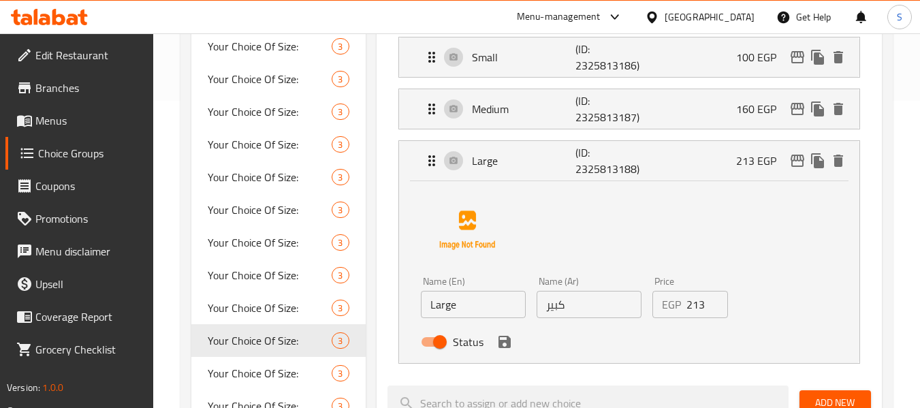
scroll to position [329, 0]
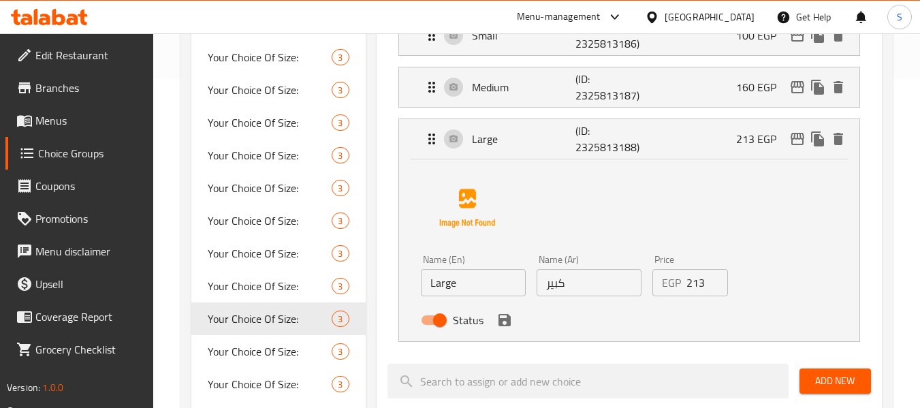
click at [700, 291] on input "213" at bounding box center [707, 282] width 42 height 27
click at [501, 327] on icon "save" at bounding box center [504, 320] width 16 height 16
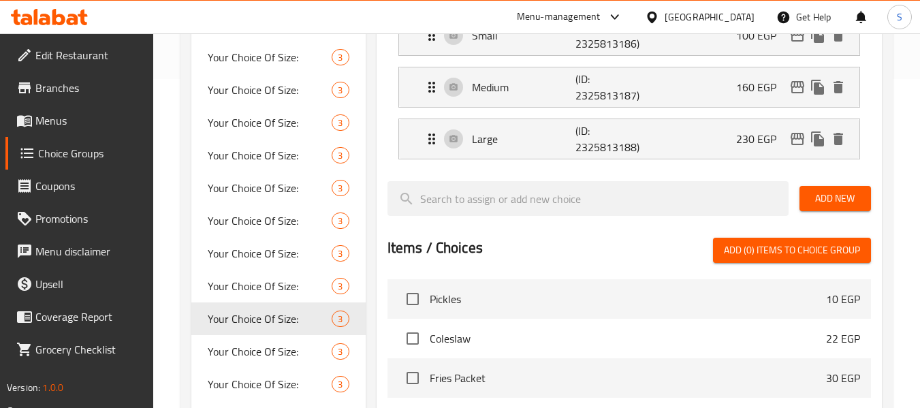
type input "230"
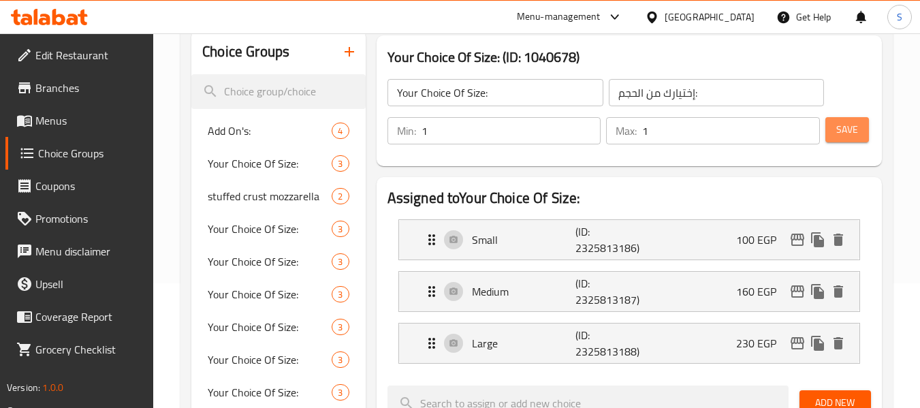
click at [849, 130] on span "Save" at bounding box center [847, 129] width 22 height 17
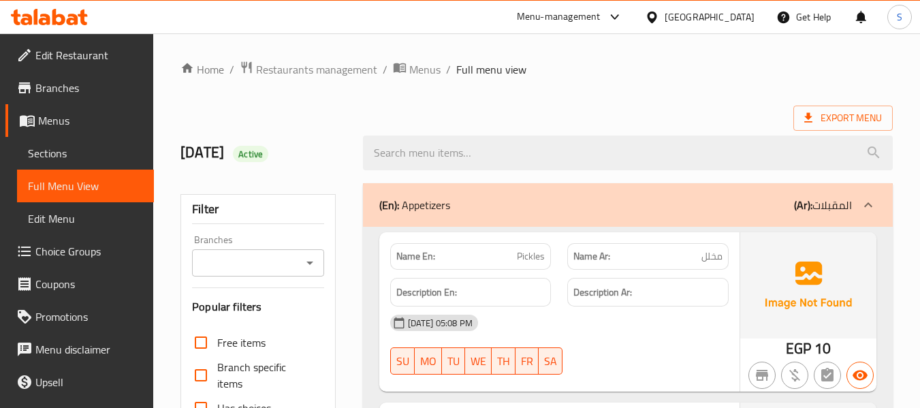
scroll to position [408, 0]
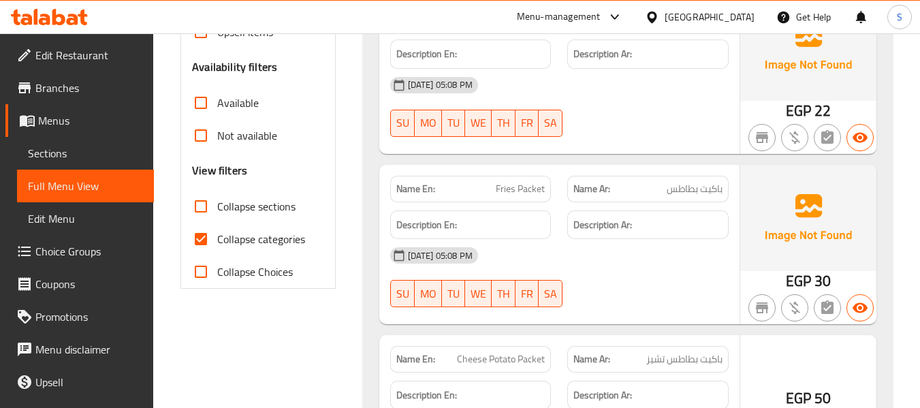
click at [253, 244] on span "Collapse categories" at bounding box center [261, 239] width 88 height 16
click at [217, 244] on input "Collapse categories" at bounding box center [200, 239] width 33 height 33
checkbox input "false"
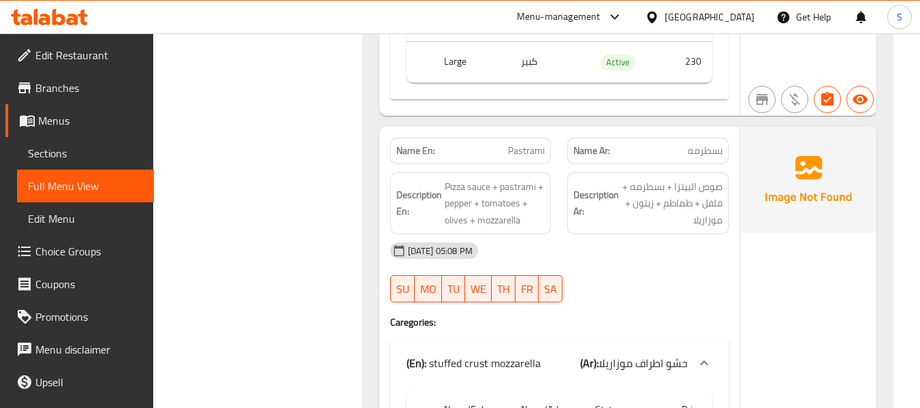
scroll to position [11678, 0]
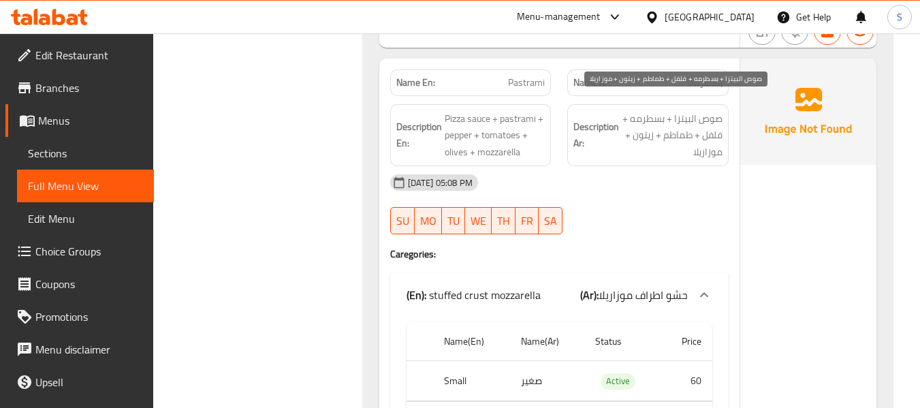
click at [715, 117] on span "صوص البيتزا + بسطرمه + فلفل + طماطم + زيتون + موزاريلا" at bounding box center [671, 135] width 101 height 50
click at [704, 144] on span "صوص البيتزا + بسطرمه + فلفل + طماطم + زيتون + موزاريلا" at bounding box center [671, 135] width 101 height 50
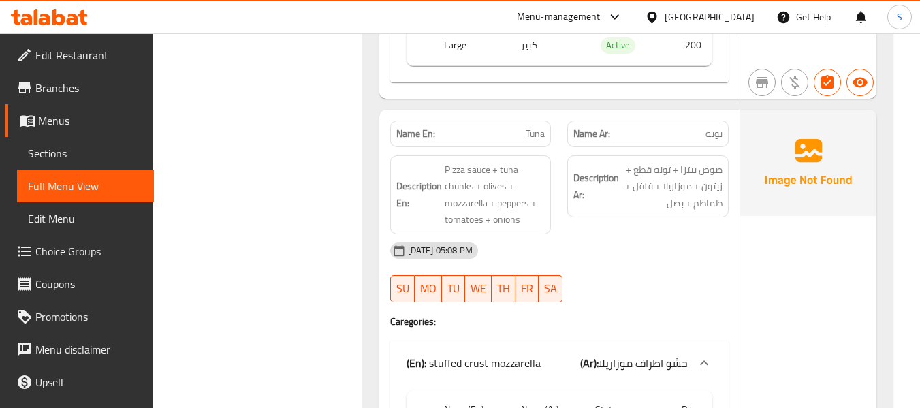
scroll to position [12359, 0]
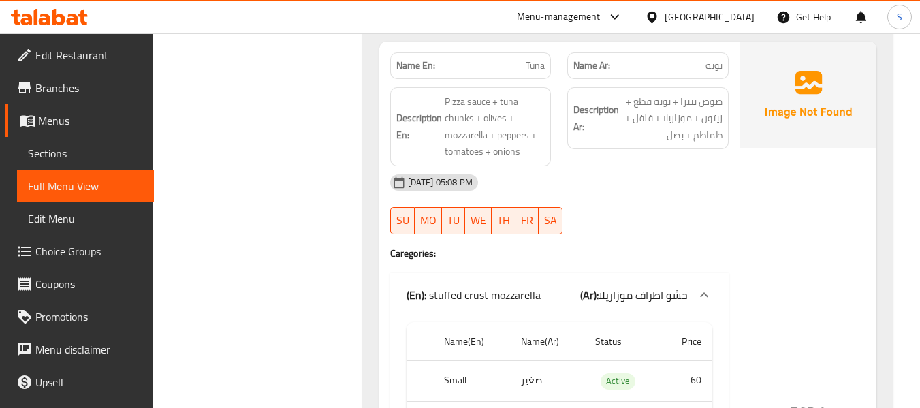
click at [634, 93] on span "صوص بيتزا + تونه قطع + زيتون + موزاريلا + فلفل + طماطم + بصل" at bounding box center [671, 118] width 101 height 50
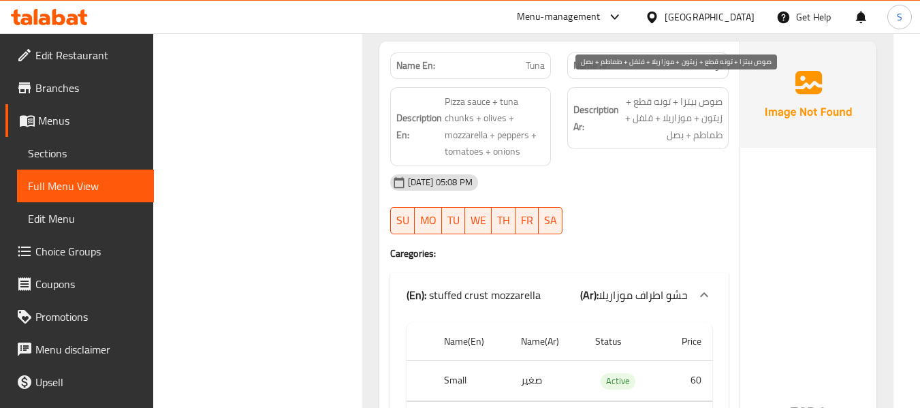
click at [634, 93] on span "صوص بيتزا + تونه قطع + زيتون + موزاريلا + فلفل + طماطم + بصل" at bounding box center [671, 118] width 101 height 50
click at [675, 106] on span "صوص بيتزا + تونه قطع + زيتون + موزاريلا + فلفل + طماطم + بصل" at bounding box center [671, 118] width 101 height 50
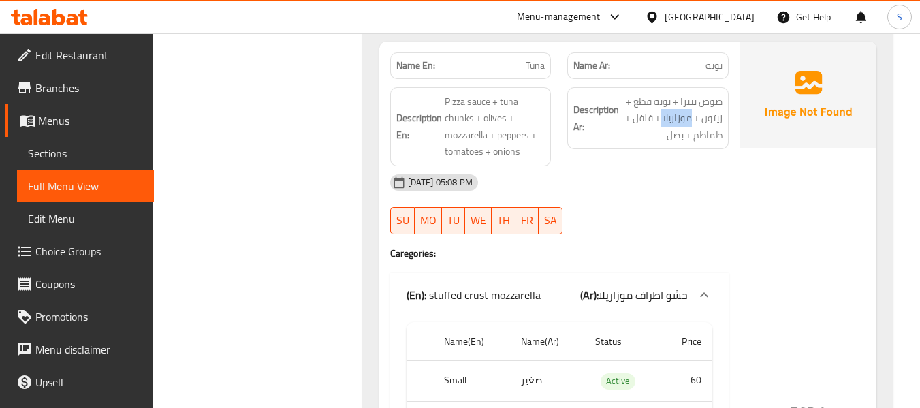
click at [675, 128] on span "صوص بيتزا + تونه قطع + زيتون + موزاريلا + فلفل + طماطم + بصل" at bounding box center [671, 118] width 101 height 50
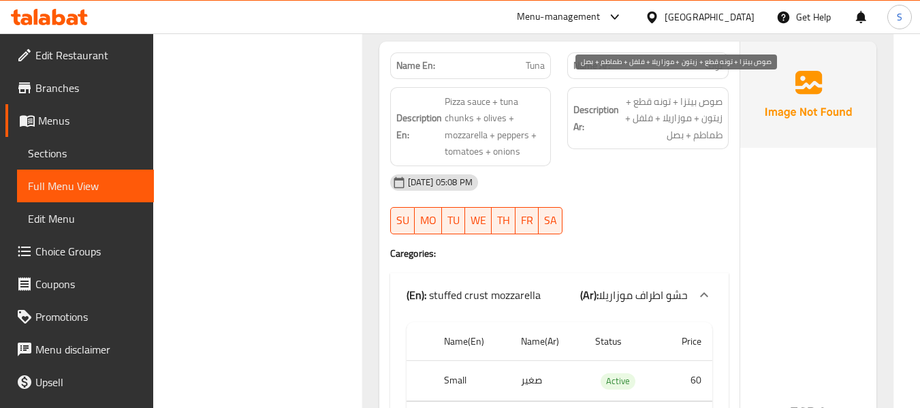
click at [675, 128] on span "صوص بيتزا + تونه قطع + زيتون + موزاريلا + فلفل + طماطم + بصل" at bounding box center [671, 118] width 101 height 50
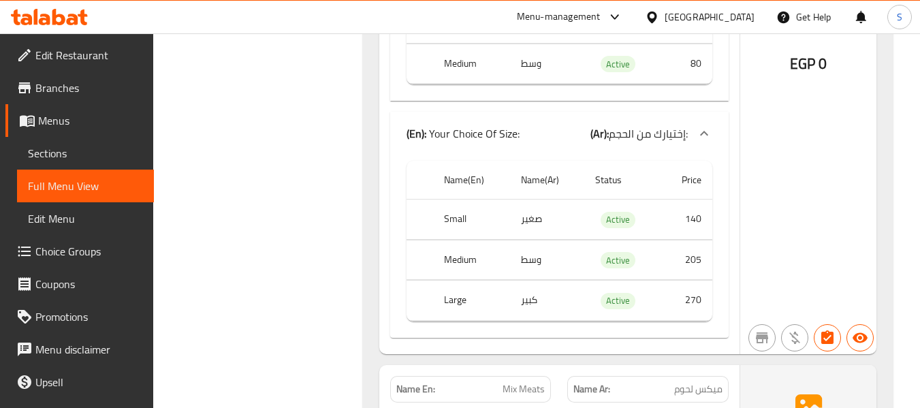
scroll to position [13652, 0]
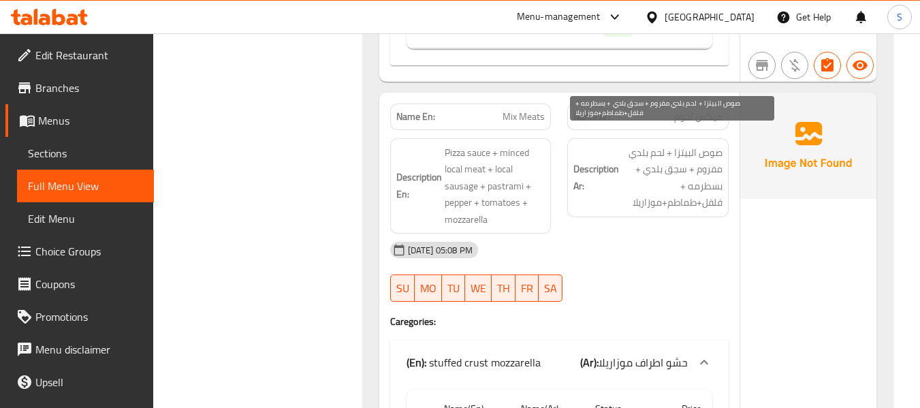
click at [718, 157] on span "صوص البيتزا + لحم بلدي مفروم + سجق بلدي + بسطرمه + فلفل+طماطم+موزاريلا" at bounding box center [671, 177] width 101 height 67
click at [697, 169] on span "صوص البيتزا + لحم بلدي مفروم + سجق بلدي + بسطرمه + فلفل+طماطم+موزاريلا" at bounding box center [671, 177] width 101 height 67
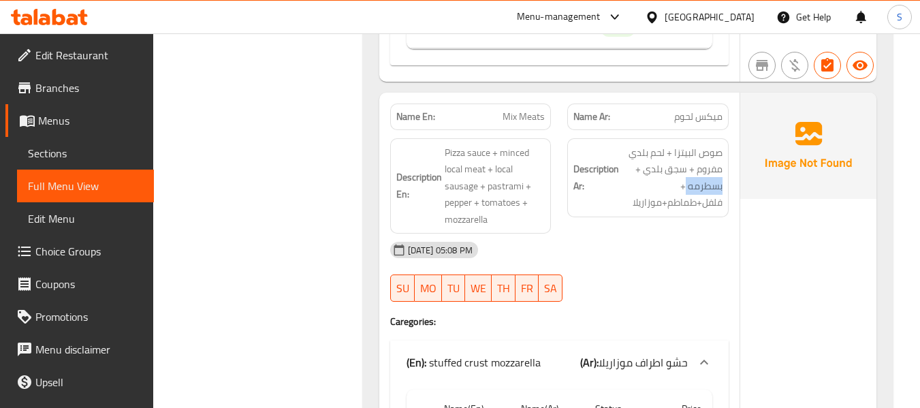
click at [529, 110] on span "Mix Meats" at bounding box center [523, 117] width 42 height 14
copy span "Mix Meats"
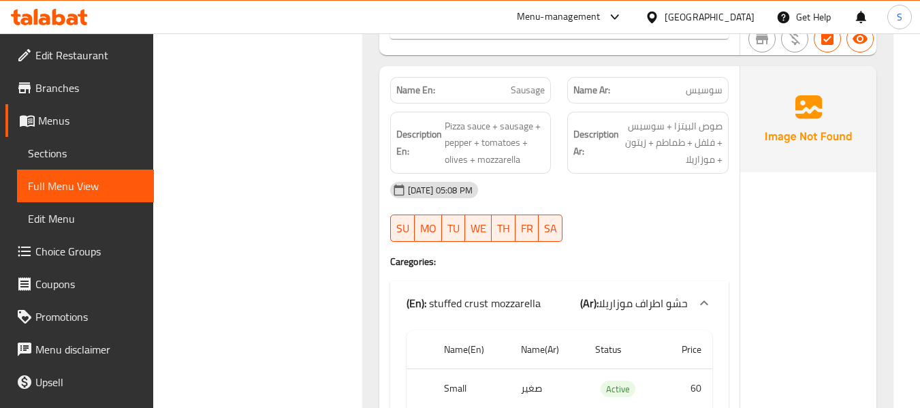
scroll to position [14400, 0]
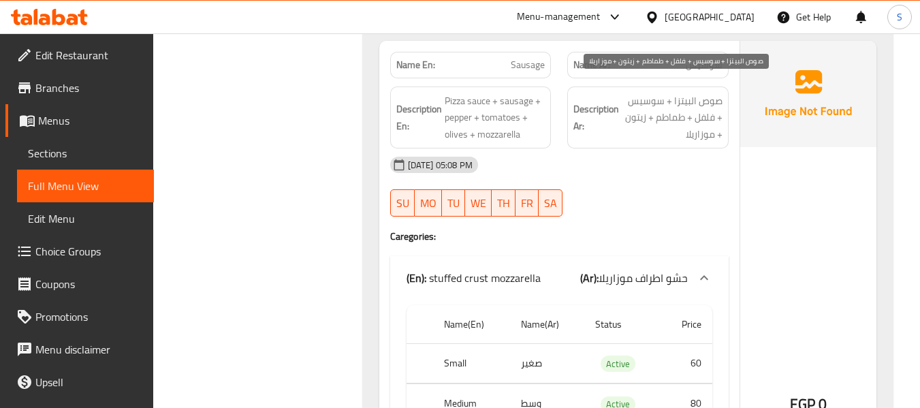
click at [668, 104] on span "صوص البيتزا + سوسيس + فلفل + طماطم + زيتون + موزاريلا" at bounding box center [671, 118] width 101 height 50
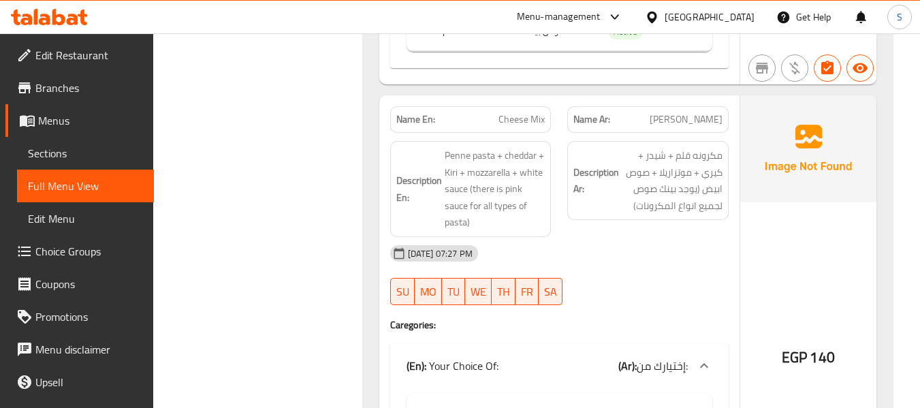
scroll to position [18374, 0]
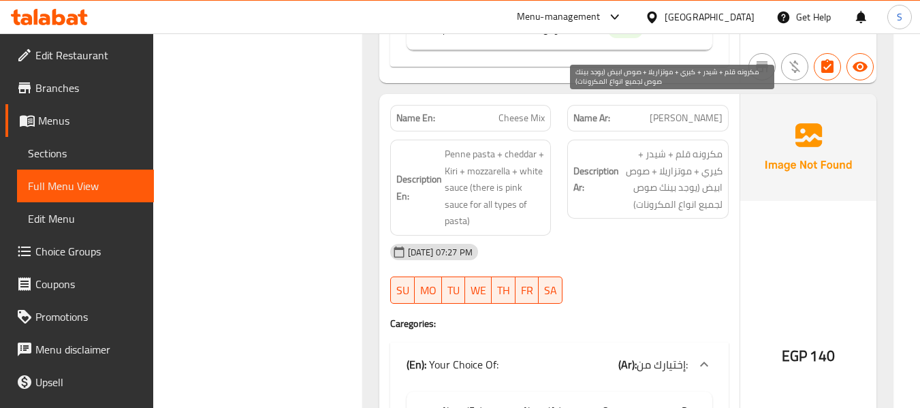
click at [713, 146] on span "مكرونه قلم + شيدر + كيري + موتزاريلا + صوص ابيض (يوجد بينك صوص لجميع انواع المك…" at bounding box center [671, 179] width 101 height 67
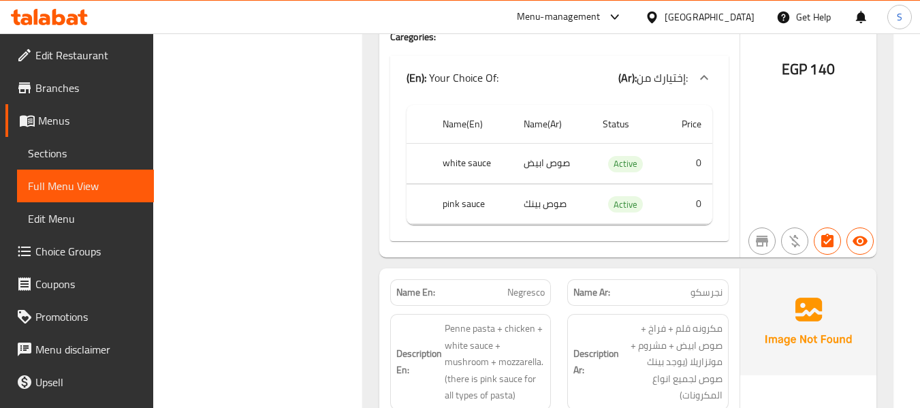
scroll to position [18851, 0]
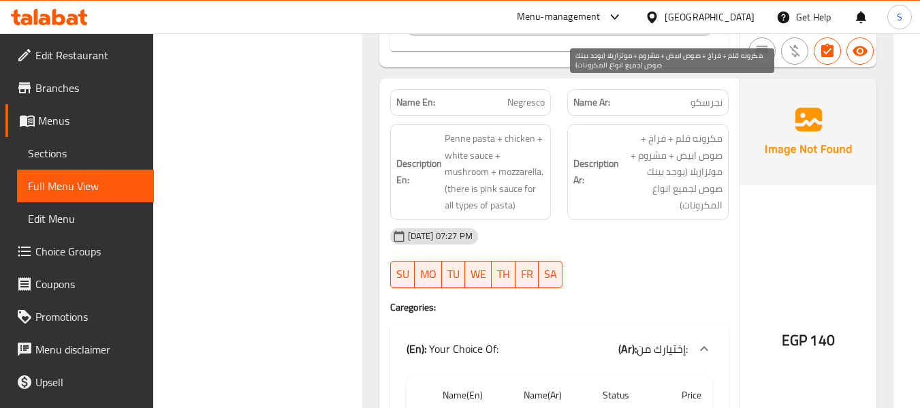
click at [689, 130] on span "مكرونه قلم + فراخ + صوص ابيض + مشروم + موتزاريلا (يوجد بينك صوص لجميع انواع الم…" at bounding box center [671, 172] width 101 height 84
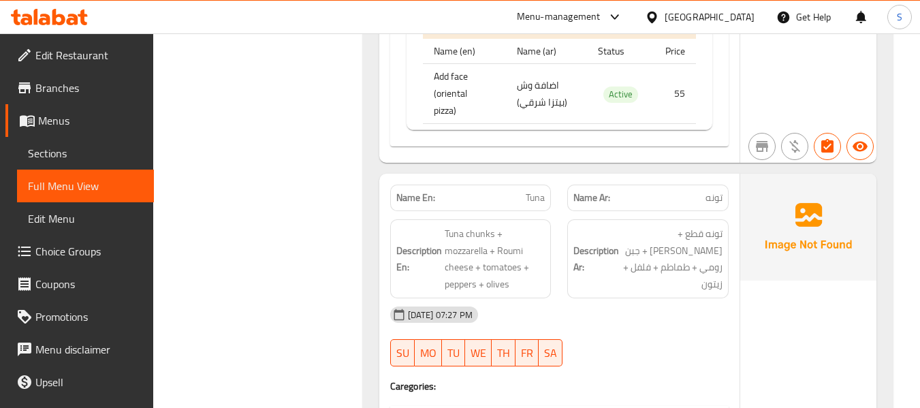
scroll to position [26656, 0]
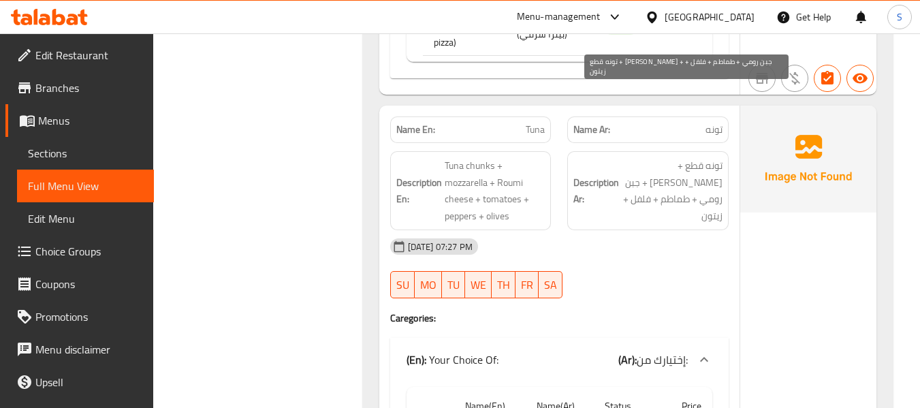
click at [694, 157] on span "تونه قطع + موتزاريلا + جبن رومي + طماطم + فلفل + زيتون" at bounding box center [671, 190] width 101 height 67
click at [679, 157] on span "تونه قطع + موتزاريلا + جبن رومي + طماطم + فلفل + زيتون" at bounding box center [671, 190] width 101 height 67
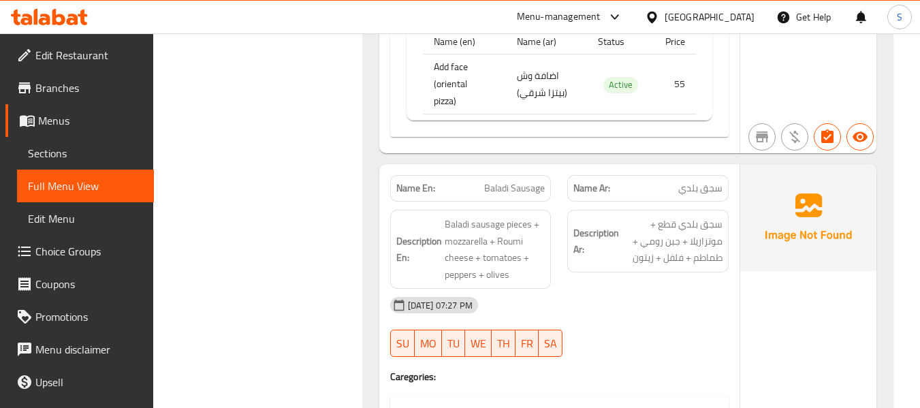
scroll to position [27337, 0]
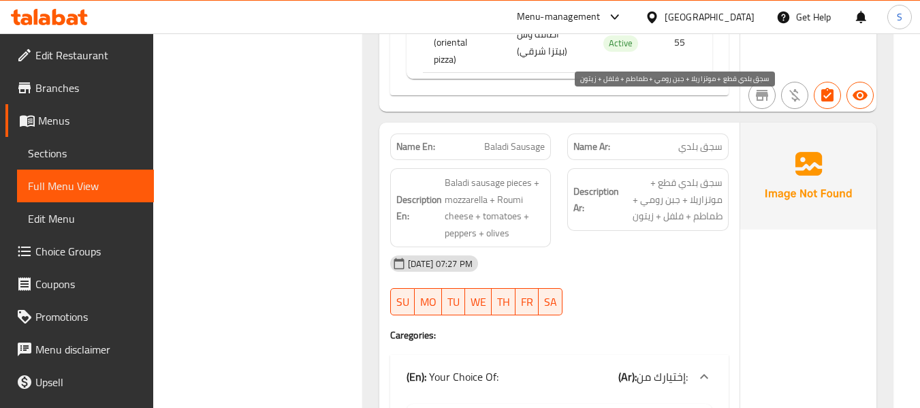
click at [645, 174] on span "سجق بلدي قطع + موتزاريلا + جبن رومي + طماطم + فلفل + زيتون" at bounding box center [671, 199] width 101 height 50
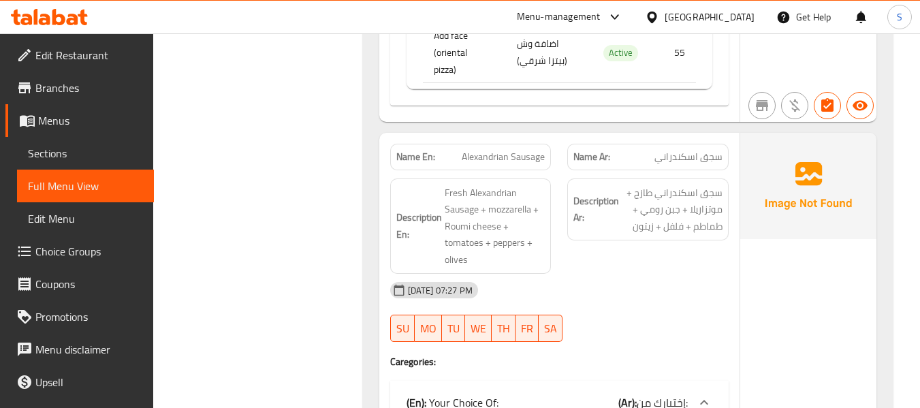
scroll to position [28018, 0]
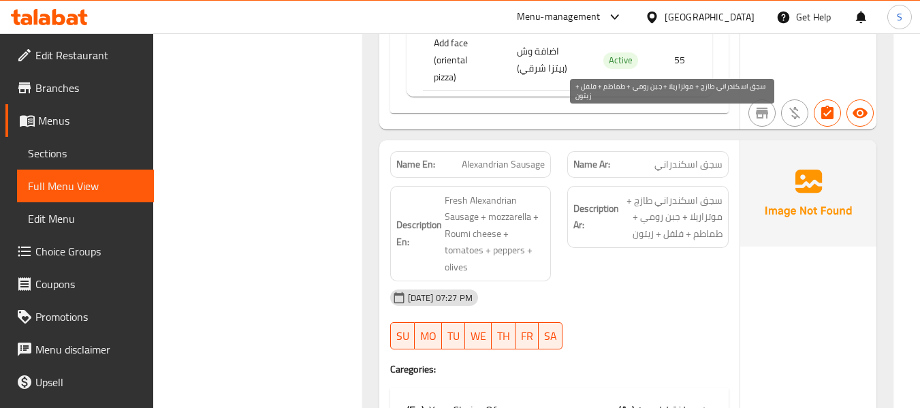
click at [656, 192] on span "سجق اسكندراني طازج + موتزاريلا + جبن رومي + طماطم + فلفل + زيتون" at bounding box center [671, 217] width 101 height 50
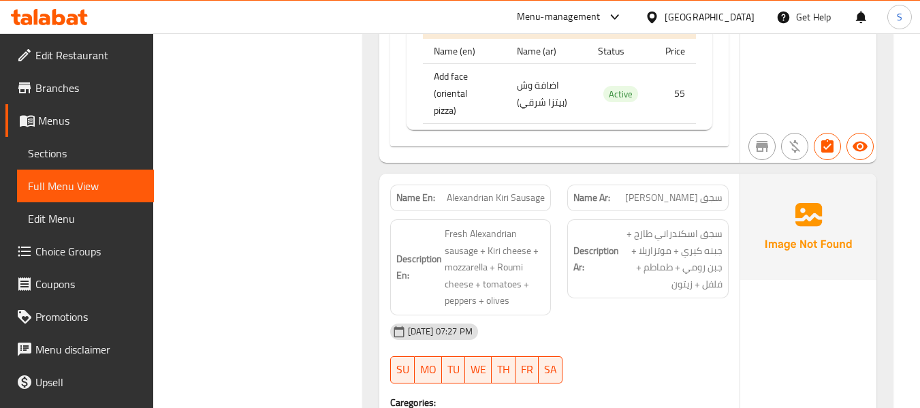
scroll to position [28766, 0]
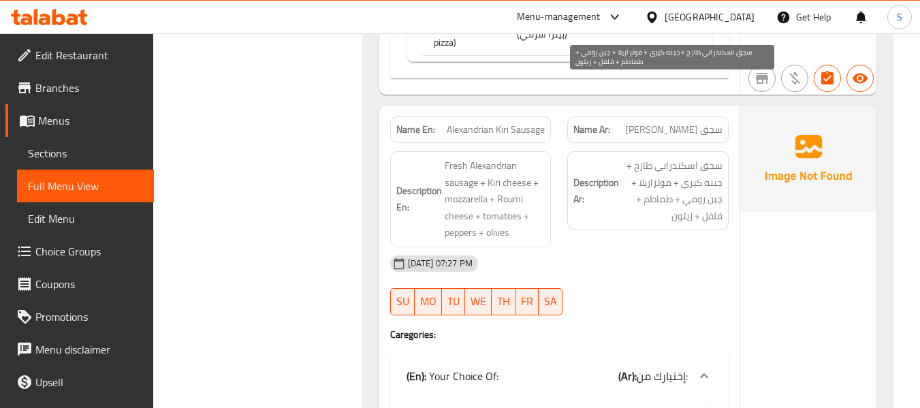
click at [652, 157] on span "سجق اسكندراني طازج + جبنه كيري + موتزاريلا + جبن رومي + طماطم + فلفل + زيتون" at bounding box center [671, 190] width 101 height 67
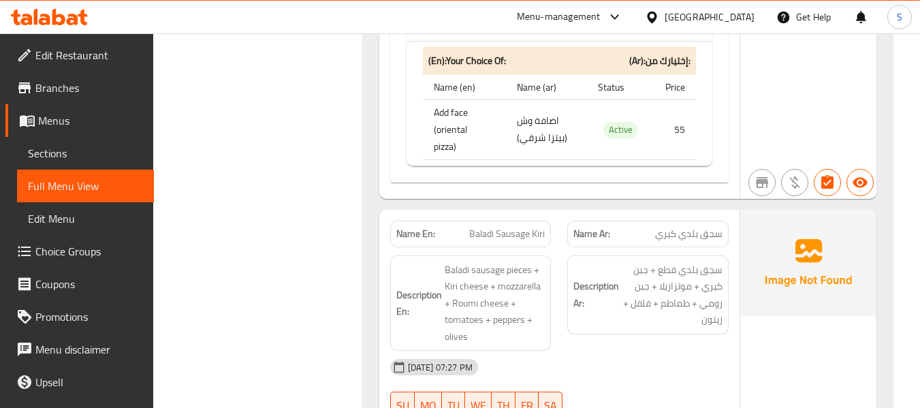
scroll to position [29447, 0]
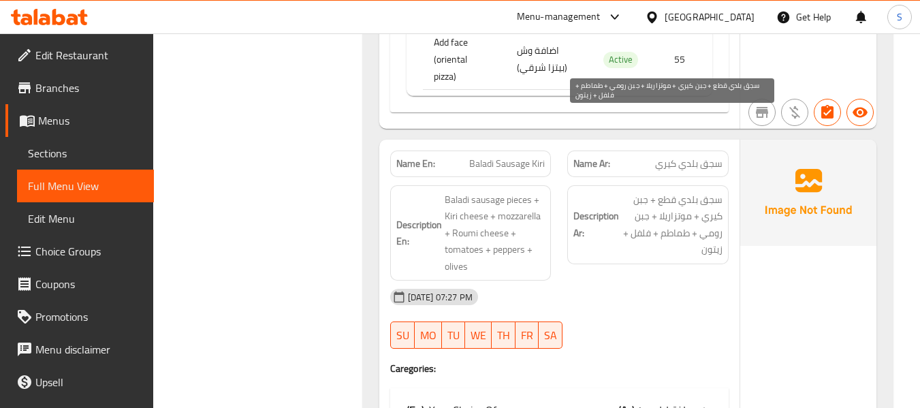
click at [709, 191] on span "سجق بلدي قطع + جبن كيري + موتزاريلا + جبن رومي + طماطم + فلفل + زيتون" at bounding box center [671, 224] width 101 height 67
click at [713, 191] on span "سجق بلدي قطع + جبن كيري + موتزاريلا + جبن رومي + طماطم + فلفل + زيتون" at bounding box center [671, 224] width 101 height 67
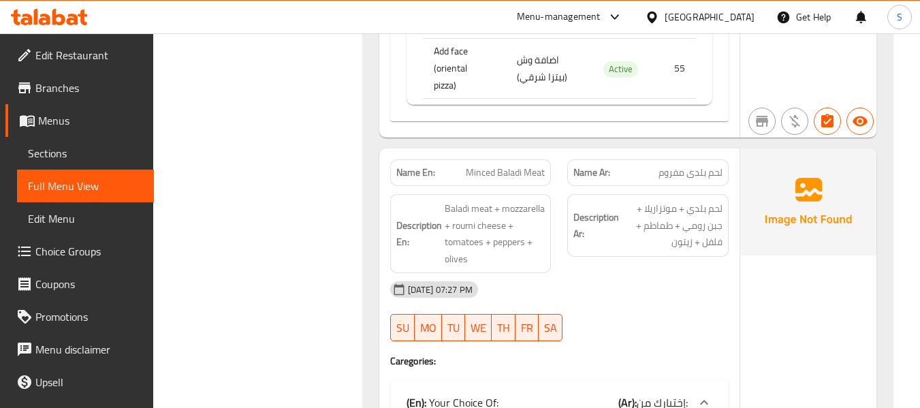
scroll to position [30196, 0]
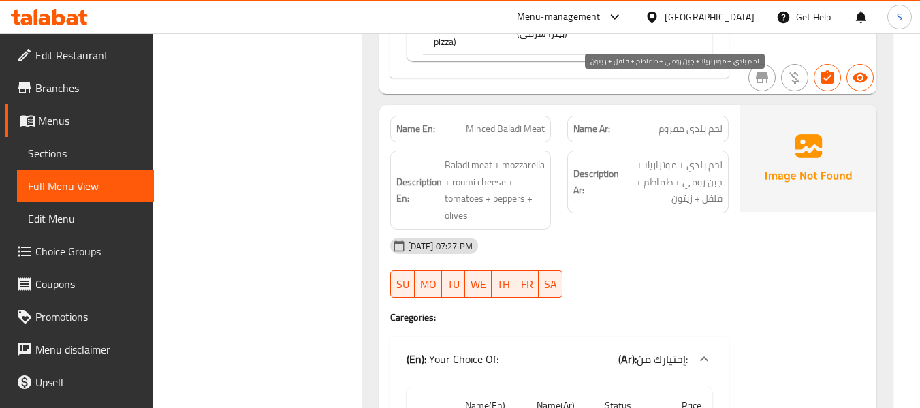
click at [692, 157] on span "لحم بلدي + موتزاريلا + جبن رومي + طماطم + فلفل + زيتون" at bounding box center [671, 182] width 101 height 50
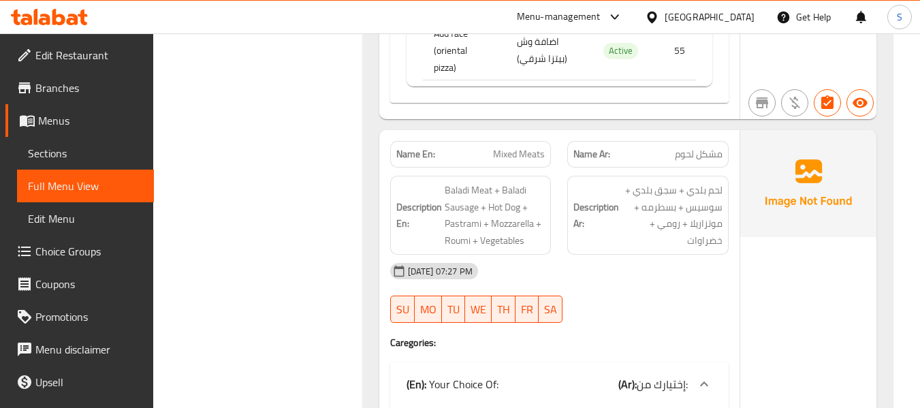
scroll to position [30876, 0]
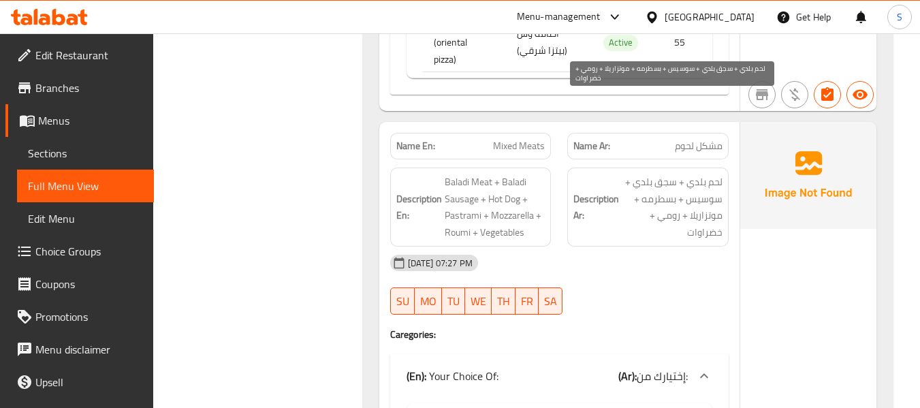
click at [706, 174] on span "لحم بلدي + سجق بلدي + سوسيس + بسطرمه + موتزاريلا + رومي + خضراوات" at bounding box center [671, 207] width 101 height 67
click at [709, 174] on span "لحم بلدي + سجق بلدي + سوسيس + بسطرمه + موتزاريلا + رومي + خضراوات" at bounding box center [671, 207] width 101 height 67
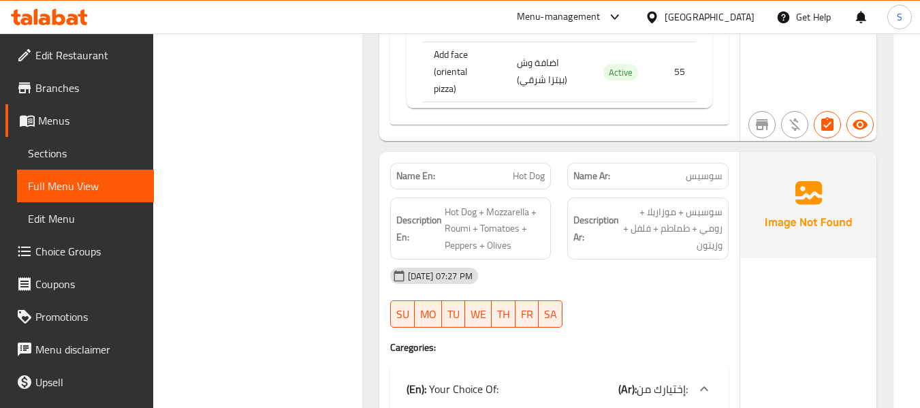
scroll to position [33599, 0]
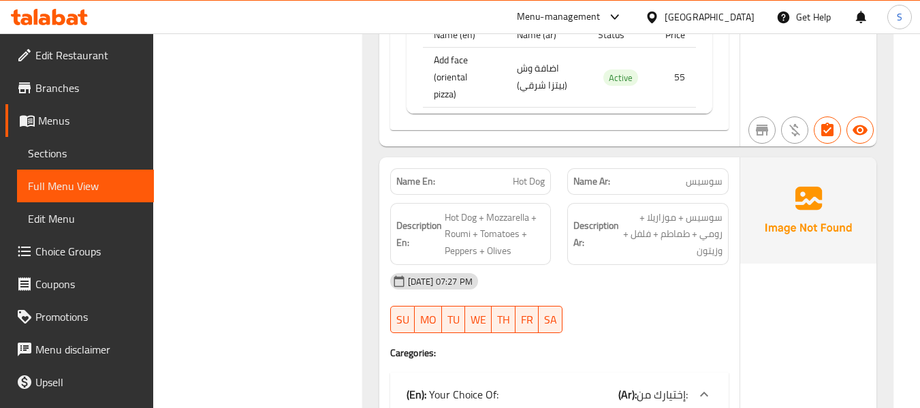
click at [704, 174] on span "سوسيس" at bounding box center [703, 181] width 37 height 14
copy span "سوسيس"
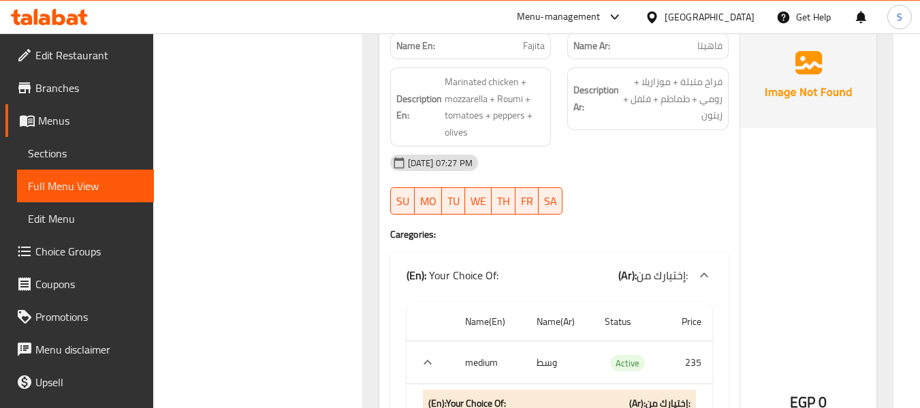
scroll to position [35028, 0]
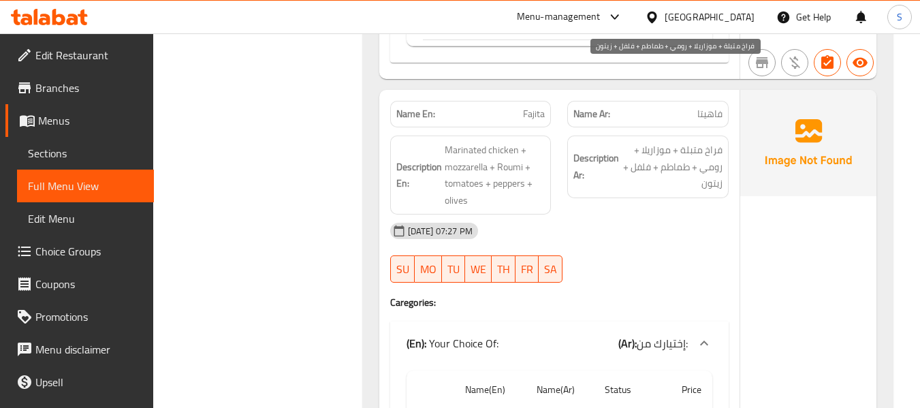
click at [709, 142] on span "فراخ متبلة + موزاريلا + رومي + طماطم + فلفل + زيتون" at bounding box center [671, 167] width 101 height 50
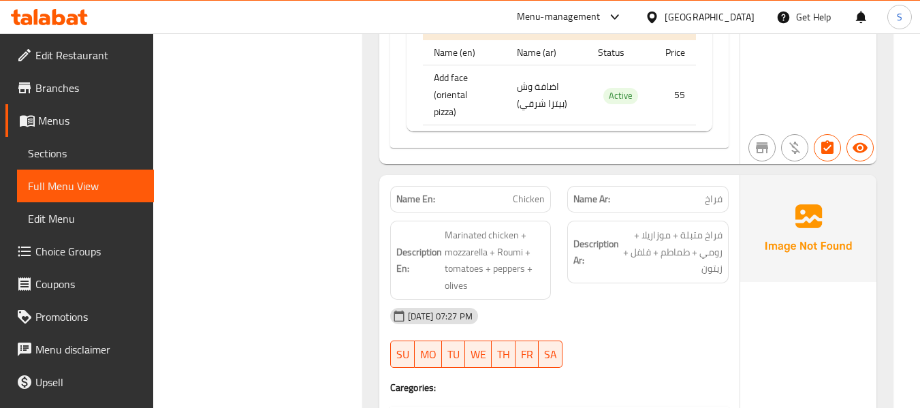
scroll to position [35709, 0]
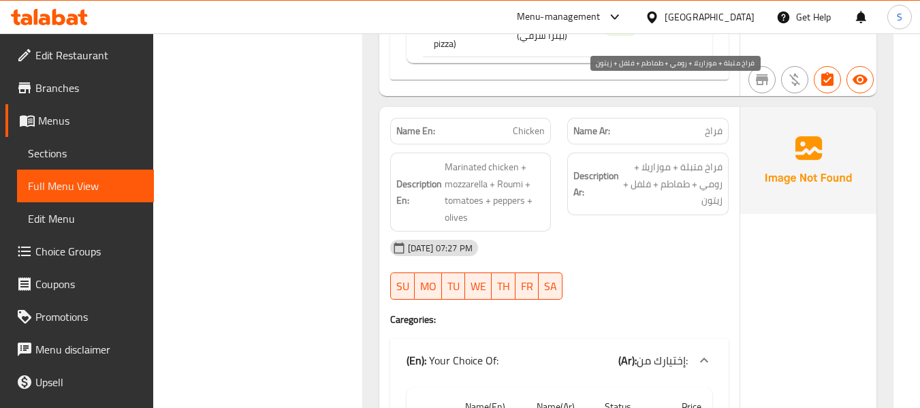
click at [711, 159] on span "فراخ متبلة + موزاريلا + رومي + طماطم + فلفل + زيتون" at bounding box center [671, 184] width 101 height 50
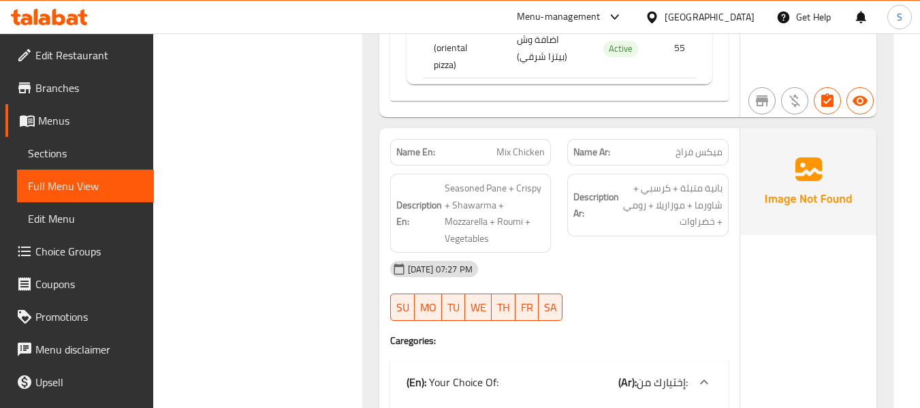
scroll to position [36390, 0]
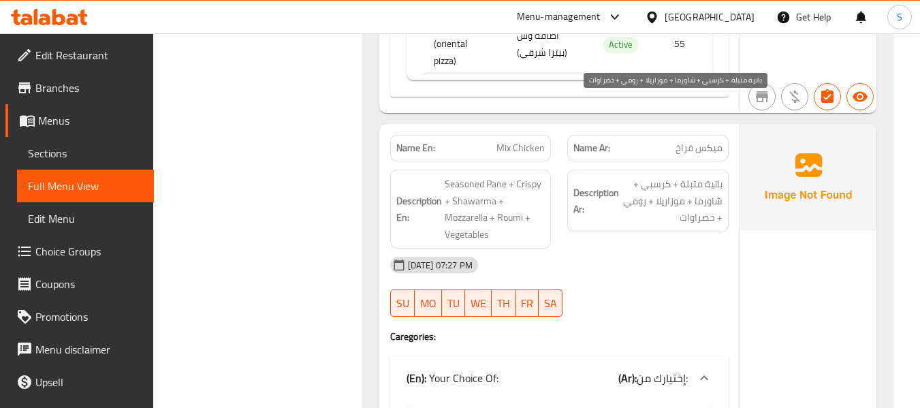
click at [712, 176] on span "بانية متبلة + كرسبي + شاورما + موزاريلا + رومي + خضراوات" at bounding box center [671, 201] width 101 height 50
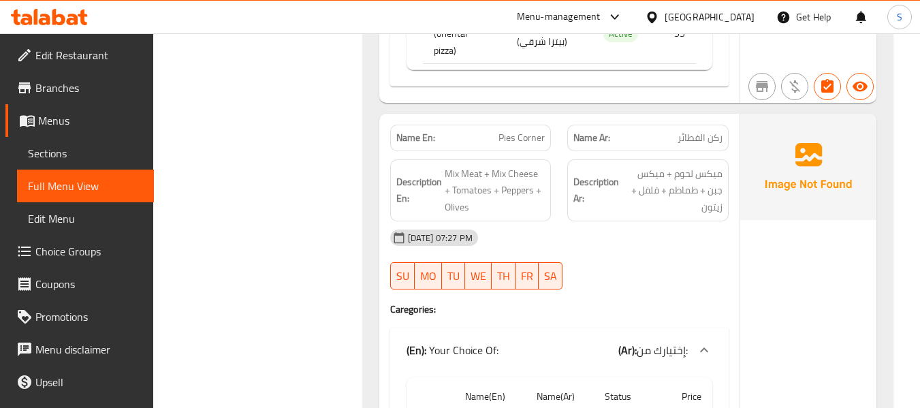
scroll to position [38500, 0]
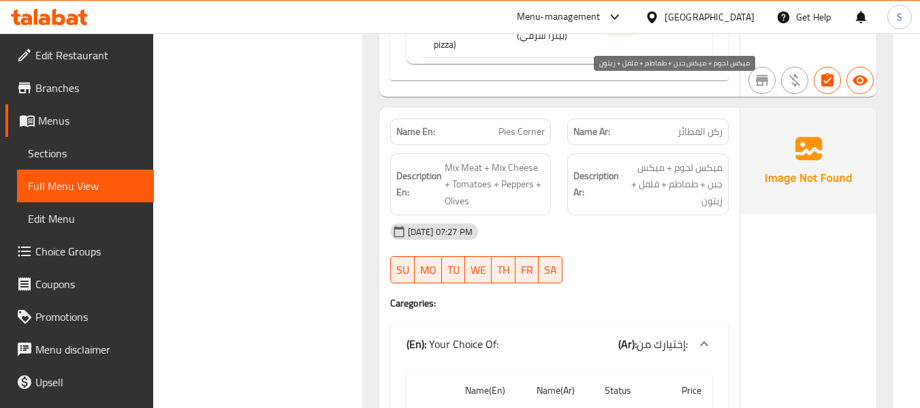
click at [717, 159] on span "ميكس لحوم + ميكس جبن + طماطم + فلفل + زيتون" at bounding box center [671, 184] width 101 height 50
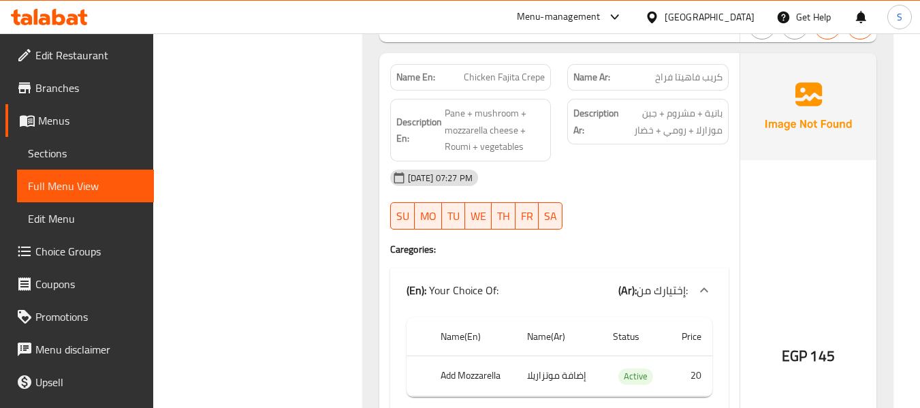
scroll to position [41971, 0]
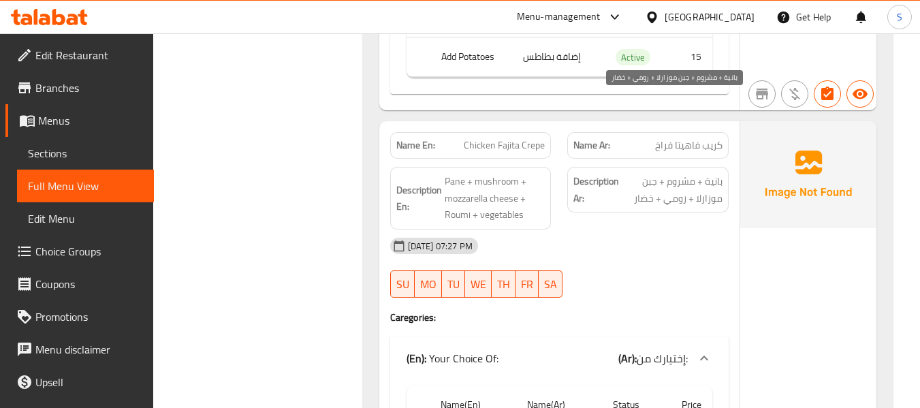
click at [638, 173] on span "بانية + مشروم + جبن موزارلا + رومي + خضار" at bounding box center [671, 189] width 101 height 33
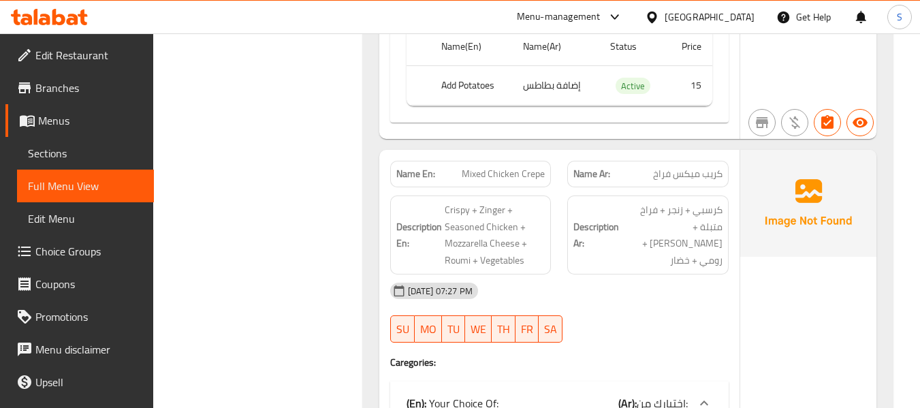
scroll to position [42515, 0]
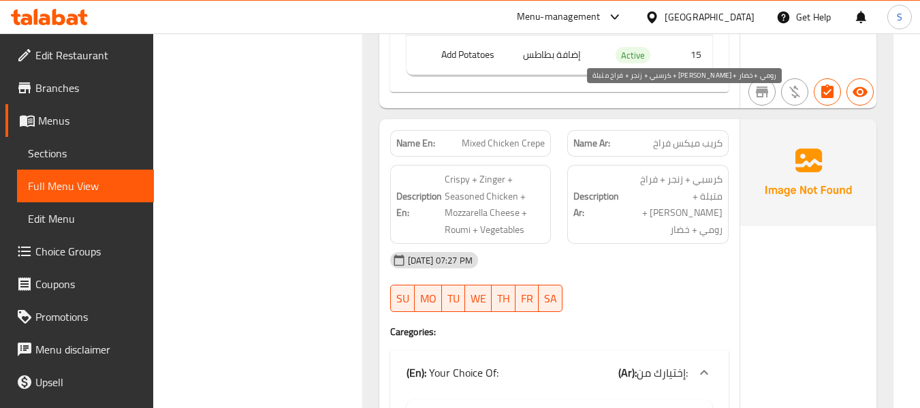
click at [713, 171] on span "كرسبي + زنجر + فراخ متبلة + جبن موزاريلا + رومي + خضار" at bounding box center [671, 204] width 101 height 67
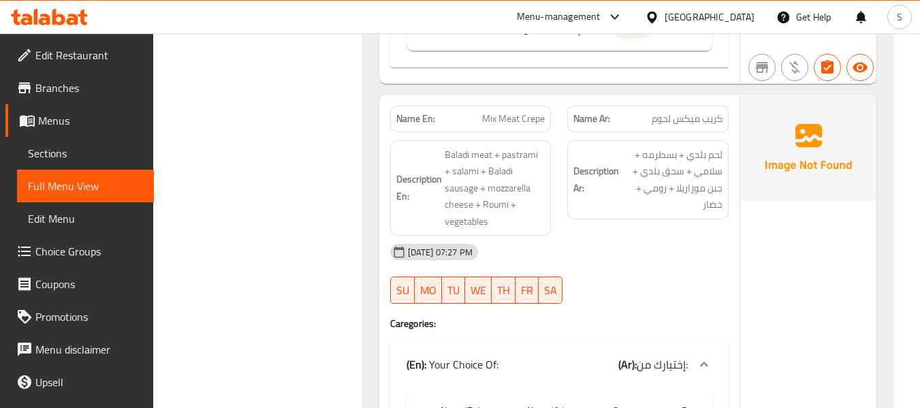
scroll to position [43604, 0]
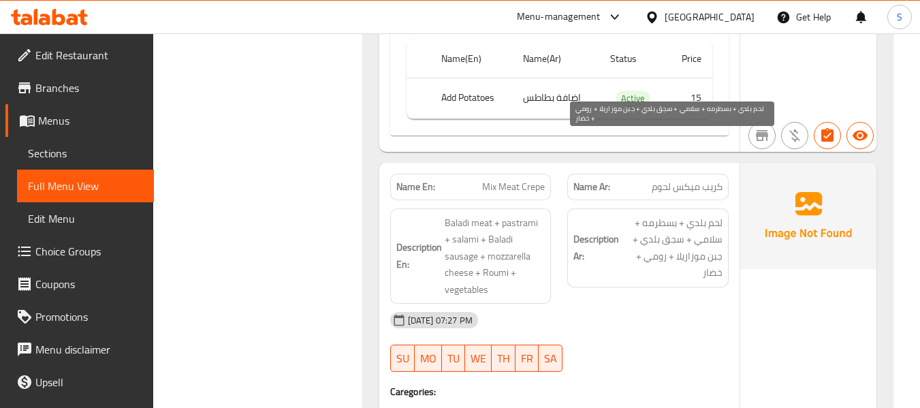
click at [709, 214] on span "لحم بلدي + بسطرمه + سلامي + سجق بلدي + جبن موزاريلا + رومي + خضار" at bounding box center [671, 247] width 101 height 67
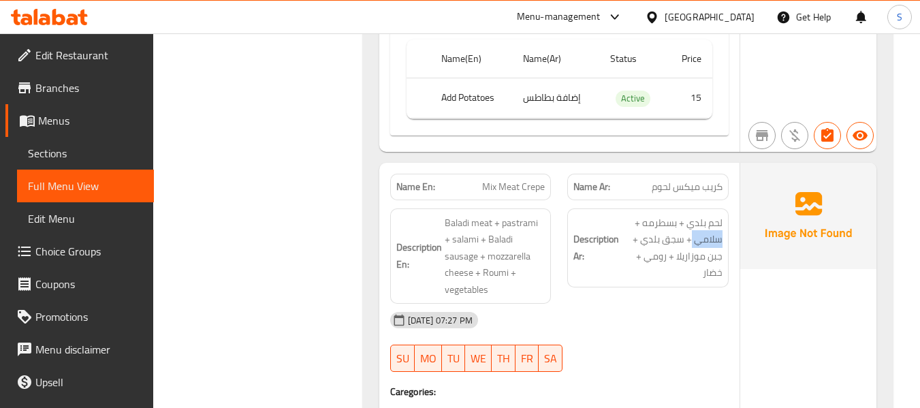
click at [713, 214] on span "لحم بلدي + بسطرمه + سلامي + سجق بلدي + جبن موزاريلا + رومي + خضار" at bounding box center [671, 247] width 101 height 67
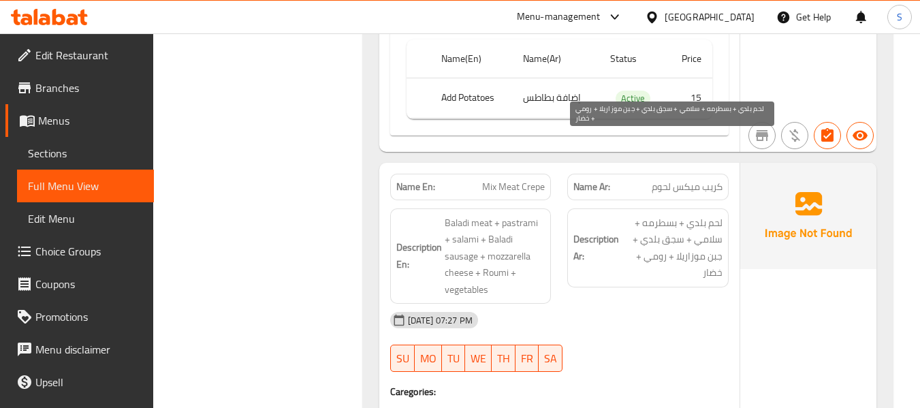
click at [713, 214] on span "لحم بلدي + بسطرمه + سلامي + سجق بلدي + جبن موزاريلا + رومي + خضار" at bounding box center [671, 247] width 101 height 67
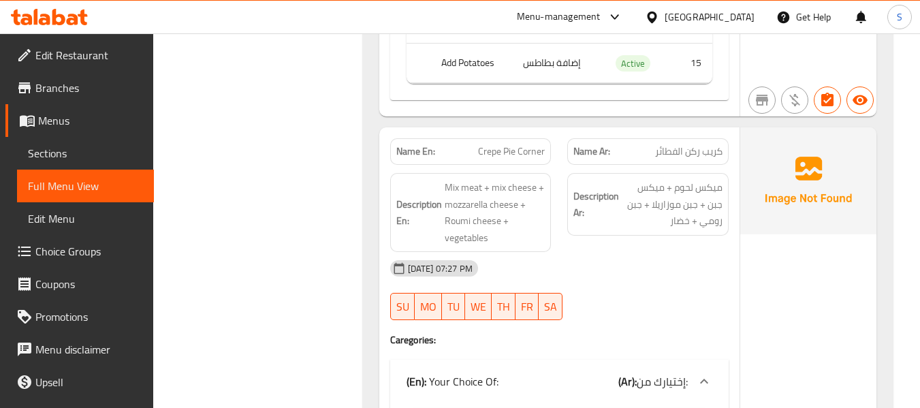
scroll to position [44217, 0]
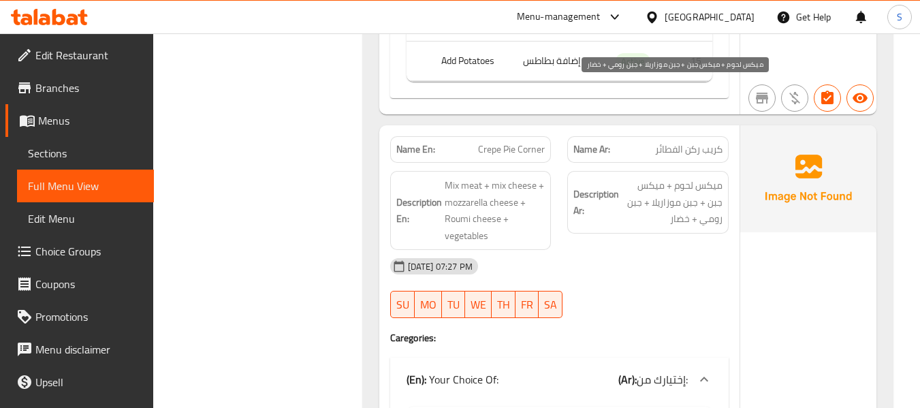
click at [665, 177] on span "ميكس لحوم + ميكس جبن + جبن موزاريلا + جبن رومي + خضار" at bounding box center [671, 202] width 101 height 50
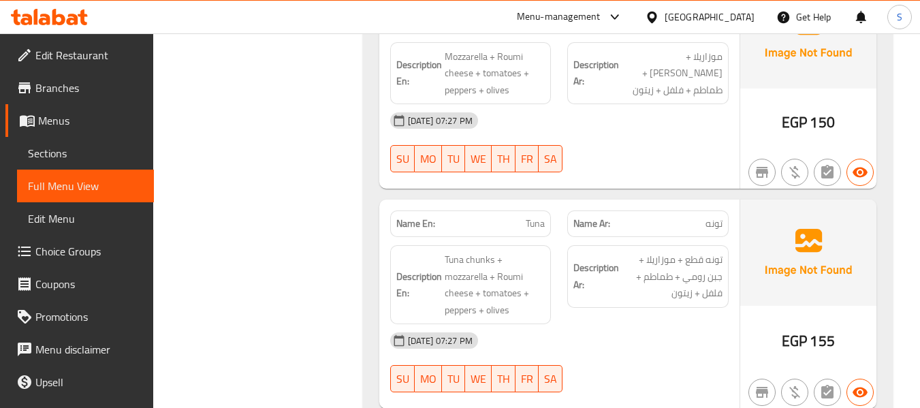
scroll to position [45034, 0]
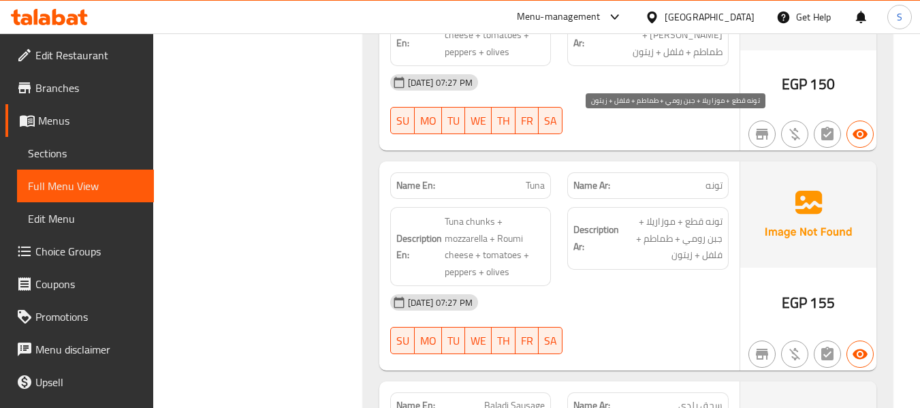
click at [687, 213] on span "تونه قطع + موزاريلا + جبن رومي + طماطم + فلفل + زيتون" at bounding box center [671, 238] width 101 height 50
click at [682, 213] on span "تونه قطع + موزاريلا + جبن رومي + طماطم + فلفل + زيتون" at bounding box center [671, 238] width 101 height 50
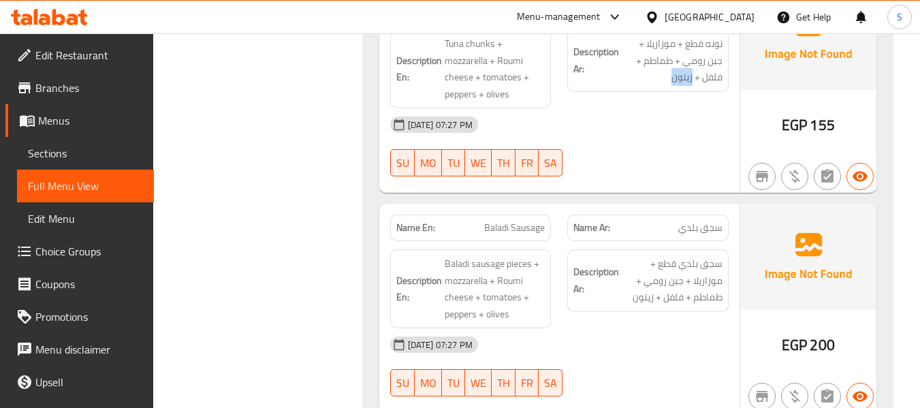
scroll to position [45170, 0]
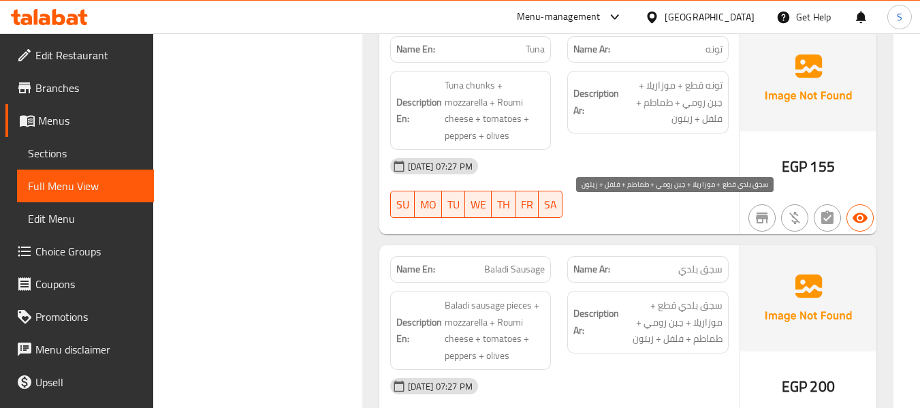
click at [702, 297] on span "سجق بلدي قطع + موزاريلا + جبن رومي + طماطم + فلفل + زيتون" at bounding box center [671, 322] width 101 height 50
click at [639, 297] on span "سجق بلدي قطع + موزاريلا + جبن رومي + طماطم + فلفل + زيتون" at bounding box center [671, 322] width 101 height 50
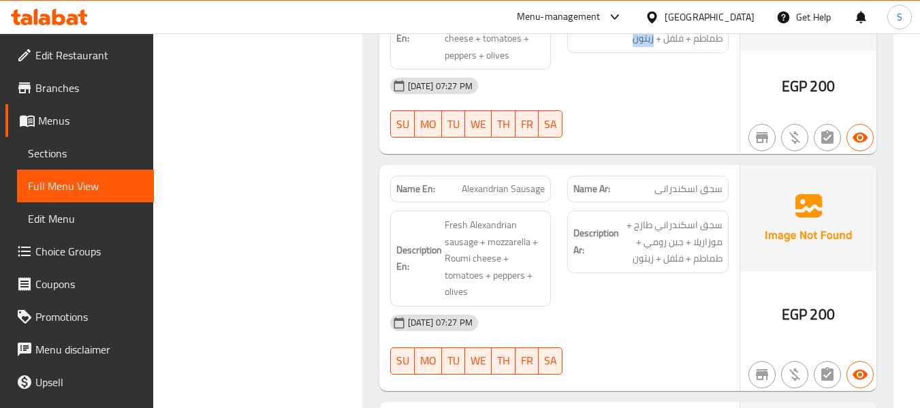
scroll to position [45510, 0]
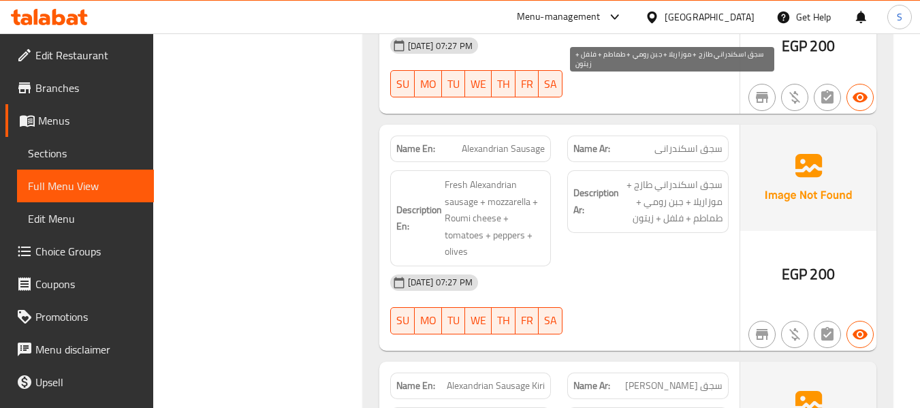
click at [650, 176] on span "سجق اسكندراني طازج + موزاريلا + جبن رومي + طماطم + فلفل + زيتون" at bounding box center [671, 201] width 101 height 50
click at [643, 176] on span "سجق اسكندراني طازج + موزاريلا + جبن رومي + طماطم + فلفل + زيتون" at bounding box center [671, 201] width 101 height 50
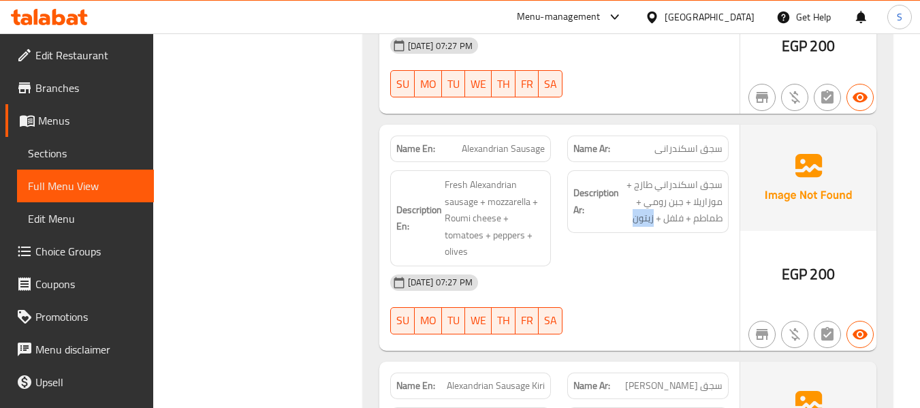
scroll to position [45714, 0]
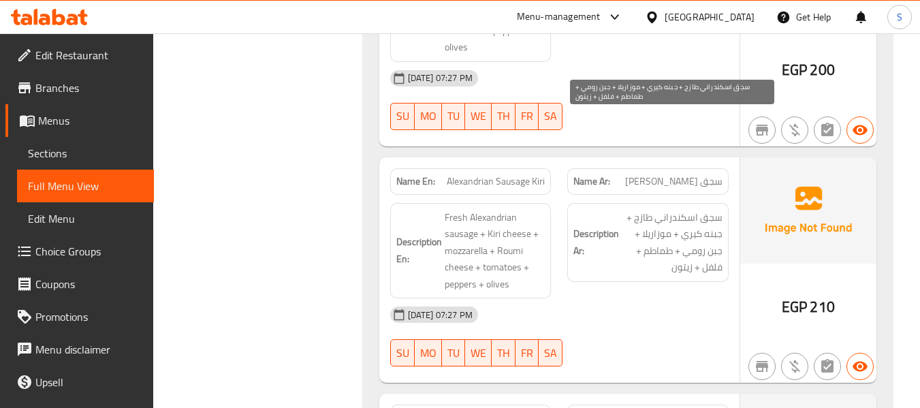
click at [666, 209] on span "سجق اسكندراني طازج + جبنه كيري + موزاريلا + جبن رومي + طماطم + فلفل + زيتون" at bounding box center [671, 242] width 101 height 67
click at [683, 209] on span "سجق اسكندراني طازج + جبنه كيري + موزاريلا + جبن رومي + طماطم + فلفل + زيتون" at bounding box center [671, 242] width 101 height 67
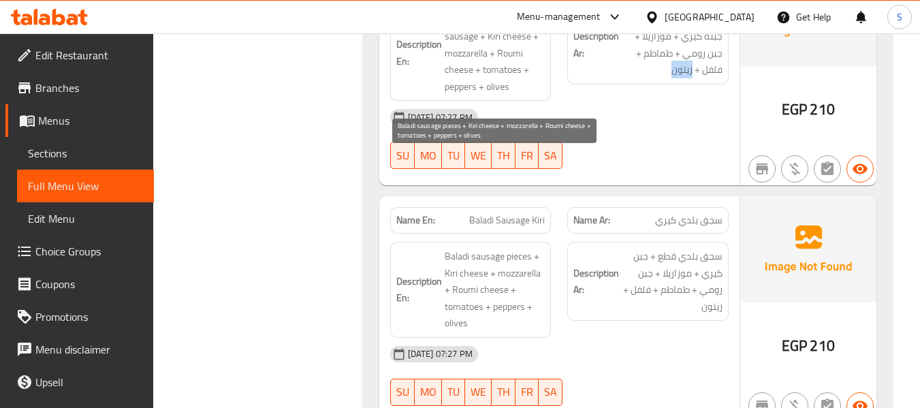
scroll to position [45919, 0]
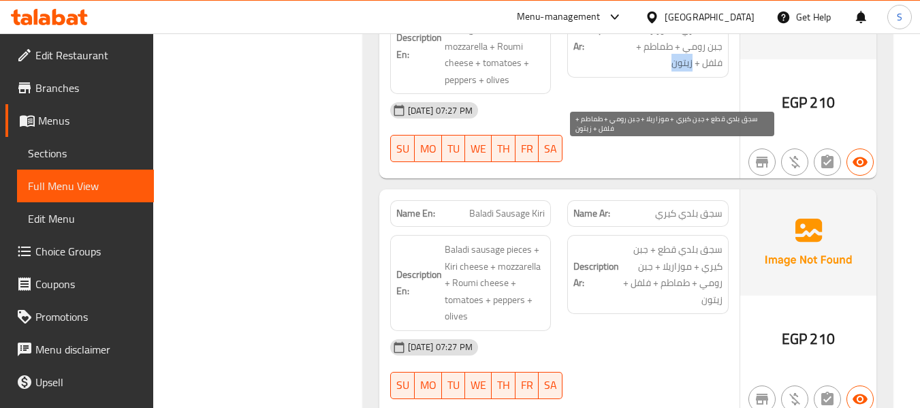
click at [710, 241] on span "سجق بلدي قطع + جبن كيري + موزاريلا + جبن رومي + طماطم + فلفل + زيتون" at bounding box center [671, 274] width 101 height 67
click at [707, 241] on span "سجق بلدي قطع + جبن كيري + موزاريلا + جبن رومي + طماطم + فلفل + زيتون" at bounding box center [671, 274] width 101 height 67
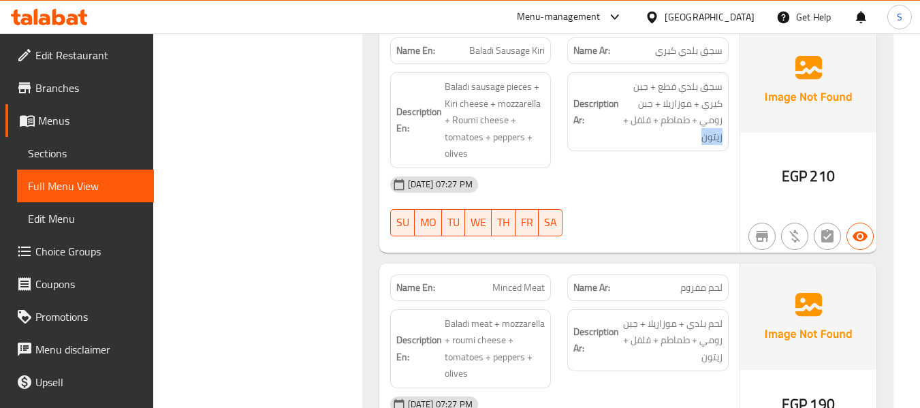
scroll to position [46123, 0]
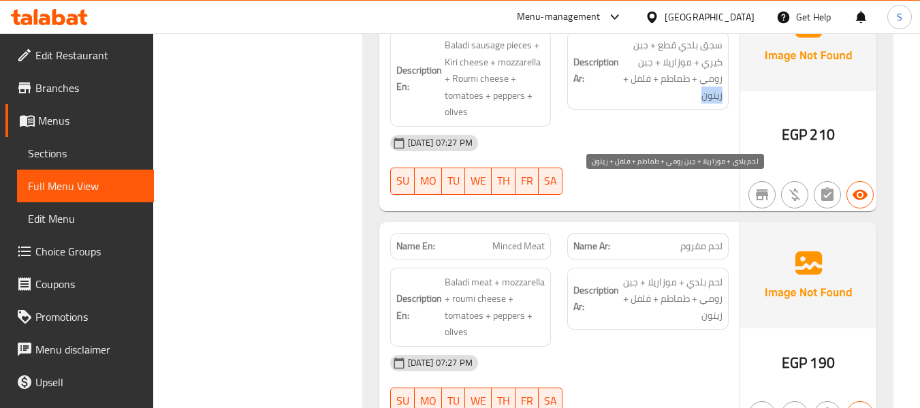
click at [704, 274] on span "لحم بلدي + موزاريلا + جبن رومي + طماطم + فلفل + زيتون" at bounding box center [671, 299] width 101 height 50
click at [707, 274] on span "لحم بلدي + موزاريلا + جبن رومي + طماطم + فلفل + زيتون" at bounding box center [671, 299] width 101 height 50
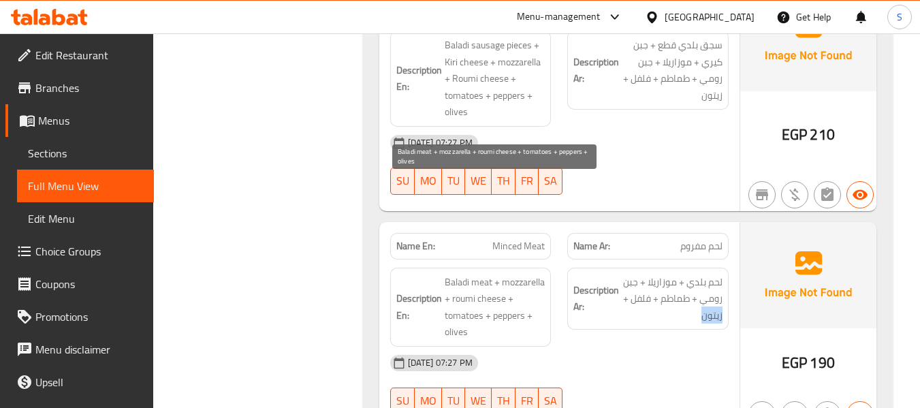
scroll to position [46327, 0]
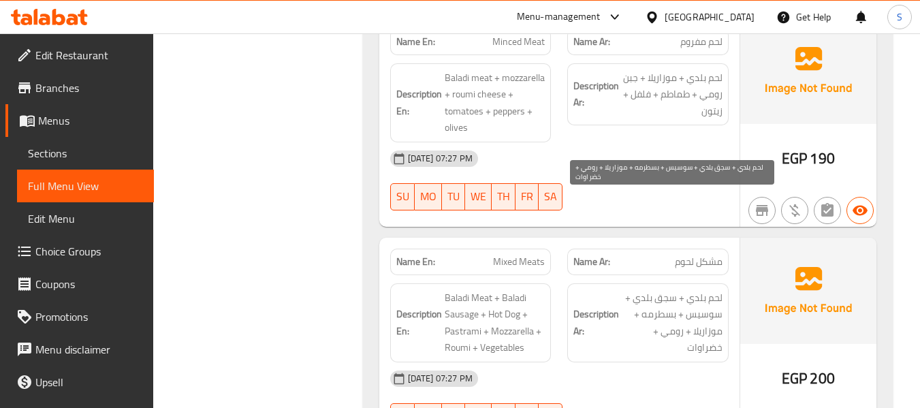
click at [709, 289] on span "لحم بلدي + سجق بلدي + سوسيس + بسطرمه + موزاريلا + رومي + خضراوات" at bounding box center [671, 322] width 101 height 67
click at [700, 289] on span "لحم بلدي + سجق بلدي + سوسيس + بسطرمه + موزاريلا + رومي + خضراوات" at bounding box center [671, 322] width 101 height 67
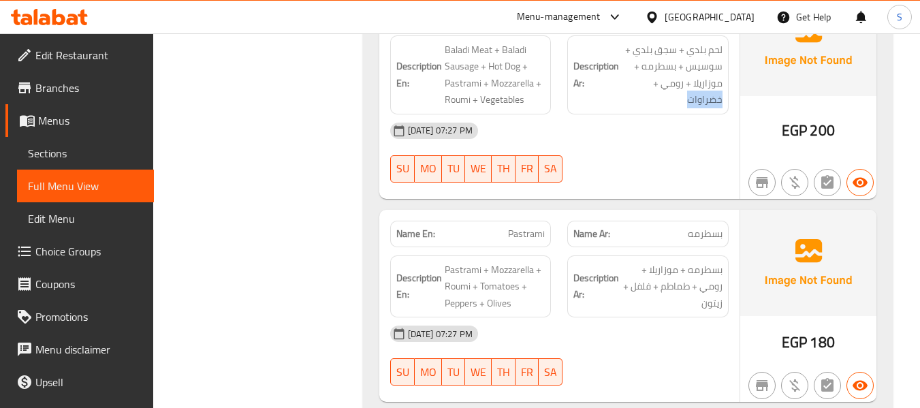
scroll to position [46667, 0]
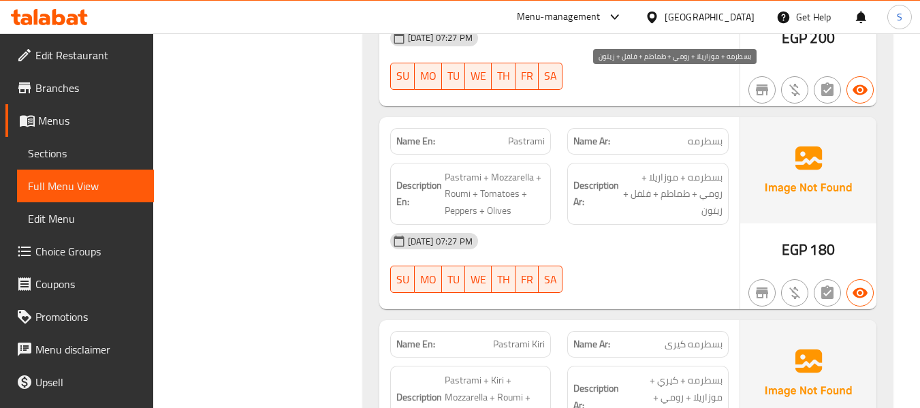
click at [711, 169] on span "بسطرمه + موزاريلا + رومي + طماطم + فلفل + زيتون" at bounding box center [671, 194] width 101 height 50
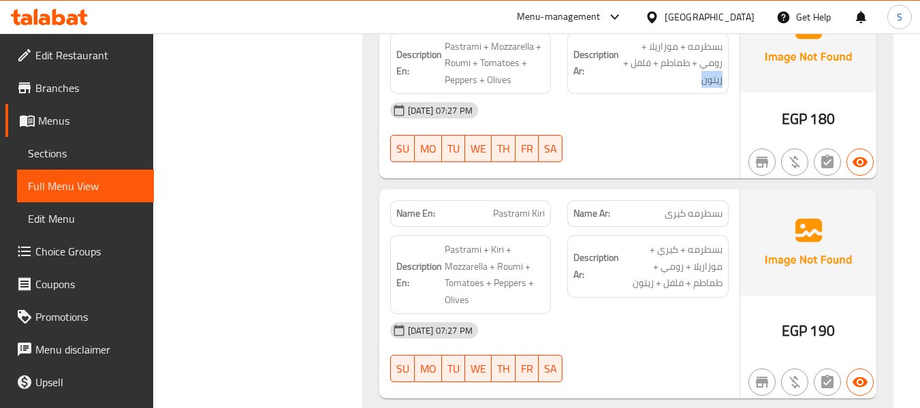
scroll to position [46803, 0]
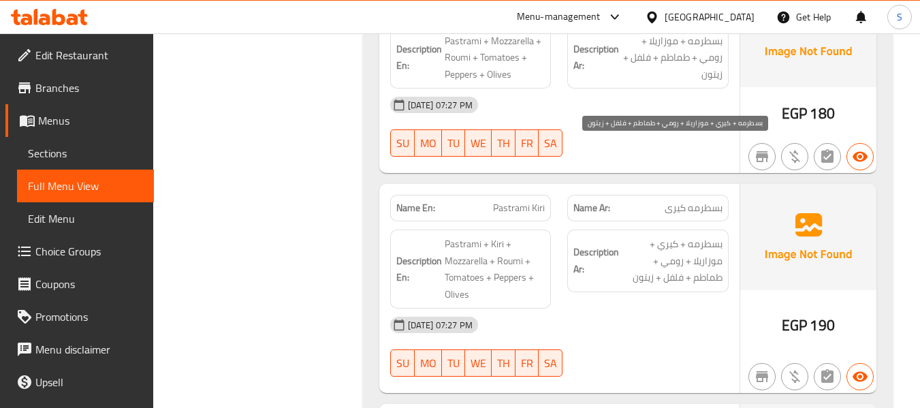
click at [647, 236] on span "بسطرمه + كيري + موزاريلا + رومي + طماطم + فلفل + زيتون" at bounding box center [671, 261] width 101 height 50
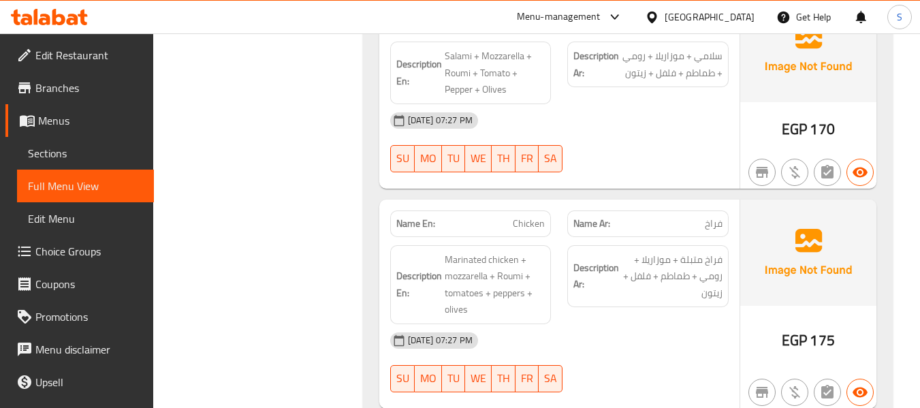
scroll to position [47620, 0]
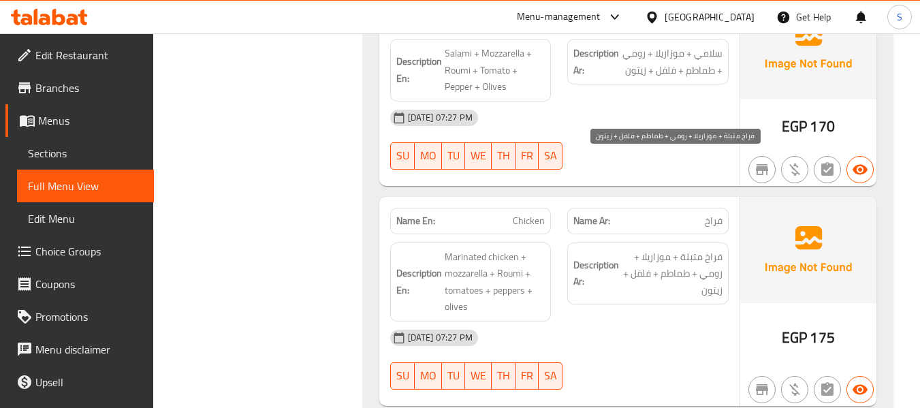
click at [712, 248] on span "فراخ متبلة + موزاريلا + رومي + طماطم + فلفل + زيتون" at bounding box center [671, 273] width 101 height 50
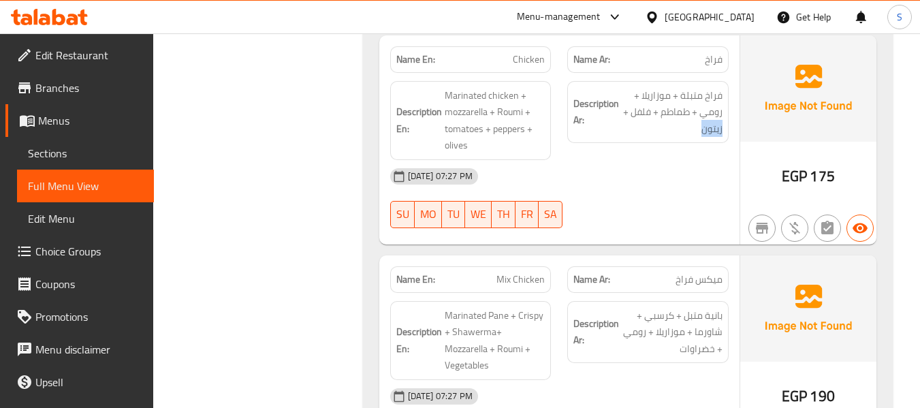
scroll to position [47824, 0]
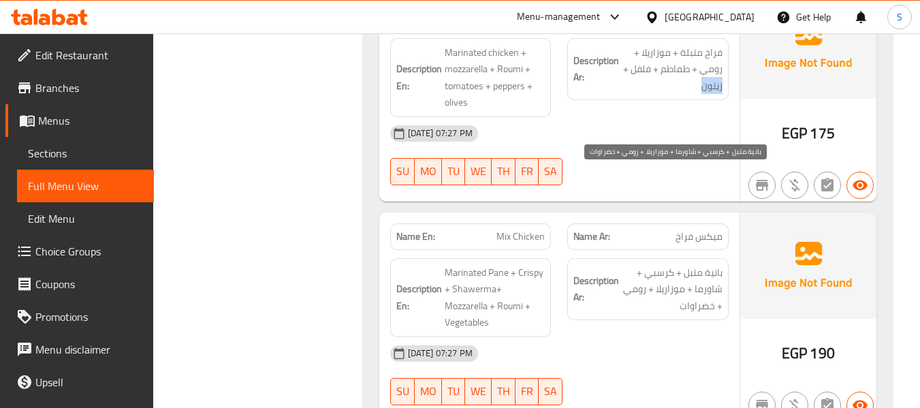
click at [690, 264] on span "بانية متبل + كرسبي + شاورما + موزاريلا + رومي + خضراوات" at bounding box center [671, 289] width 101 height 50
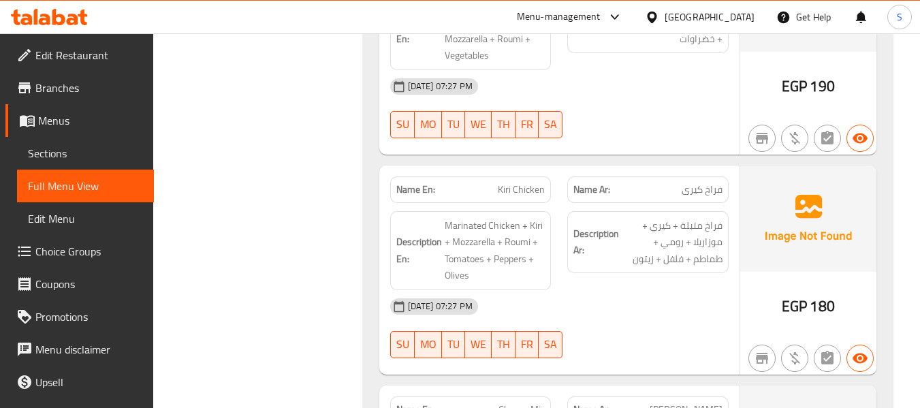
scroll to position [48097, 0]
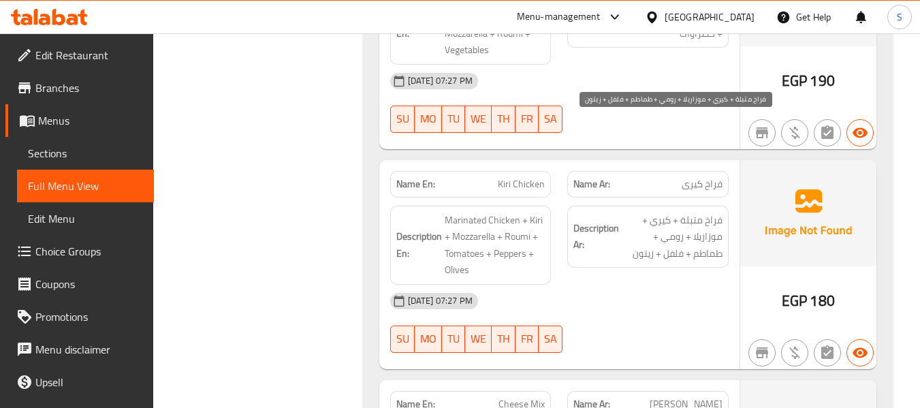
click at [709, 212] on span "فراخ متبلة + كيري + موزاريلا + رومي + طماطم + فلفل + زيتون" at bounding box center [671, 237] width 101 height 50
click at [639, 212] on span "فراخ متبلة + كيري + موزاريلا + رومي + طماطم + فلفل + زيتون" at bounding box center [671, 237] width 101 height 50
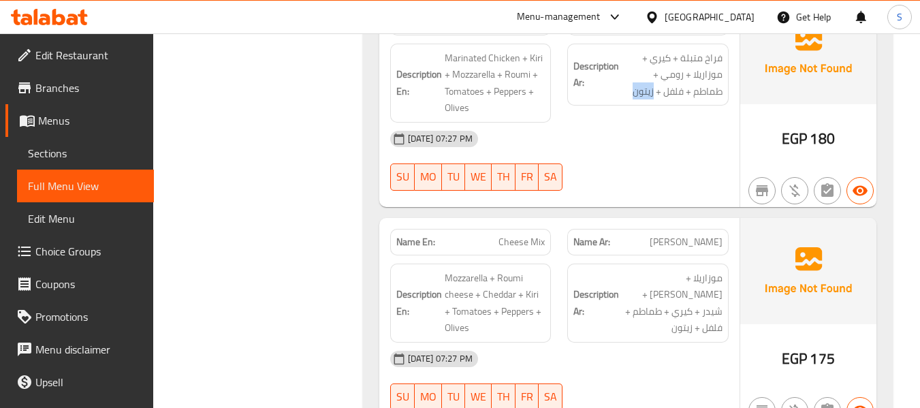
scroll to position [48301, 0]
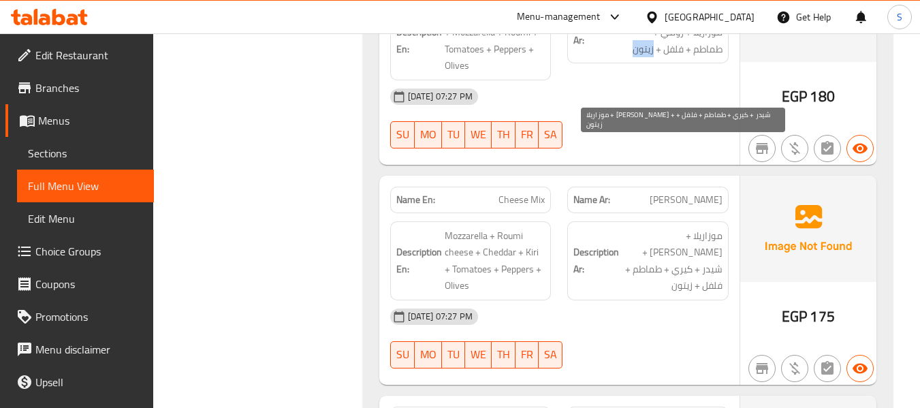
click at [713, 227] on span "موزاريلا + جبن رومي + شيدر + كيري + طماطم + فلفل + زيتون" at bounding box center [671, 260] width 101 height 67
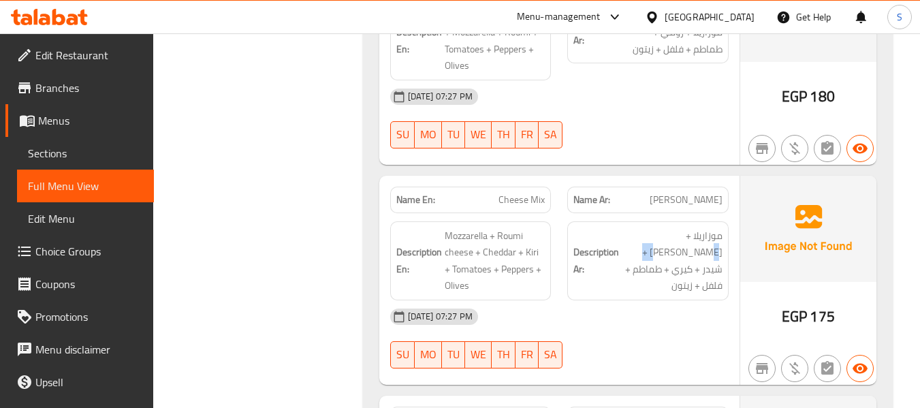
scroll to position [48440, 0]
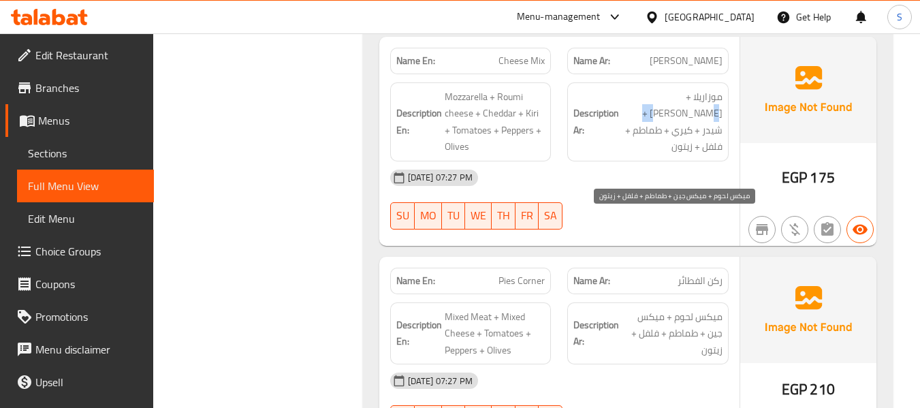
click at [713, 308] on span "ميكس لحوم + ميكس جين + طماطم + فلفل + زيتون" at bounding box center [671, 333] width 101 height 50
copy span "جين"
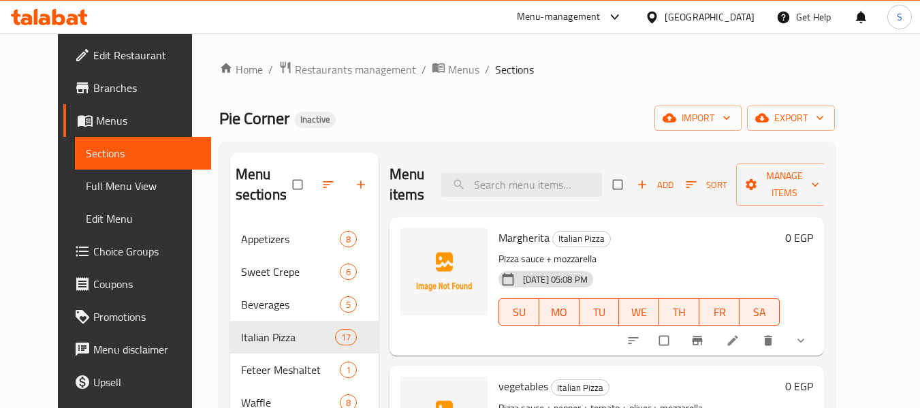
click at [93, 247] on span "Choice Groups" at bounding box center [147, 251] width 108 height 16
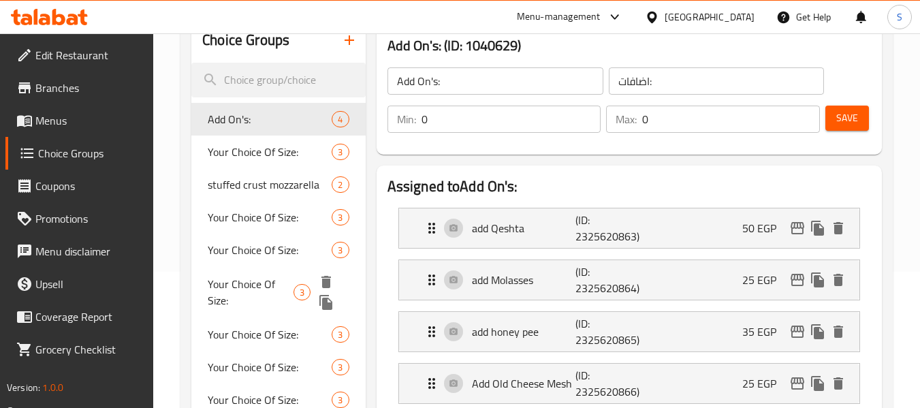
scroll to position [476, 0]
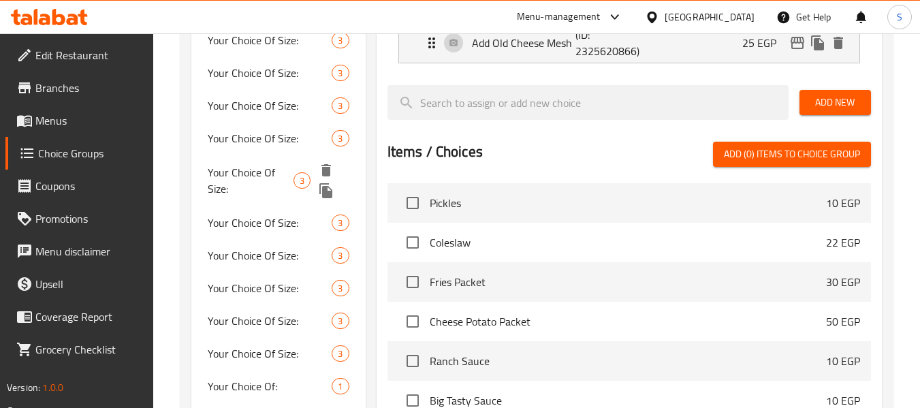
click at [267, 164] on span "Your Choice Of Size:" at bounding box center [251, 180] width 86 height 33
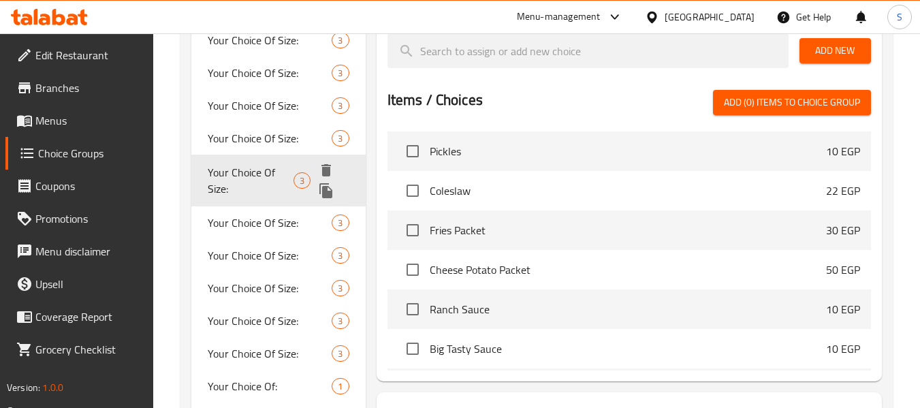
type input "Your Choice Of Size:"
type input "إختيارك من الحجم:"
type input "1"
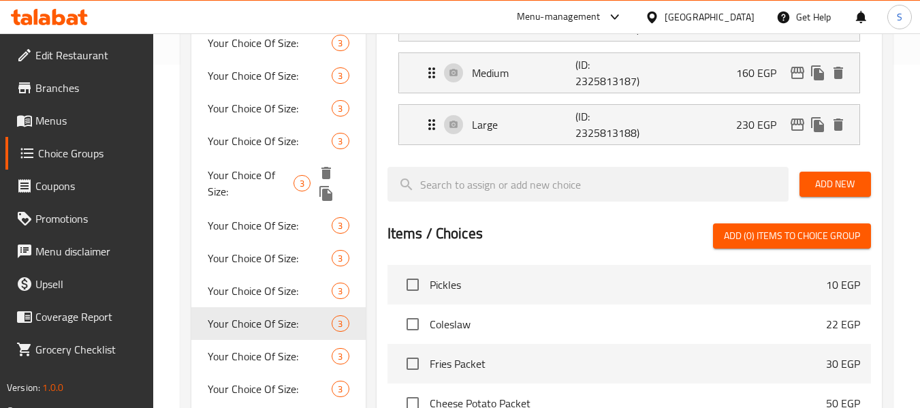
scroll to position [340, 0]
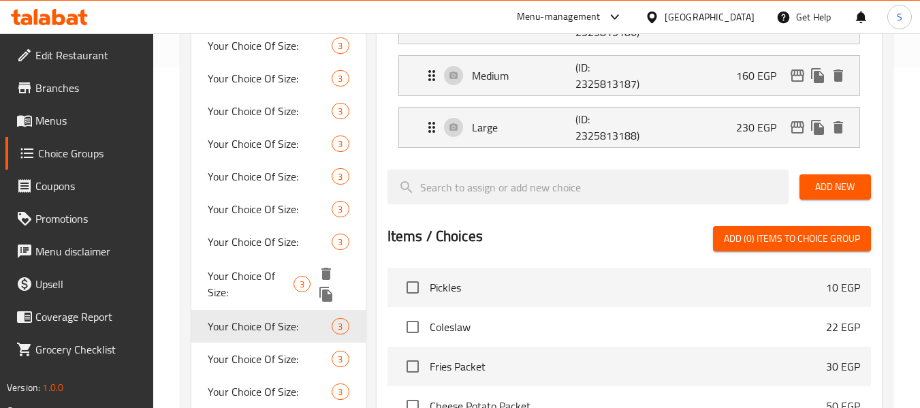
click at [251, 289] on span "Your Choice Of Size:" at bounding box center [251, 283] width 86 height 33
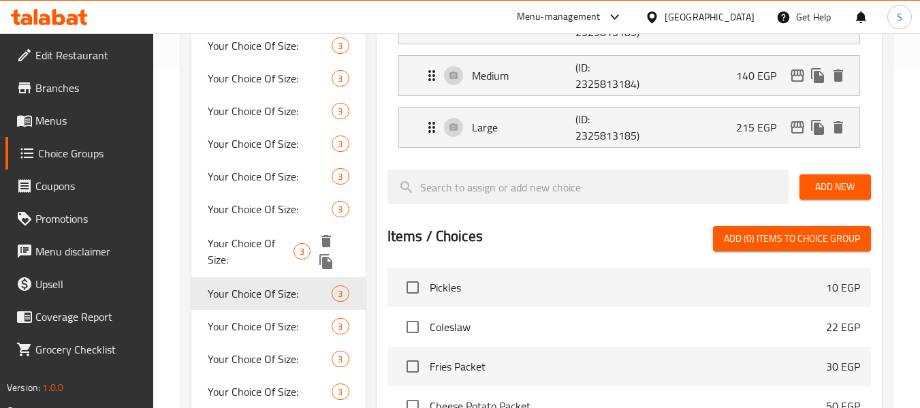
click at [253, 236] on span "Your Choice Of Size:" at bounding box center [251, 251] width 86 height 33
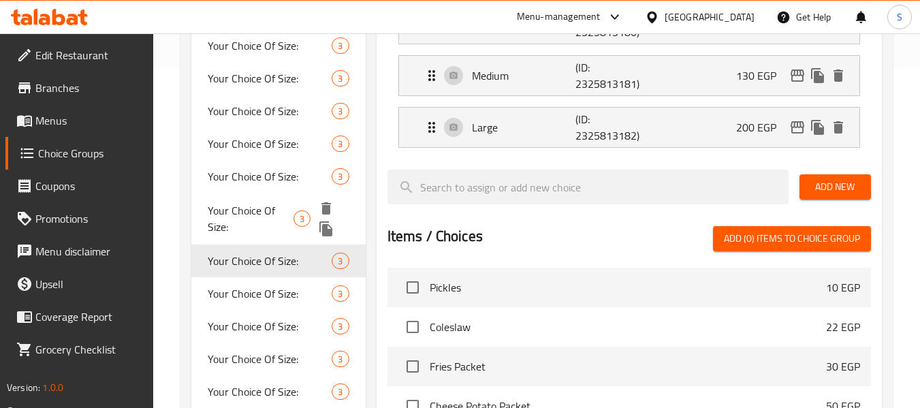
click at [246, 210] on span "Your Choice Of Size:" at bounding box center [251, 218] width 86 height 33
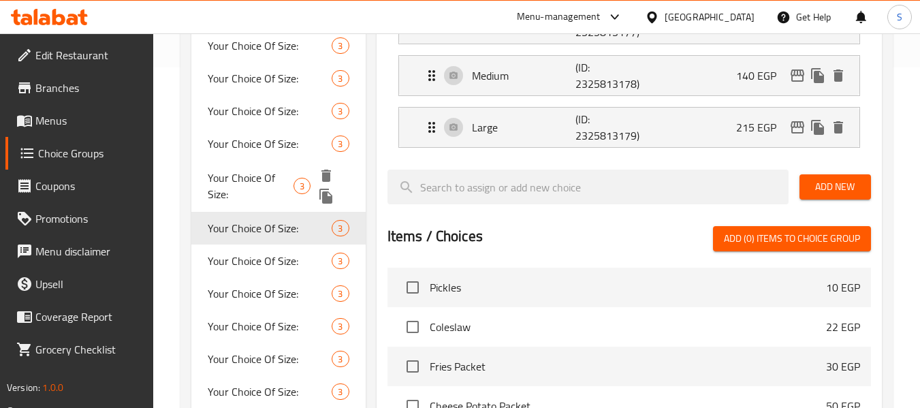
click at [248, 181] on span "Your Choice Of Size:" at bounding box center [251, 185] width 86 height 33
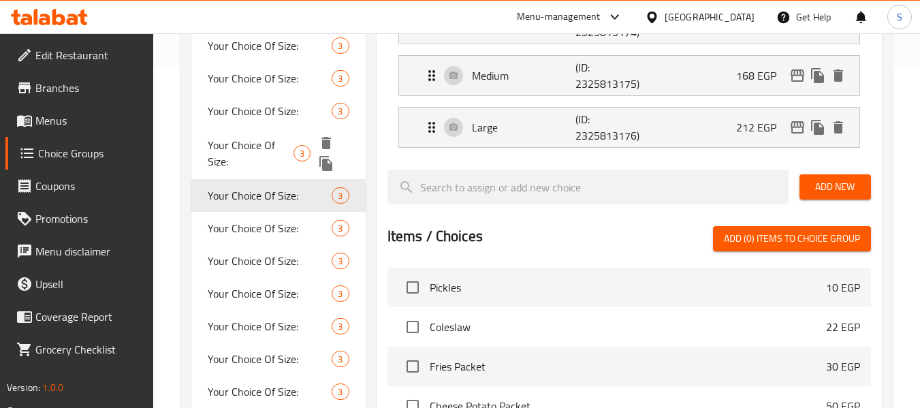
click at [259, 152] on span "Your Choice Of Size:" at bounding box center [251, 153] width 86 height 33
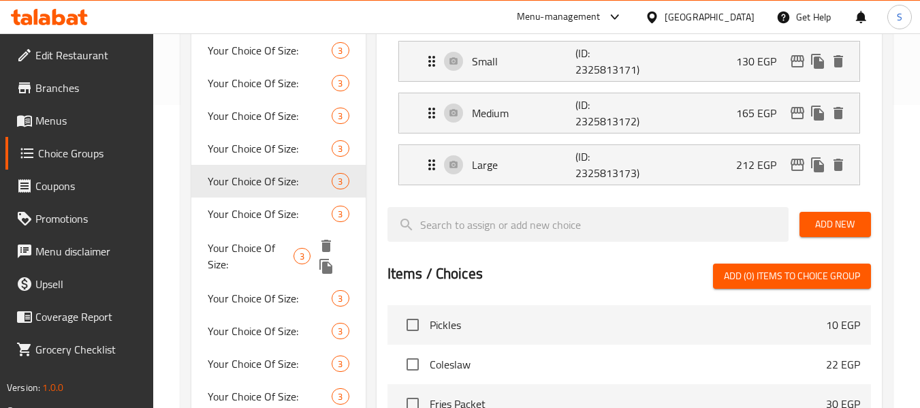
scroll to position [272, 0]
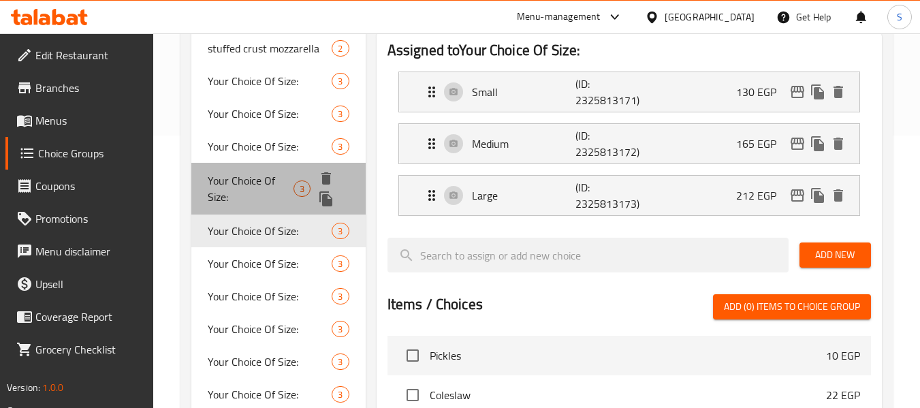
click at [248, 189] on span "Your Choice Of Size:" at bounding box center [251, 188] width 86 height 33
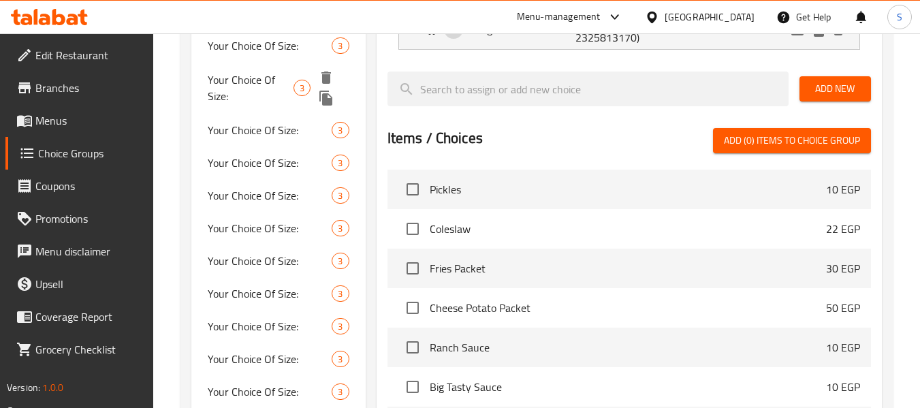
scroll to position [476, 0]
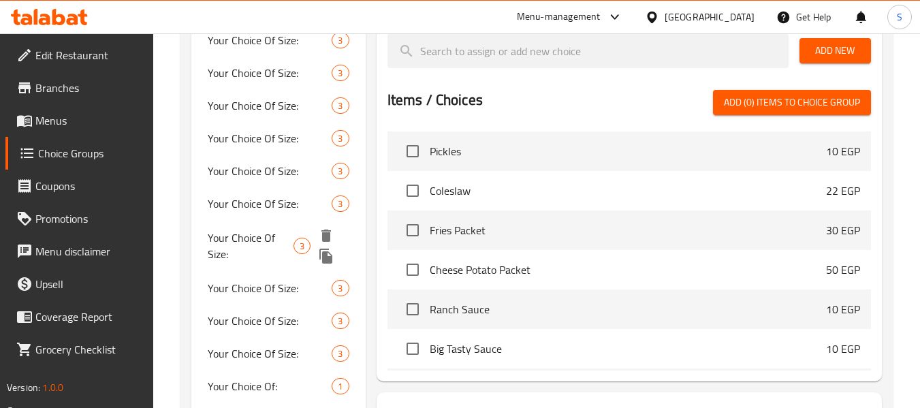
click at [268, 246] on span "Your Choice Of Size:" at bounding box center [251, 245] width 86 height 33
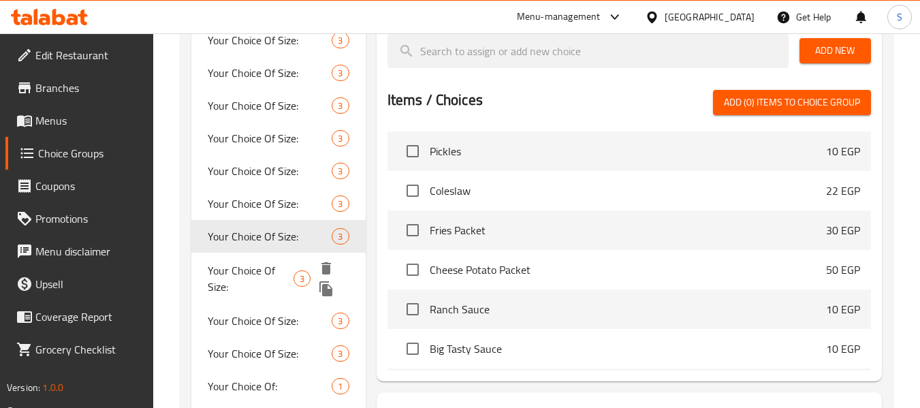
click at [249, 293] on span "Your Choice Of Size:" at bounding box center [251, 278] width 86 height 33
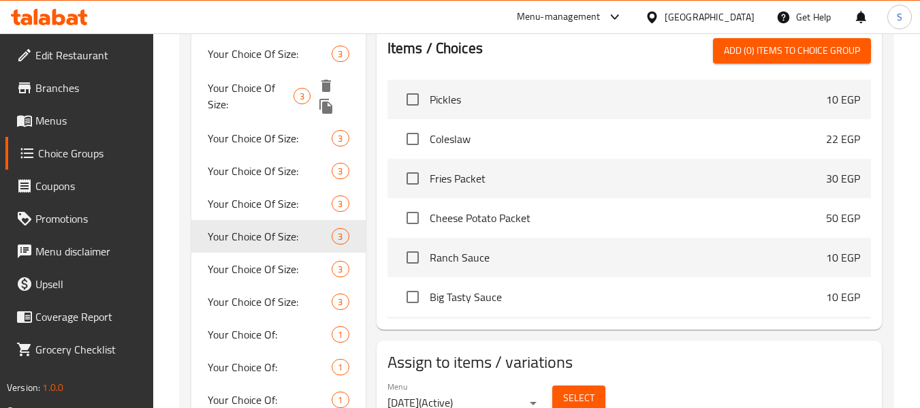
scroll to position [545, 0]
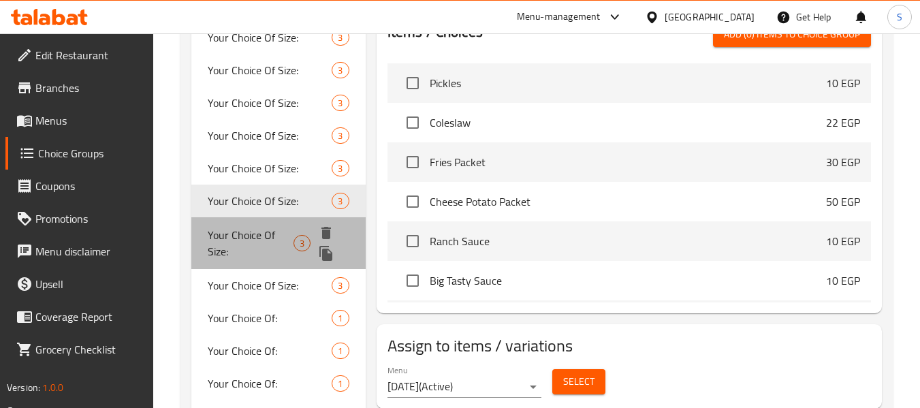
click at [260, 238] on span "Your Choice Of Size:" at bounding box center [251, 243] width 86 height 33
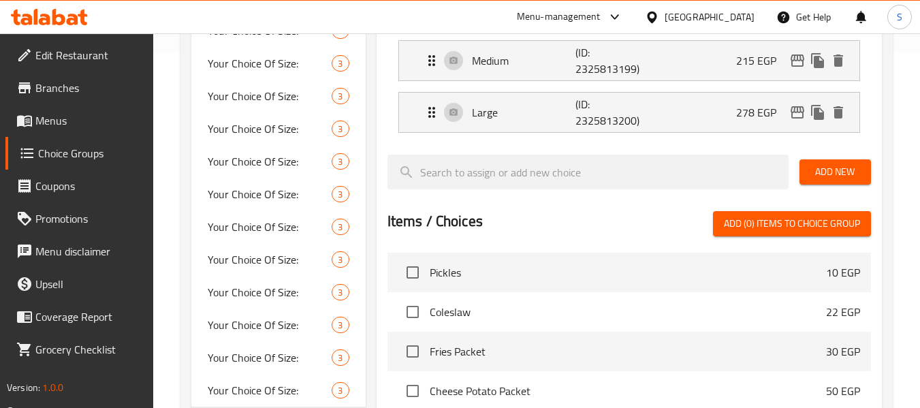
scroll to position [272, 0]
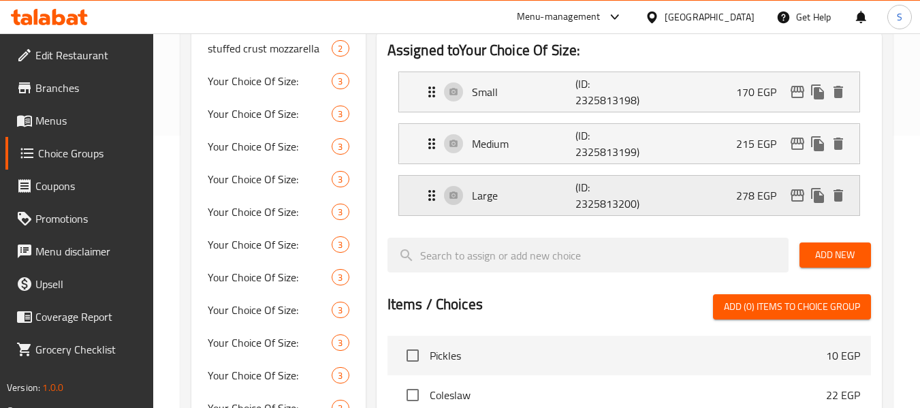
click at [608, 207] on p "(ID: 2325813200)" at bounding box center [609, 195] width 69 height 33
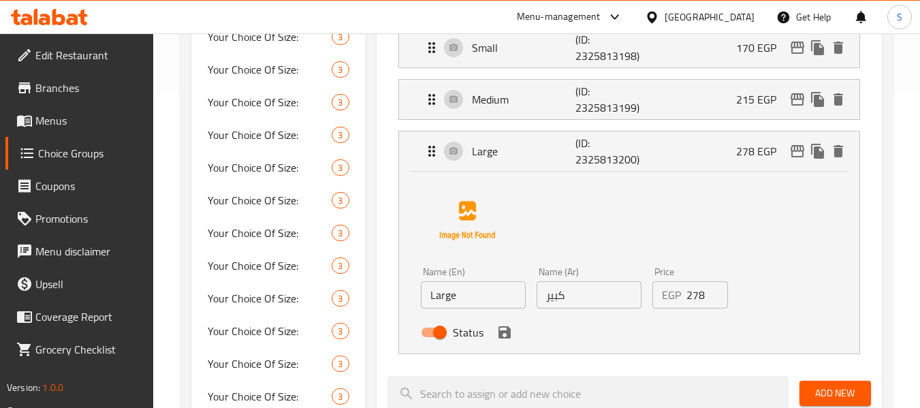
scroll to position [340, 0]
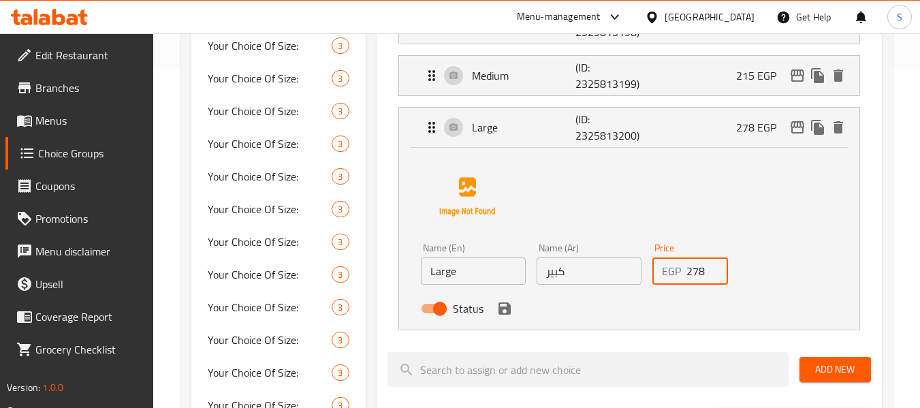
click at [706, 276] on input "278" at bounding box center [707, 270] width 42 height 27
click at [502, 311] on icon "save" at bounding box center [504, 308] width 16 height 16
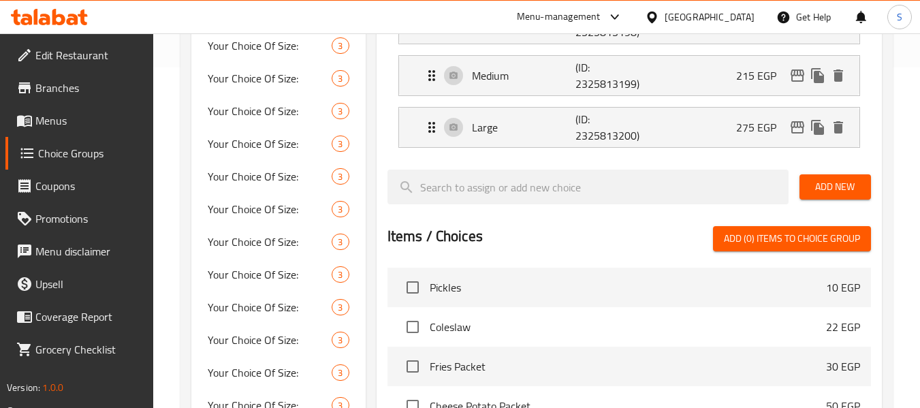
type input "275"
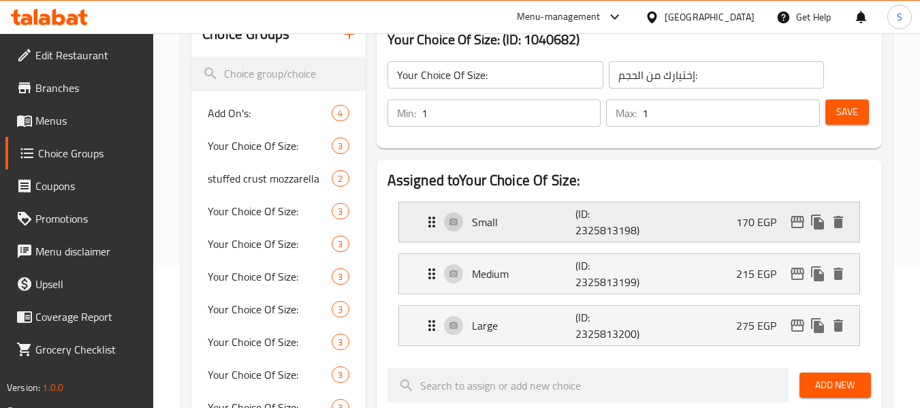
scroll to position [68, 0]
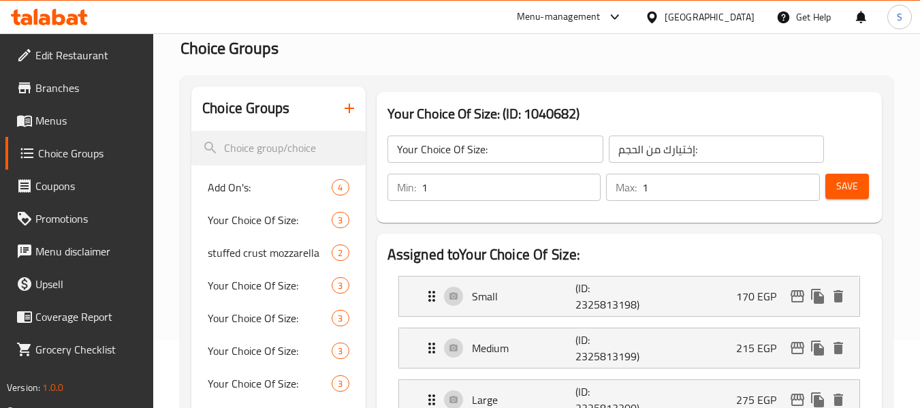
click at [845, 191] on span "Save" at bounding box center [847, 186] width 22 height 17
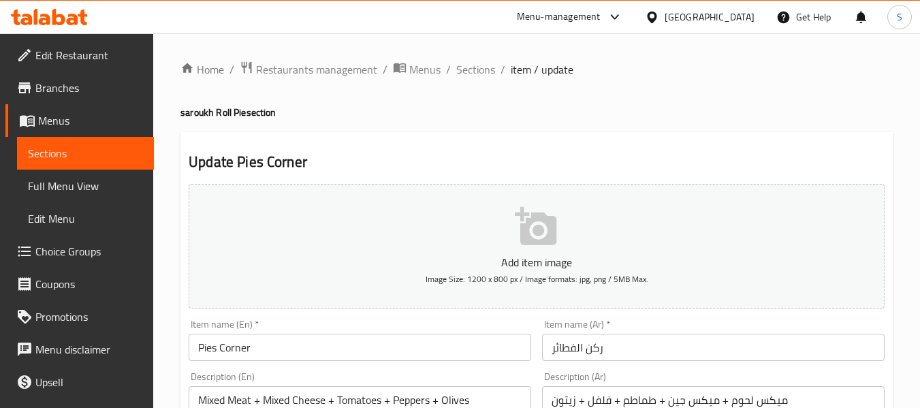
scroll to position [136, 0]
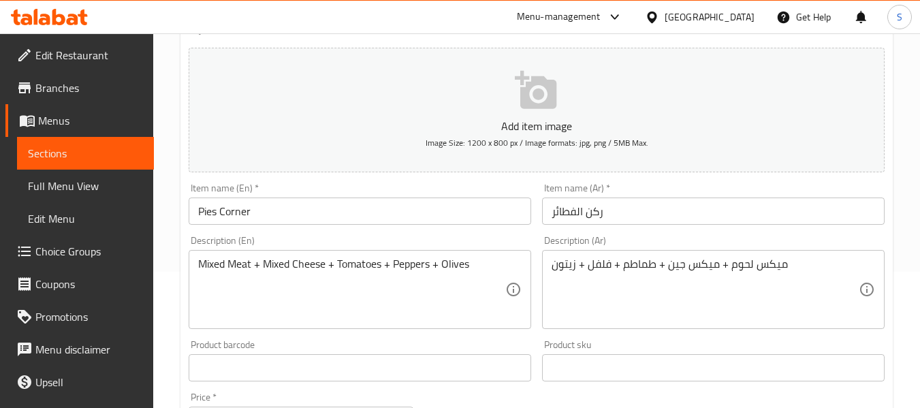
click at [370, 216] on input "Pies Corner" at bounding box center [360, 210] width 342 height 27
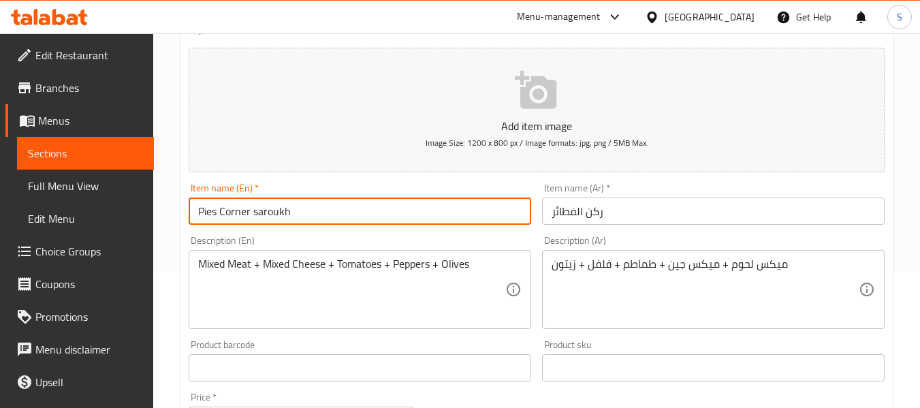
type input "Pies Corner saroukh"
click at [550, 214] on input "ركن الفطائر" at bounding box center [713, 210] width 342 height 27
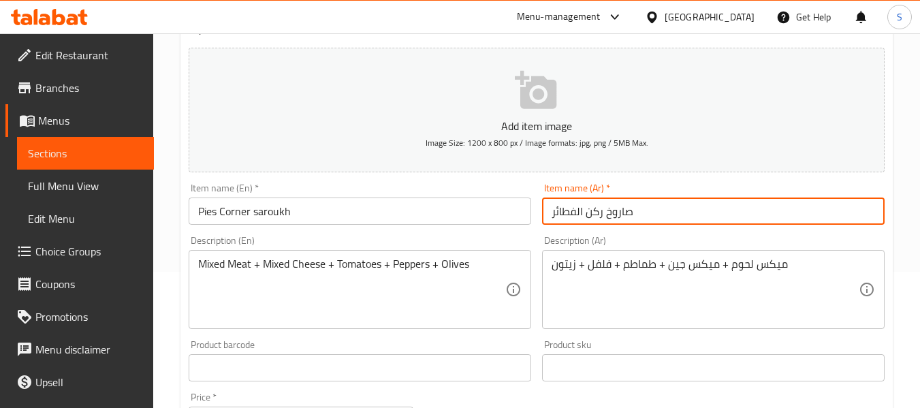
type input "صاروخ ركن الفطائر"
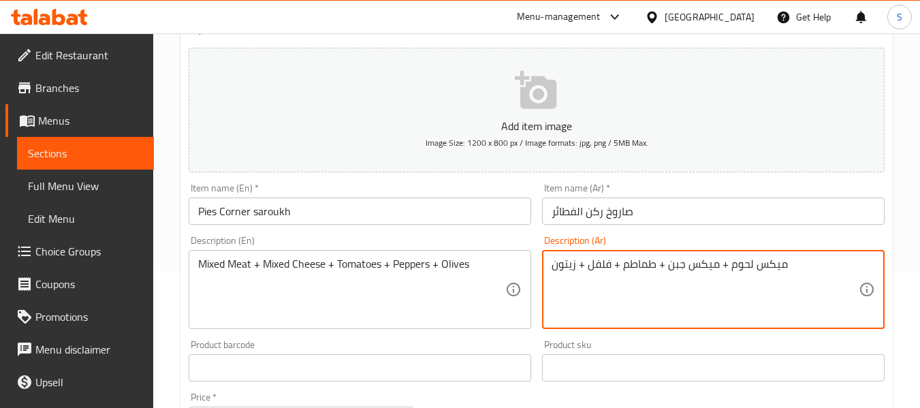
type textarea "ميكس لحوم + ميكس جبن + طماطم + فلفل + زيتون"
click at [713, 209] on input "صاروخ ركن الفطائر" at bounding box center [713, 210] width 342 height 27
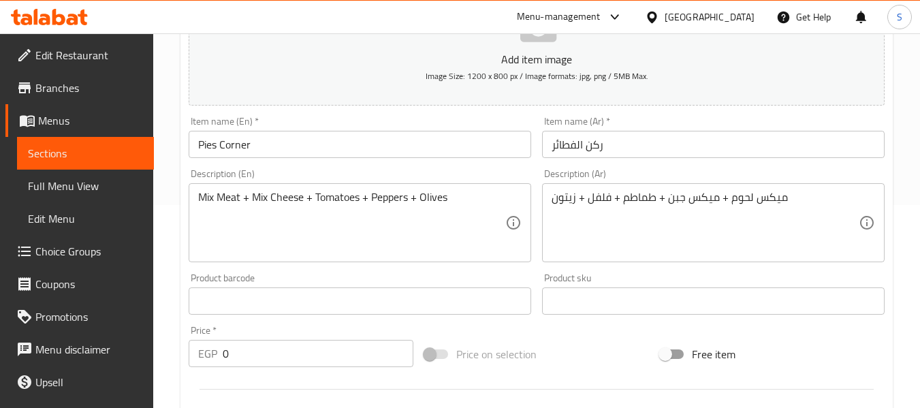
scroll to position [204, 0]
click at [545, 152] on input "ركن الفطائر" at bounding box center [713, 142] width 342 height 27
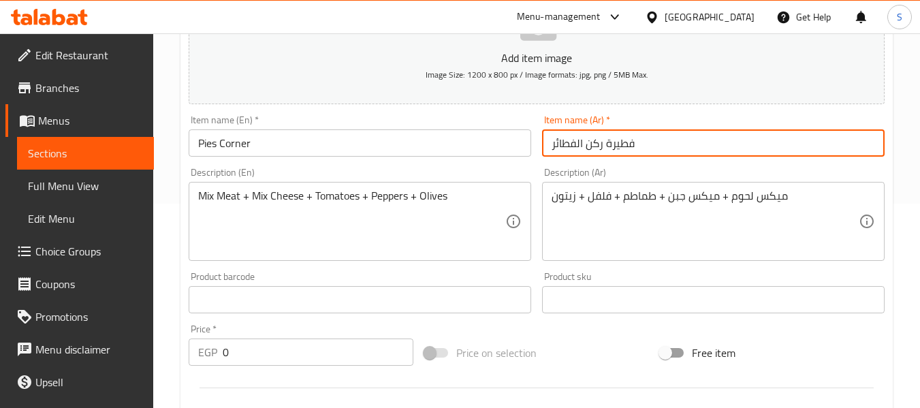
type input "فطيرة ركن الفطائر"
click at [384, 148] on input "Pies Corner" at bounding box center [360, 142] width 342 height 27
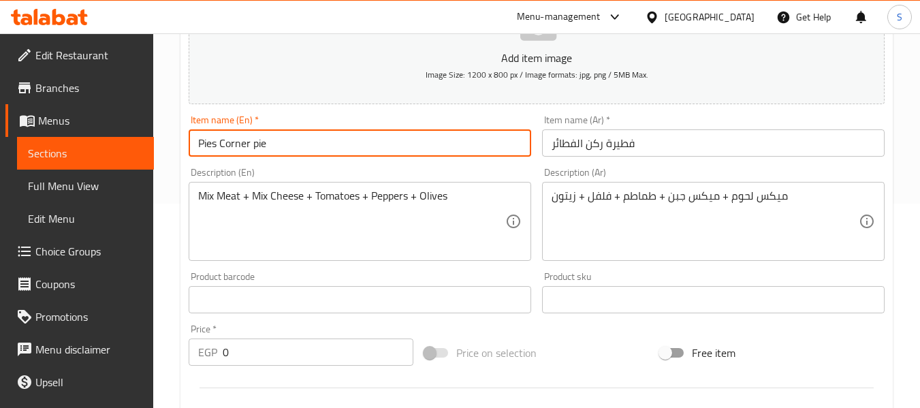
type input "Pies Corner pie"
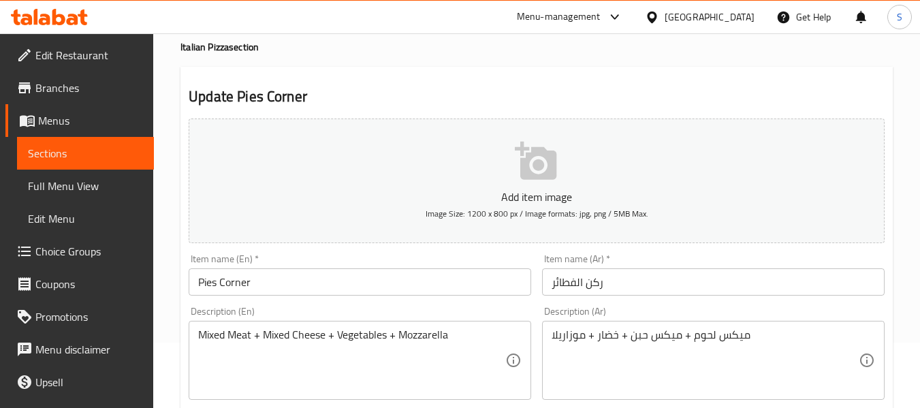
scroll to position [136, 0]
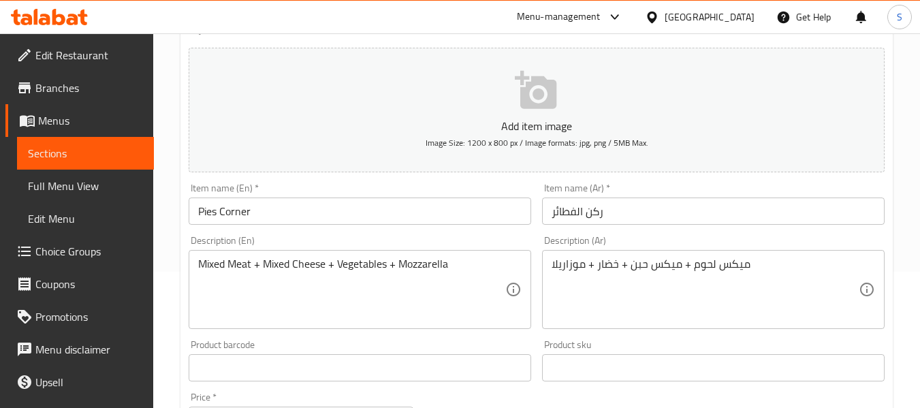
click at [373, 204] on input "Pies Corner" at bounding box center [360, 210] width 342 height 27
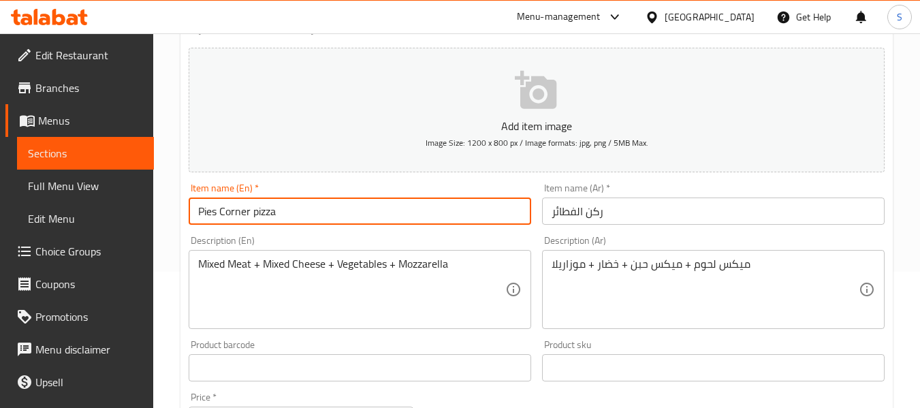
type input "Pies Corner pizza"
click at [548, 214] on input "ركن الفطائر" at bounding box center [713, 210] width 342 height 27
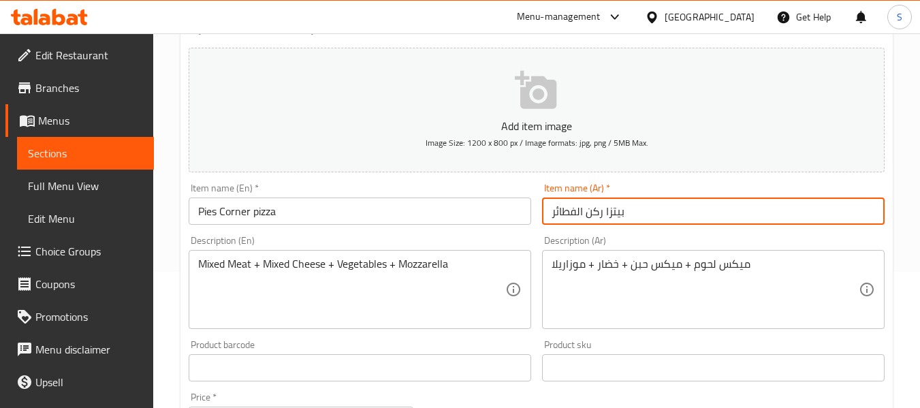
type input "بيتزا ركن الفطائر"
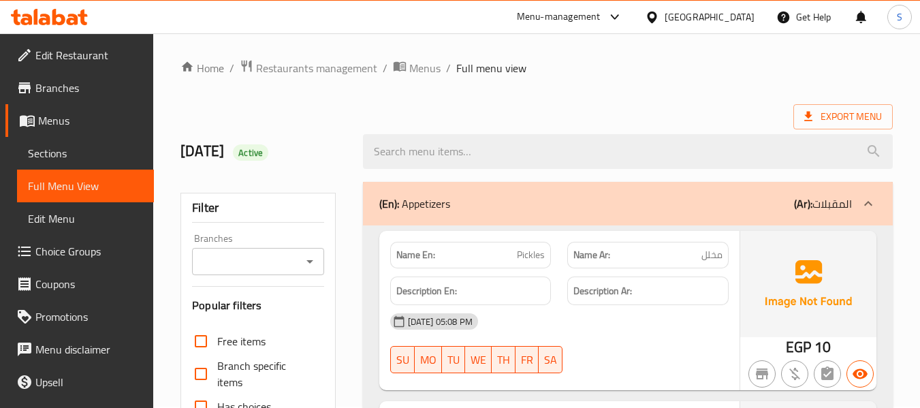
scroll to position [408, 0]
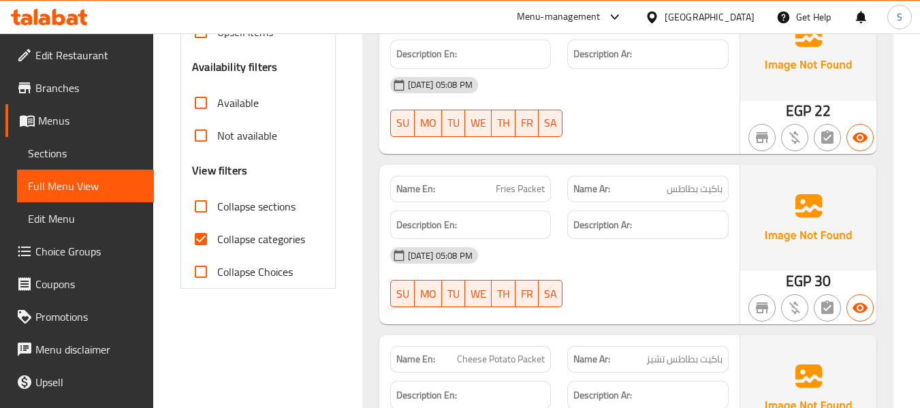
click at [238, 240] on span "Collapse categories" at bounding box center [261, 239] width 88 height 16
click at [217, 240] on input "Collapse categories" at bounding box center [200, 239] width 33 height 33
checkbox input "false"
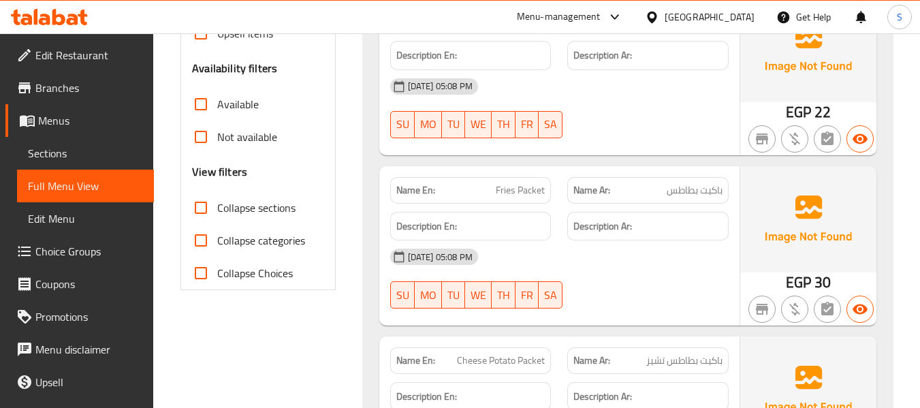
scroll to position [204, 0]
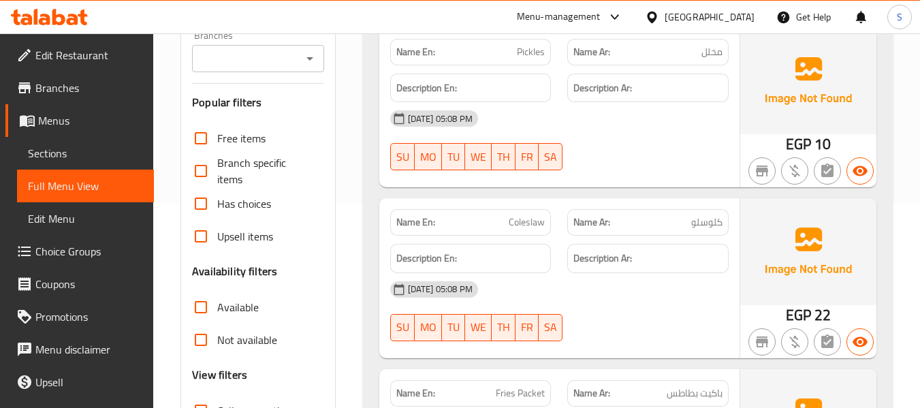
click at [674, 127] on div "05-10-2025 05:08 PM" at bounding box center [559, 118] width 355 height 33
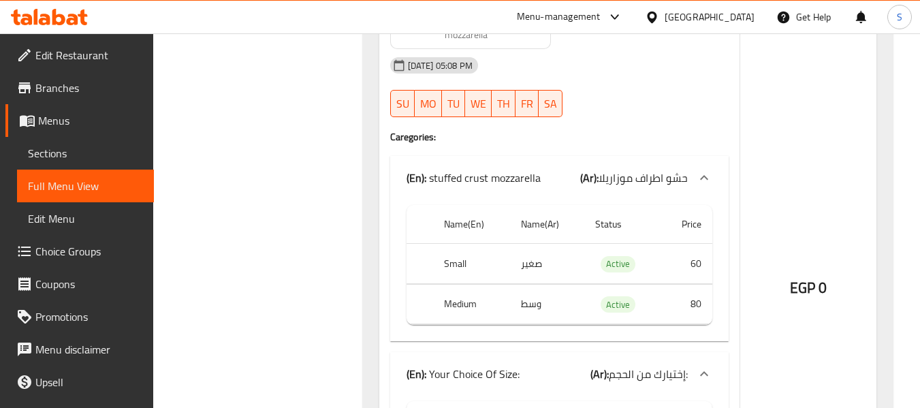
scroll to position [12076, 0]
